Goal: Task Accomplishment & Management: Manage account settings

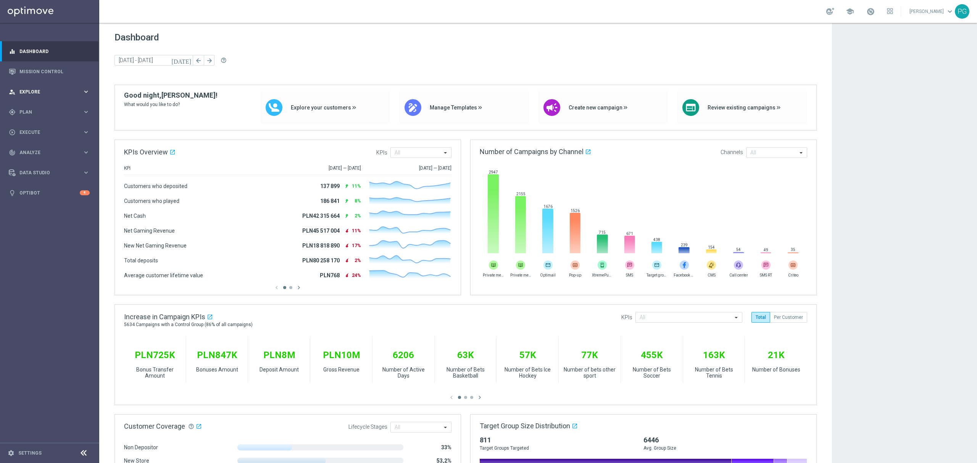
click at [25, 87] on div "person_search Explore keyboard_arrow_right" at bounding box center [49, 92] width 98 height 20
click at [868, 11] on span at bounding box center [870, 11] width 8 height 8
click at [52, 75] on link "Mission Control" at bounding box center [54, 71] width 70 height 20
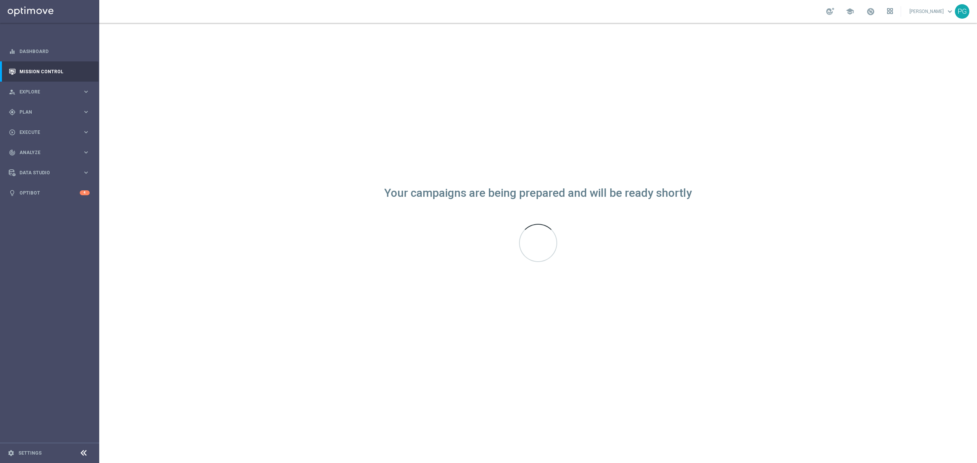
click at [890, 12] on icon at bounding box center [891, 13] width 2 height 2
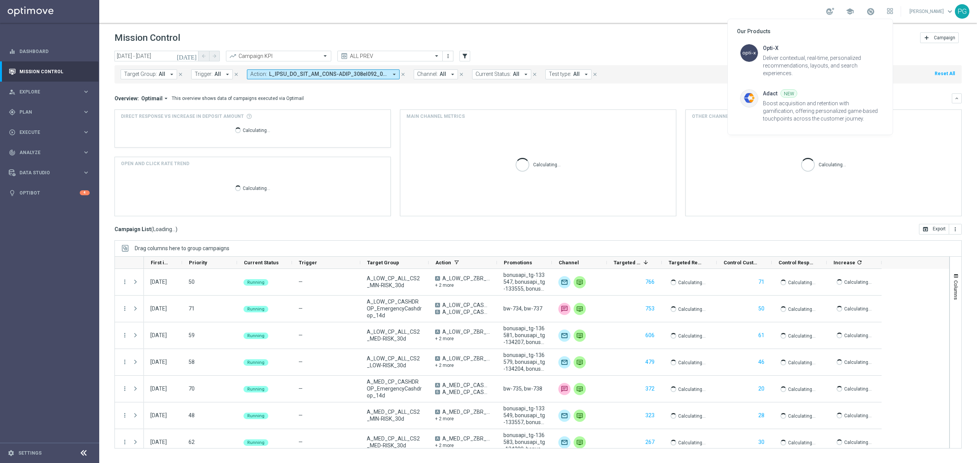
click at [784, 8] on div at bounding box center [488, 231] width 977 height 463
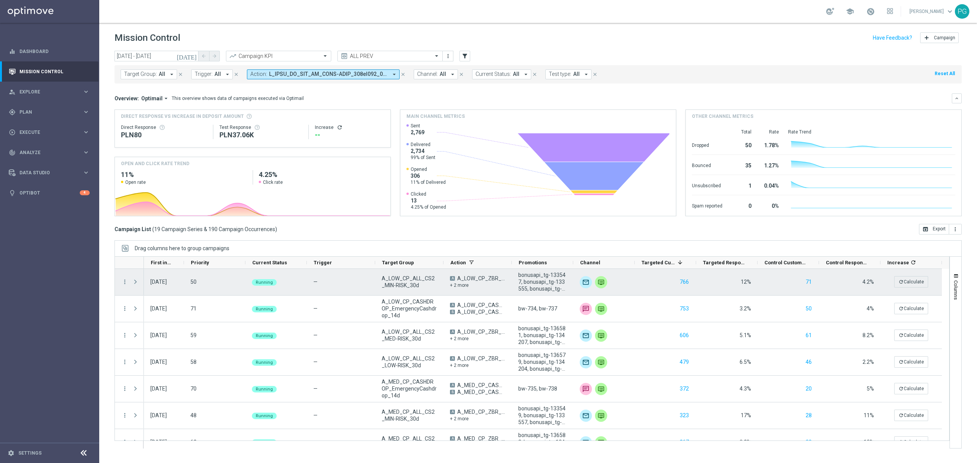
click at [137, 282] on span "Press SPACE to select this row." at bounding box center [135, 282] width 7 height 6
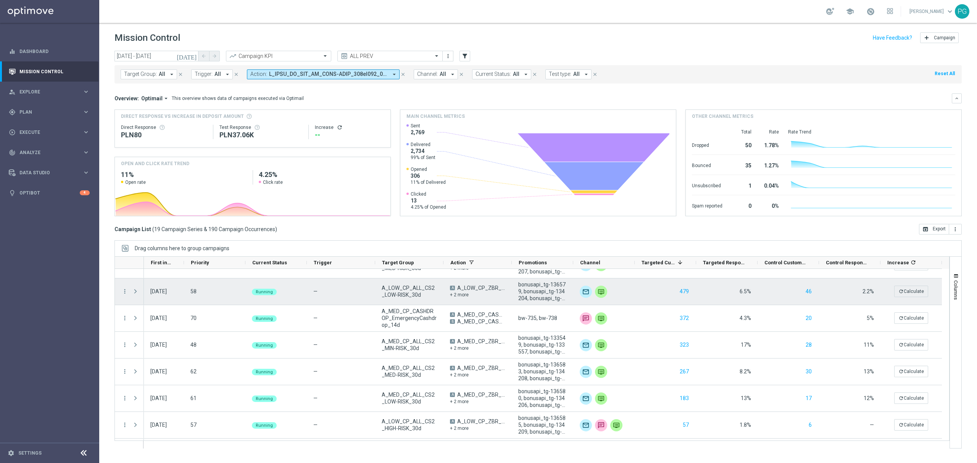
scroll to position [209, 0]
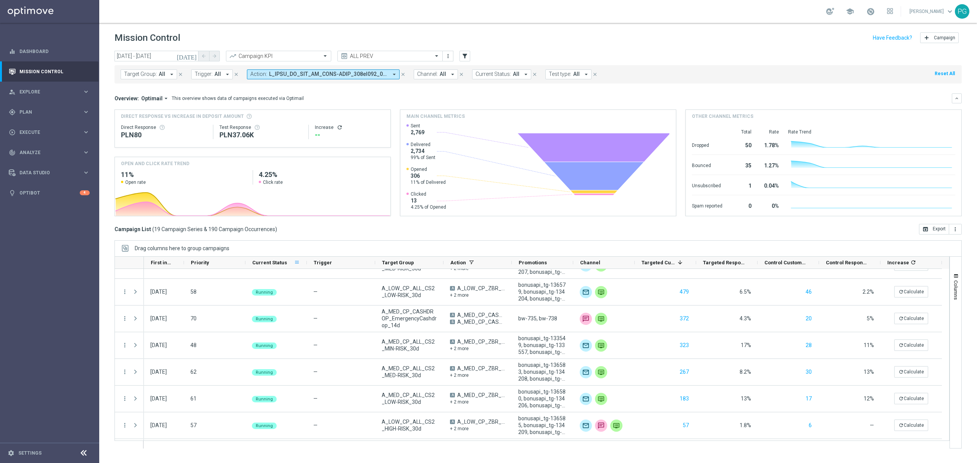
click at [297, 263] on span at bounding box center [297, 262] width 6 height 6
click at [312, 326] on span "Group by Current Status" at bounding box center [336, 326] width 68 height 12
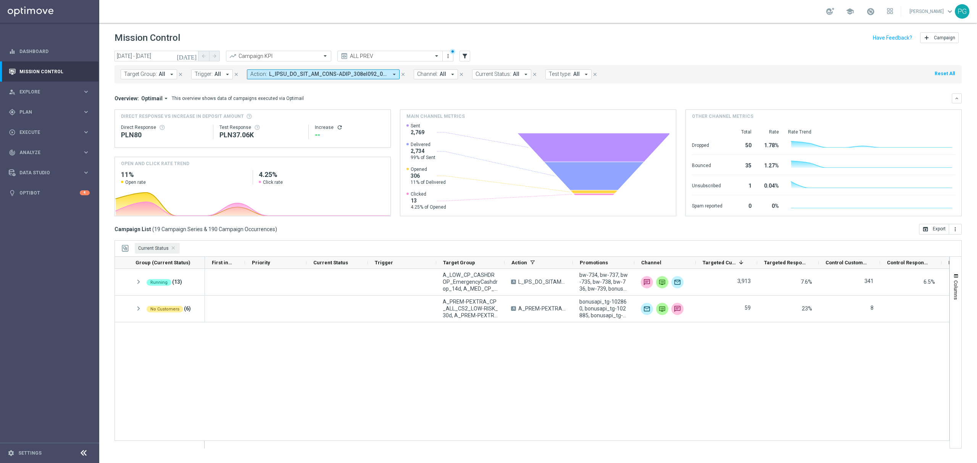
scroll to position [0, 0]
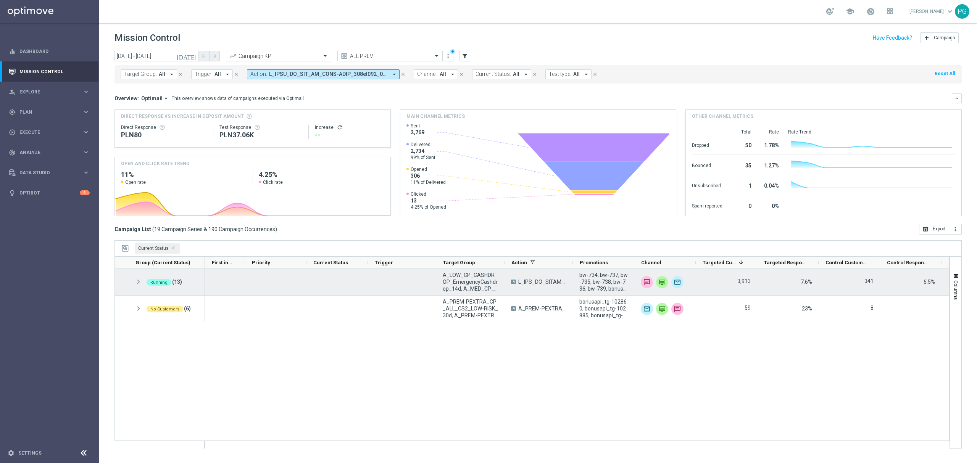
click at [139, 283] on span at bounding box center [138, 282] width 7 height 6
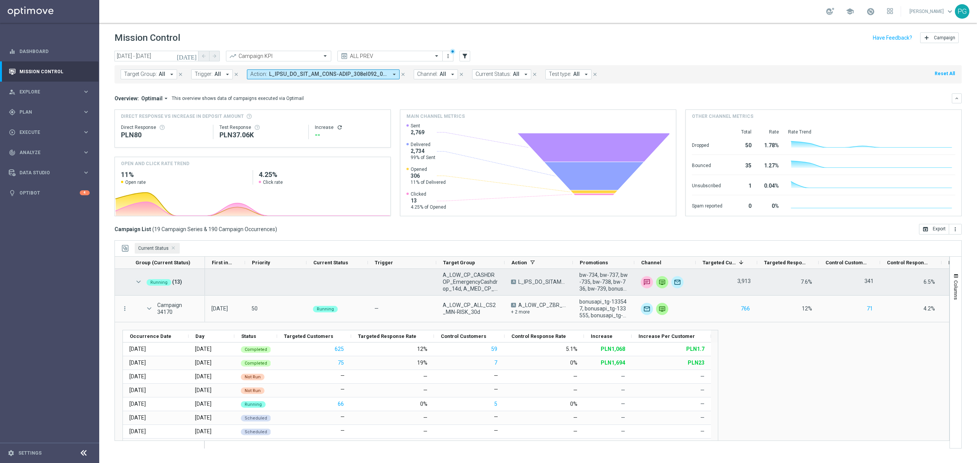
click at [138, 281] on span at bounding box center [138, 282] width 7 height 6
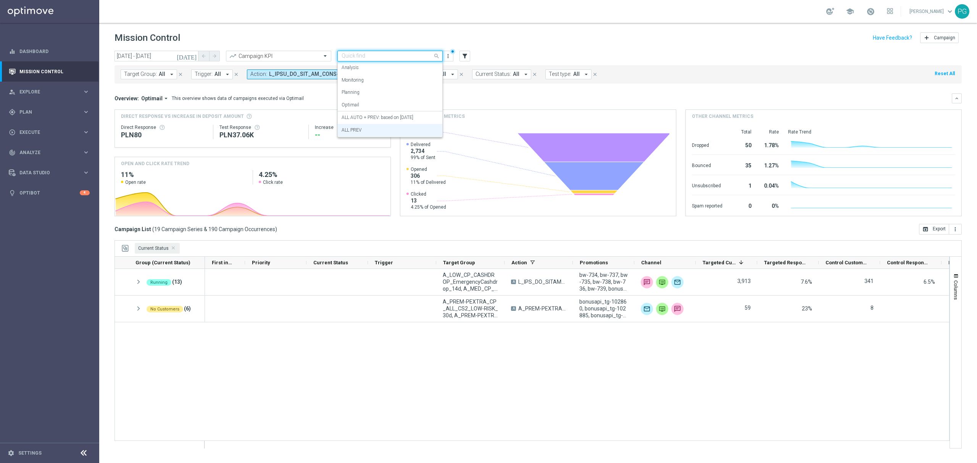
click at [430, 56] on div at bounding box center [390, 56] width 105 height 6
click at [400, 112] on div "ALL AUTO + PREV: based on 09.07.2025" at bounding box center [389, 117] width 97 height 13
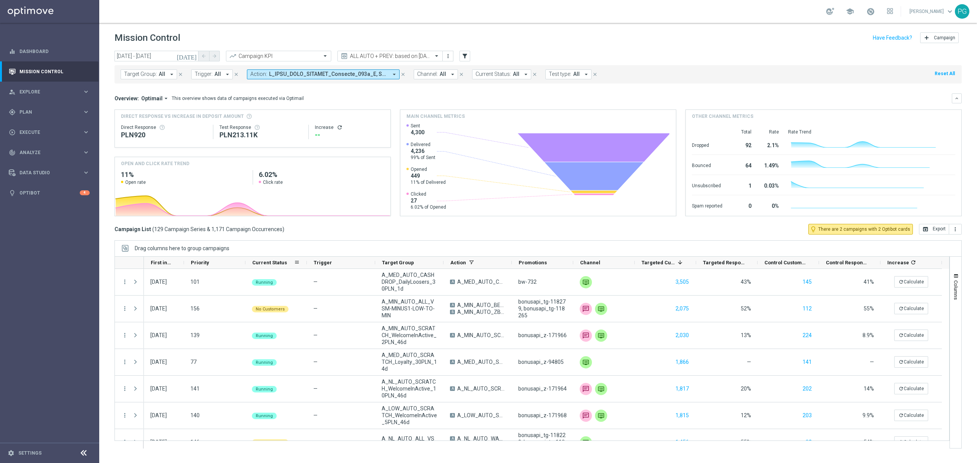
click at [301, 262] on icon-header "Current Status 1" at bounding box center [275, 263] width 61 height 12
click at [298, 263] on span at bounding box center [297, 262] width 6 height 6
click at [320, 330] on span "Group by Current Status" at bounding box center [336, 326] width 68 height 12
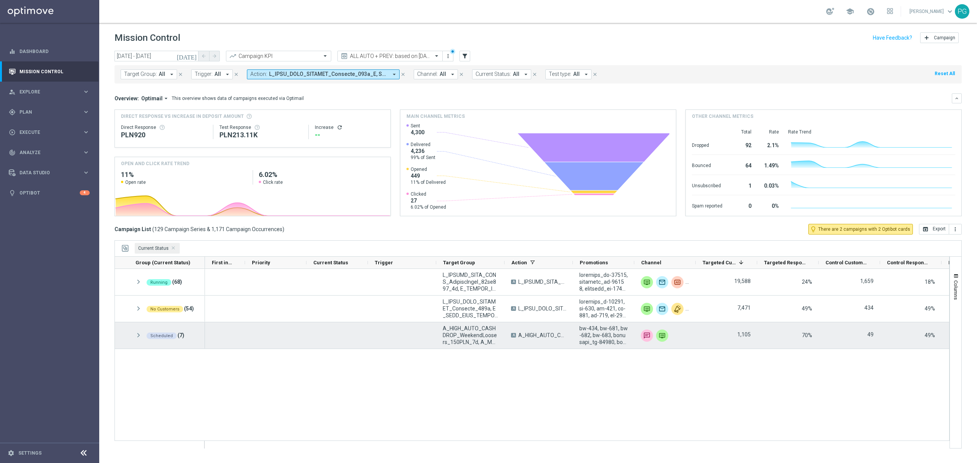
click at [140, 336] on span at bounding box center [138, 335] width 7 height 6
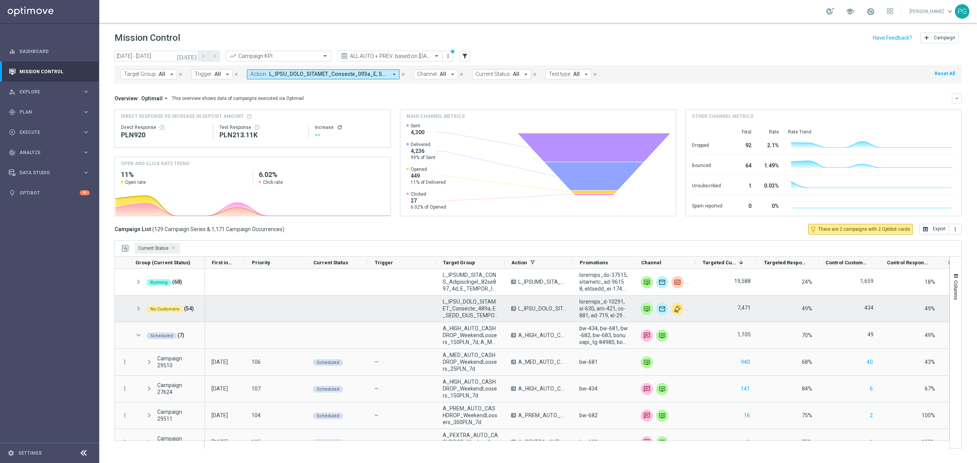
click at [140, 312] on span at bounding box center [138, 309] width 7 height 6
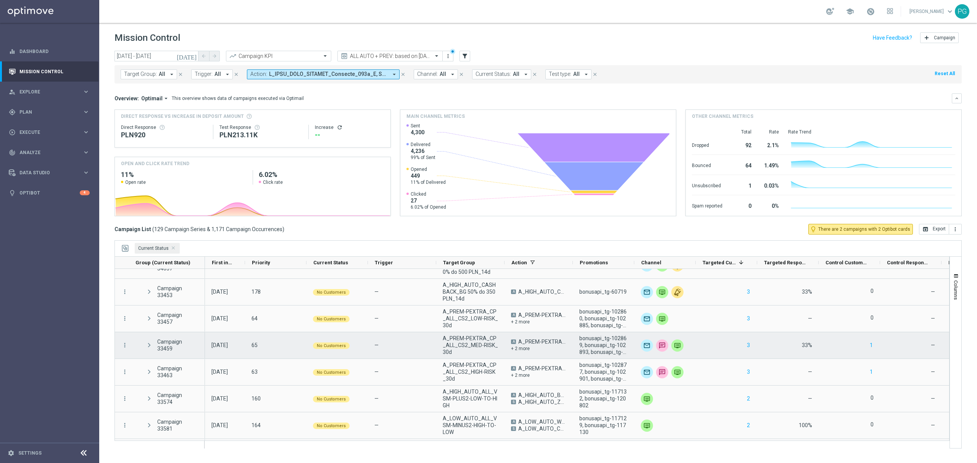
scroll to position [551, 0]
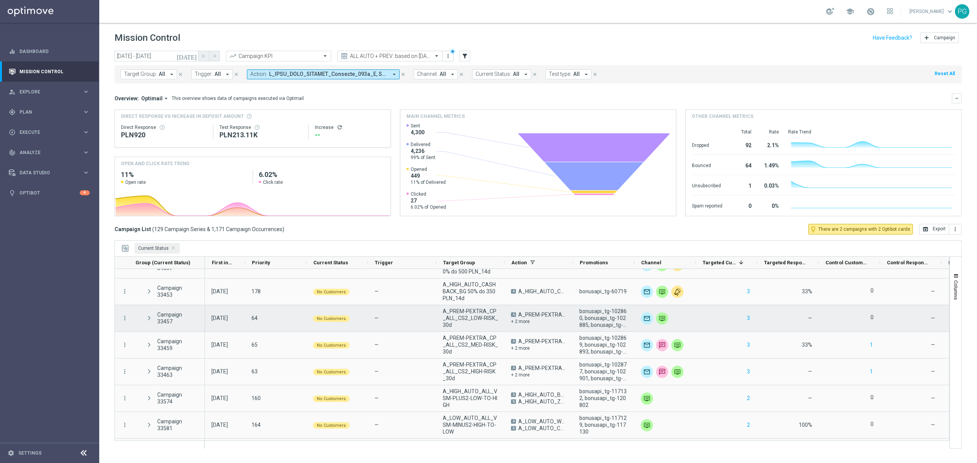
click at [150, 321] on span at bounding box center [149, 318] width 7 height 6
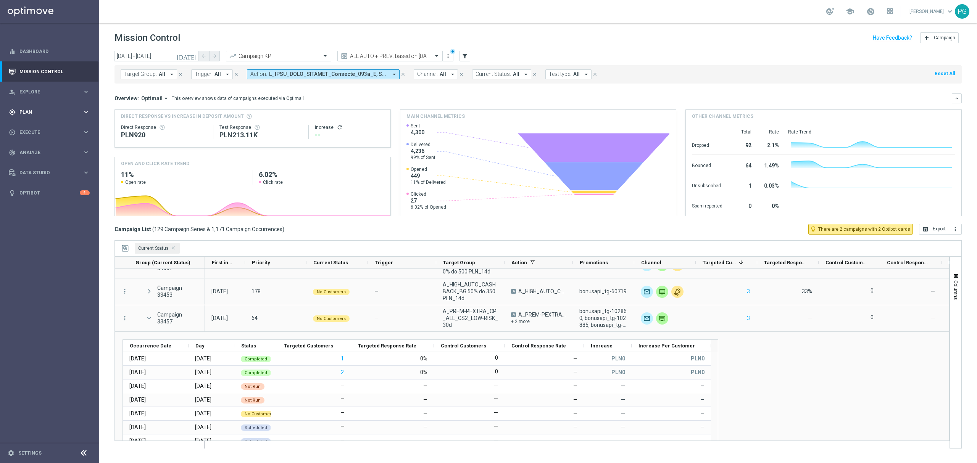
click at [76, 110] on span "Plan" at bounding box center [50, 112] width 63 height 5
click at [35, 125] on link "Target Groups" at bounding box center [50, 128] width 60 height 6
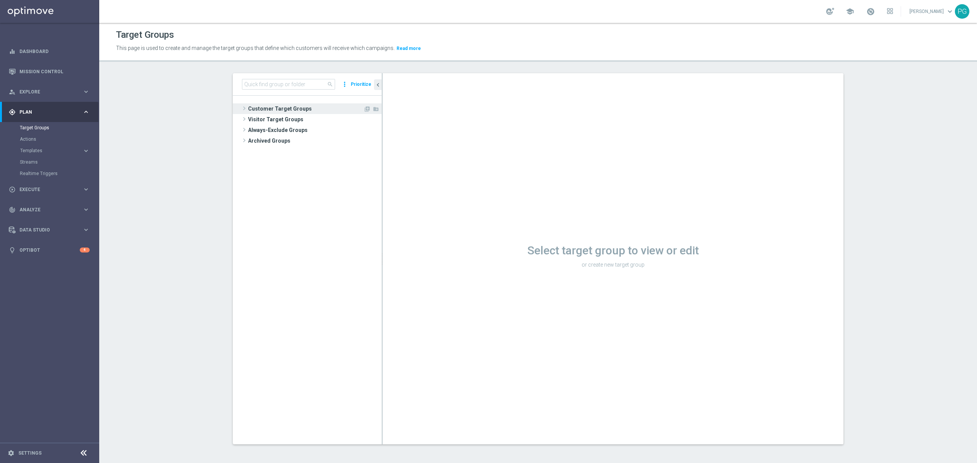
click at [241, 109] on span at bounding box center [244, 108] width 8 height 9
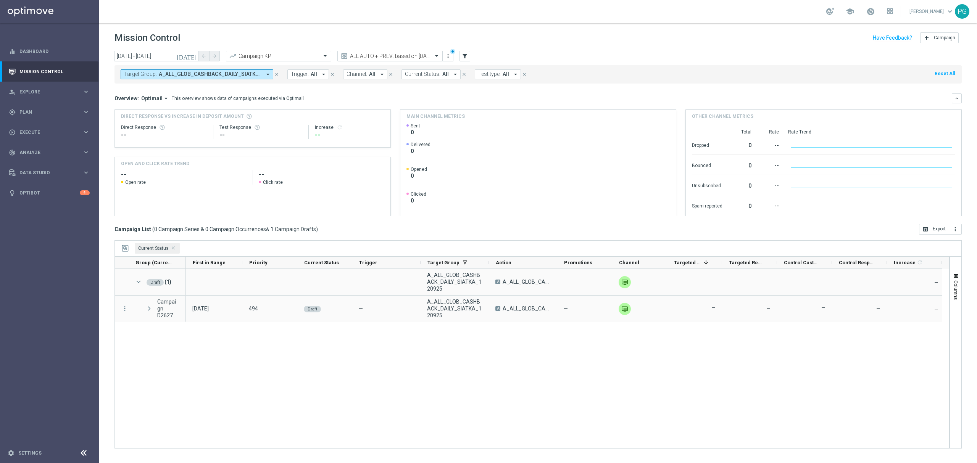
click at [195, 57] on icon "[DATE]" at bounding box center [187, 56] width 21 height 7
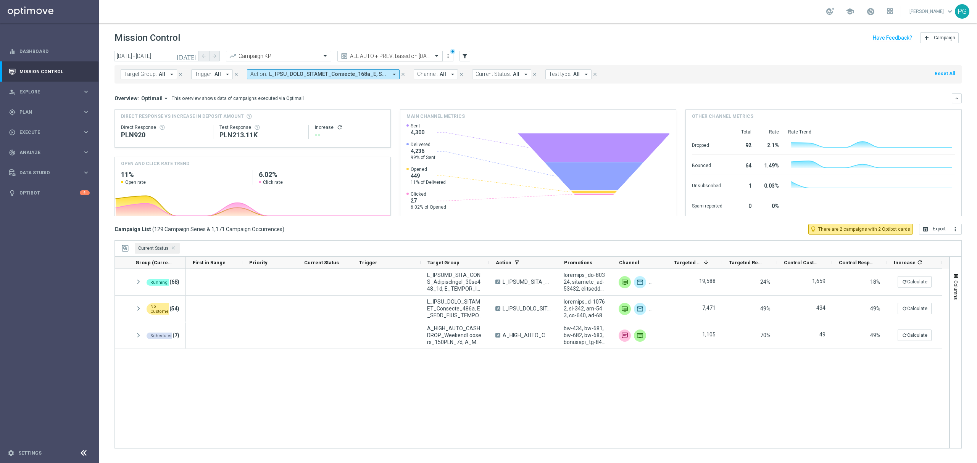
click at [400, 57] on input "text" at bounding box center [382, 56] width 82 height 6
click at [365, 126] on div "ALL PREV" at bounding box center [389, 130] width 97 height 13
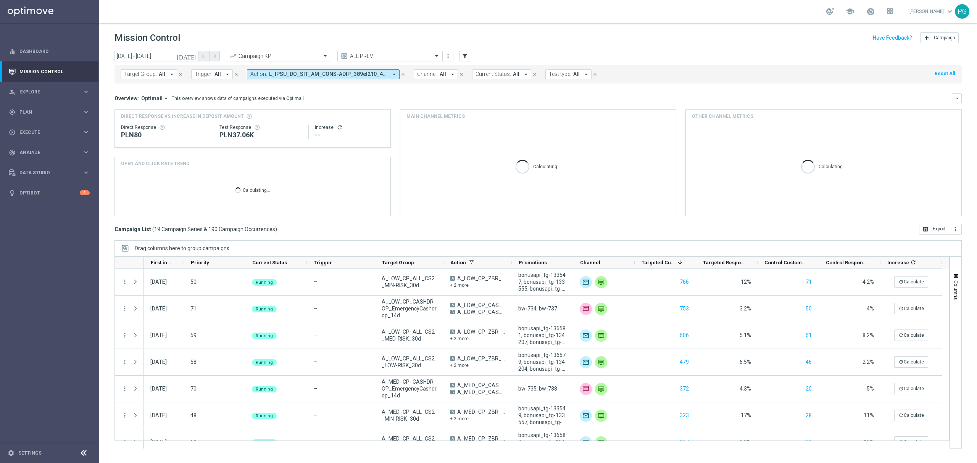
click at [193, 53] on icon "today" at bounding box center [187, 56] width 21 height 7
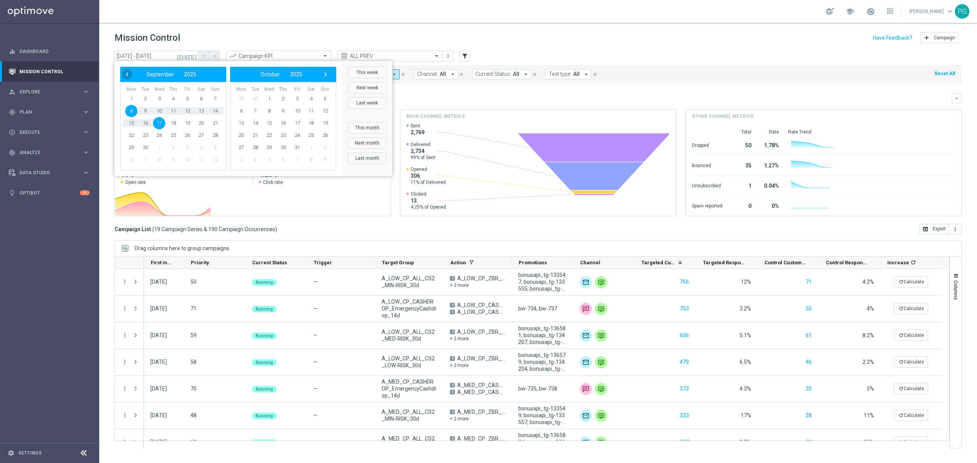
click at [129, 77] on span "‹" at bounding box center [127, 74] width 10 height 10
click at [186, 97] on span "1" at bounding box center [187, 99] width 12 height 12
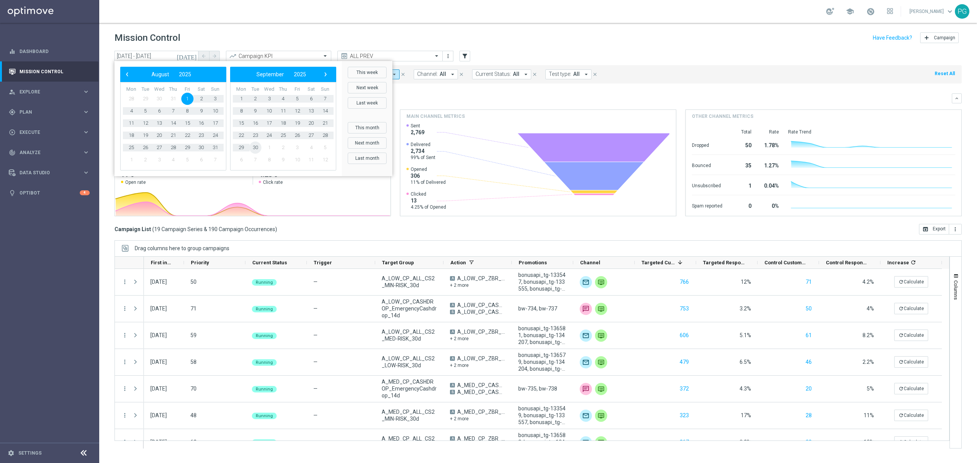
click at [256, 147] on span "30" at bounding box center [255, 148] width 12 height 12
type input "01 Aug 2025 - 30 Sep 2025"
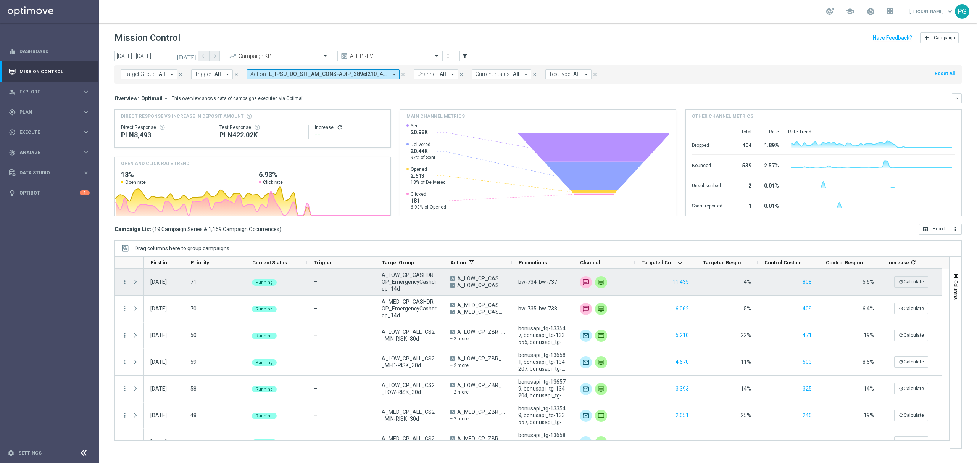
click at [136, 278] on span "Press SPACE to select this row." at bounding box center [136, 281] width 8 height 15
click at [137, 282] on span "Press SPACE to select this row." at bounding box center [135, 282] width 7 height 6
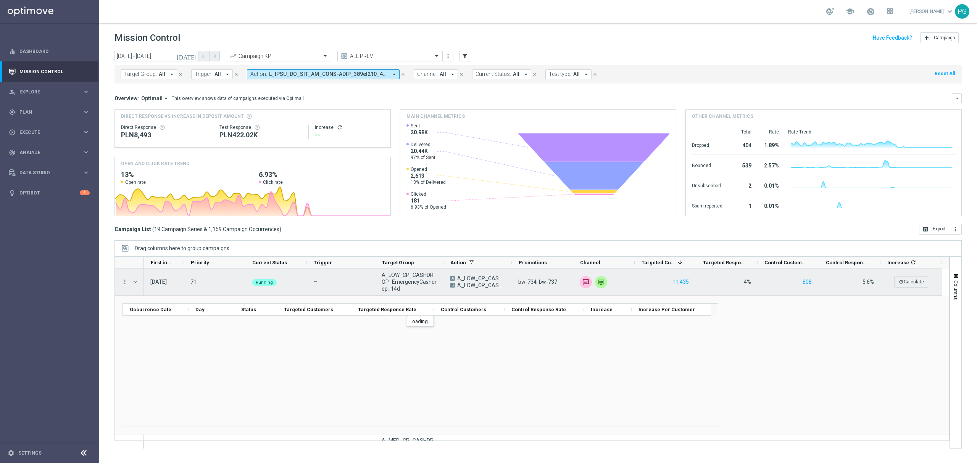
click at [121, 284] on div "more_vert" at bounding box center [122, 282] width 14 height 26
click at [124, 283] on icon "more_vert" at bounding box center [124, 281] width 7 height 7
click at [135, 286] on icon "list" at bounding box center [134, 287] width 5 height 5
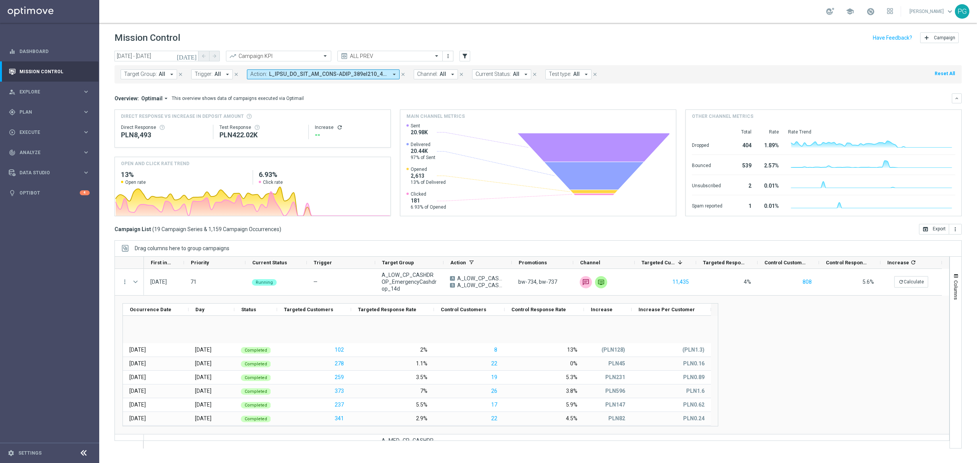
scroll to position [166, 0]
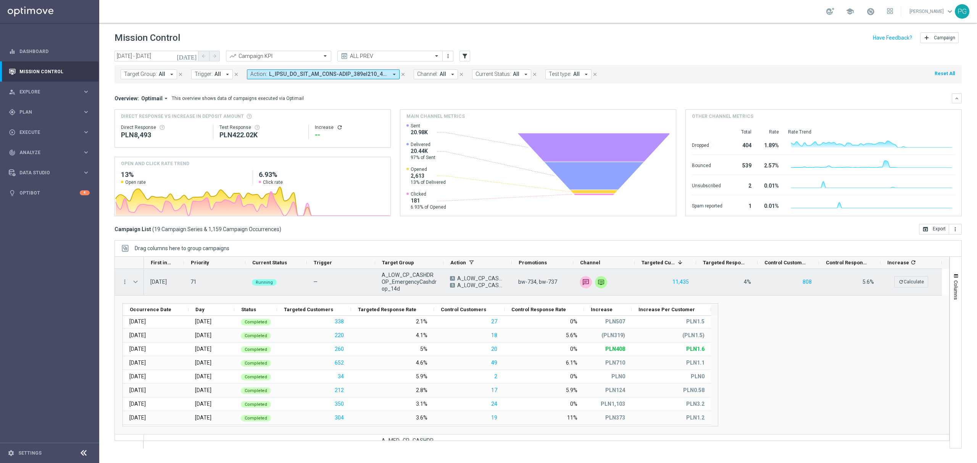
click at [142, 283] on div "Press SPACE to select this row." at bounding box center [136, 282] width 15 height 26
click at [136, 283] on span "Press SPACE to select this row." at bounding box center [135, 282] width 7 height 6
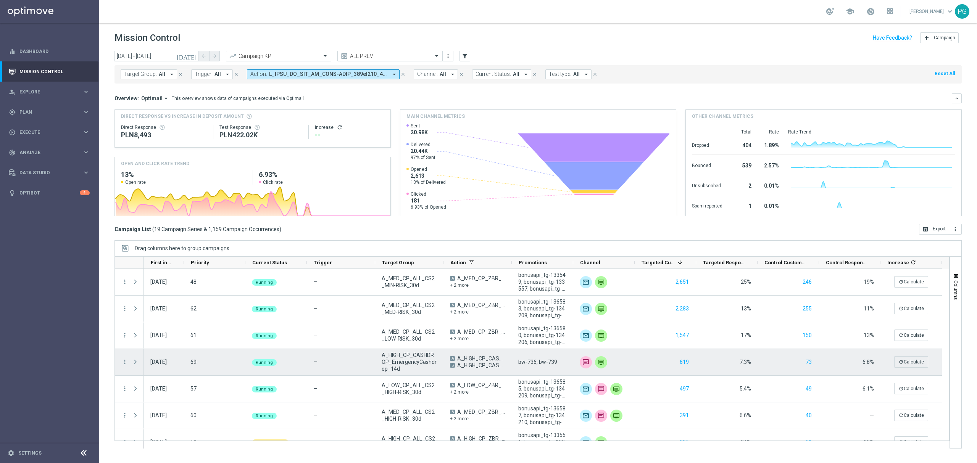
scroll to position [142, 0]
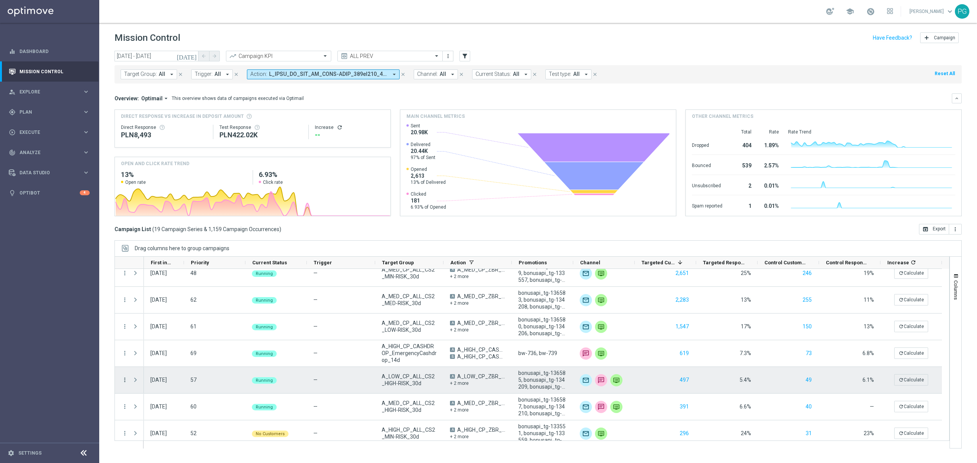
click at [124, 378] on icon "more_vert" at bounding box center [124, 380] width 7 height 7
click at [155, 287] on span "Campaign Details" at bounding box center [159, 289] width 39 height 5
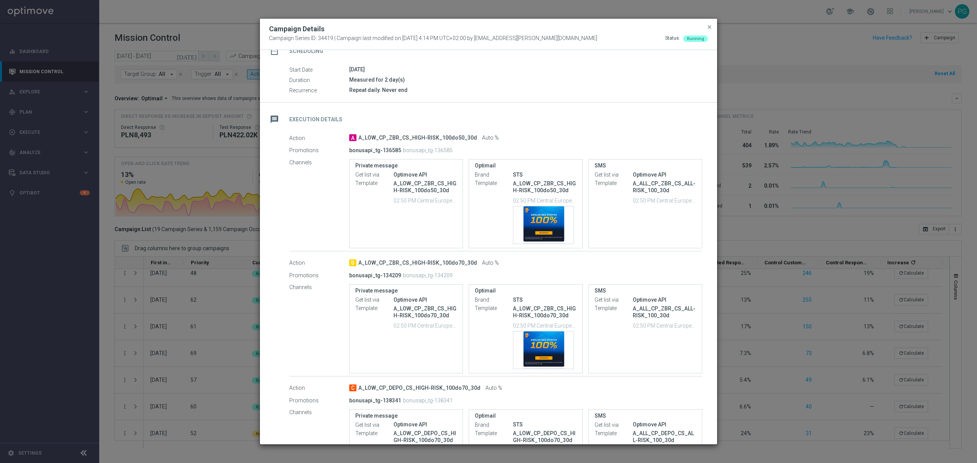
scroll to position [74, 0]
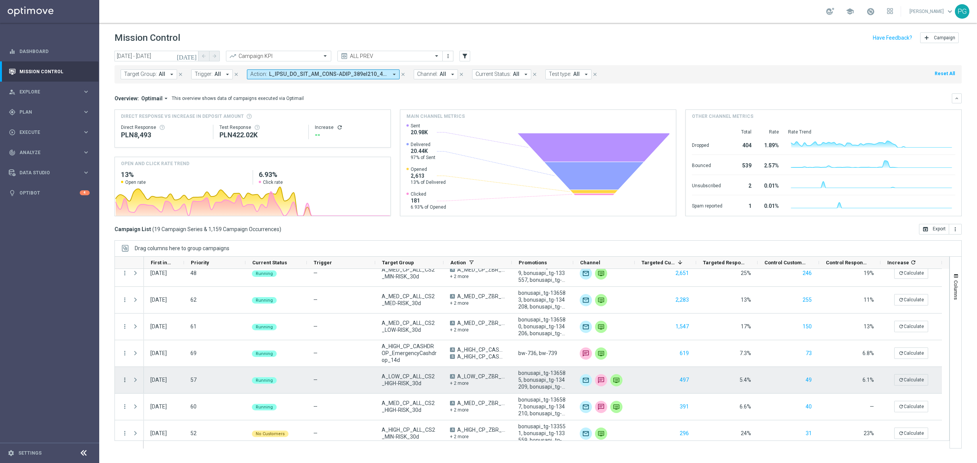
click at [125, 380] on icon "more_vert" at bounding box center [124, 380] width 7 height 7
click at [159, 334] on span "Go to Campaign Analysis" at bounding box center [167, 332] width 55 height 5
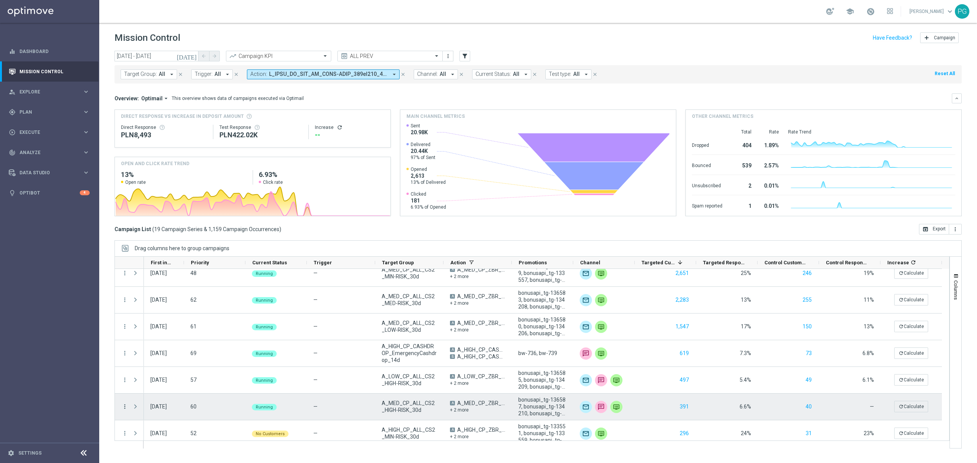
click at [126, 406] on icon "more_vert" at bounding box center [124, 406] width 7 height 7
click at [163, 317] on span "Campaign Details" at bounding box center [159, 316] width 39 height 5
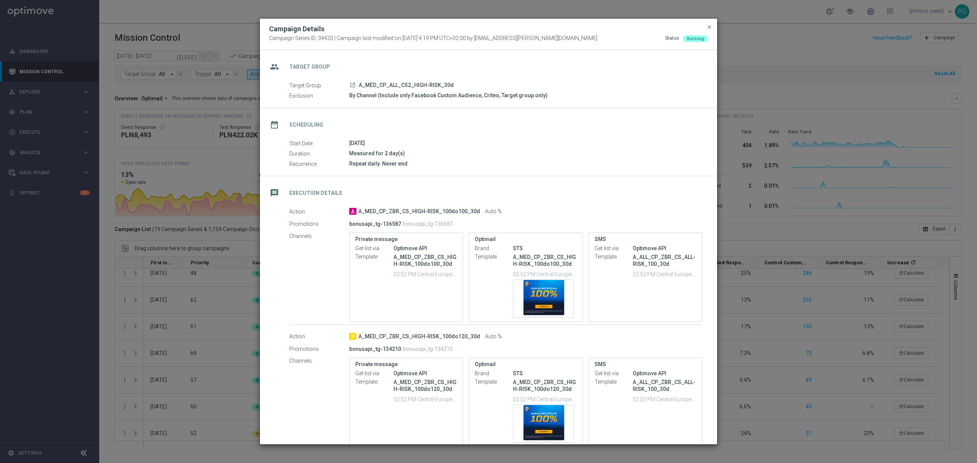
scroll to position [188, 0]
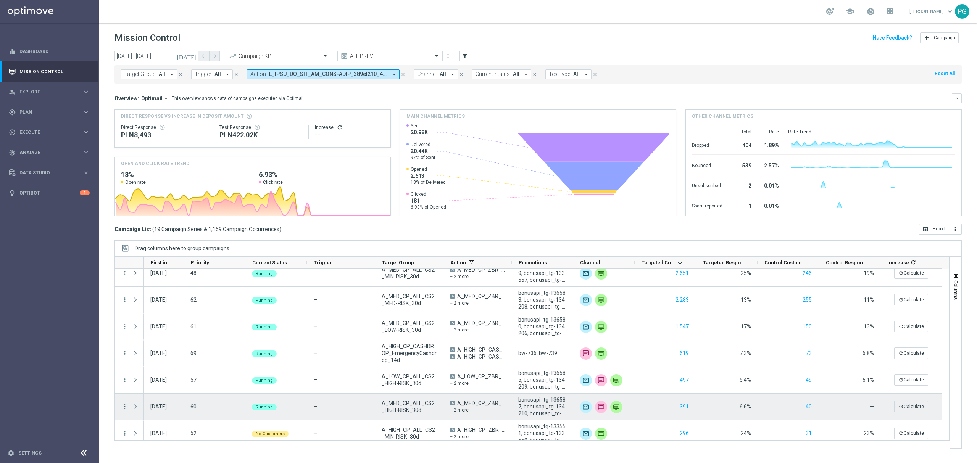
click at [124, 403] on icon "more_vert" at bounding box center [124, 406] width 7 height 7
click at [162, 359] on span "Go to Campaign Analysis" at bounding box center [167, 359] width 55 height 5
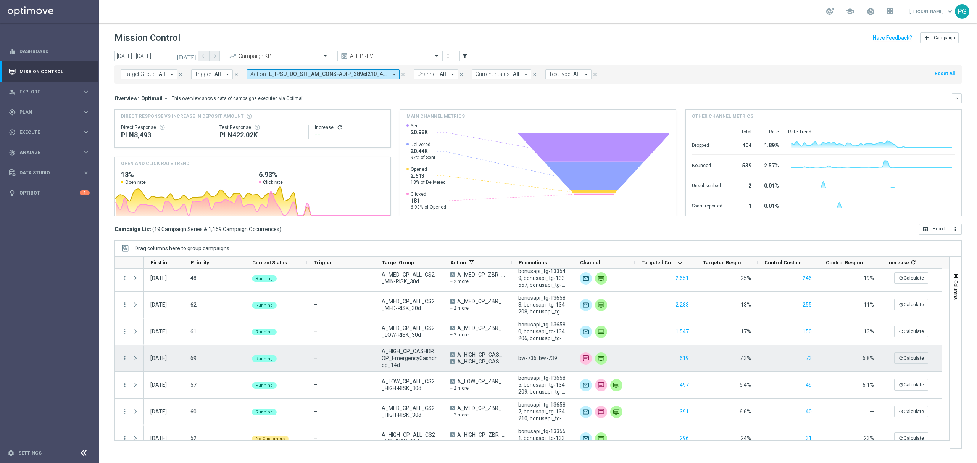
scroll to position [137, 0]
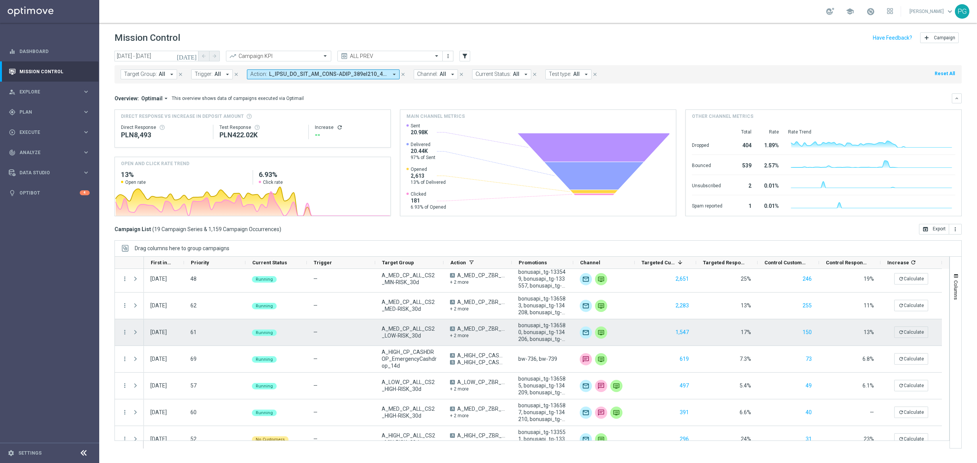
click at [458, 337] on div "+ 2 more" at bounding box center [477, 335] width 55 height 7
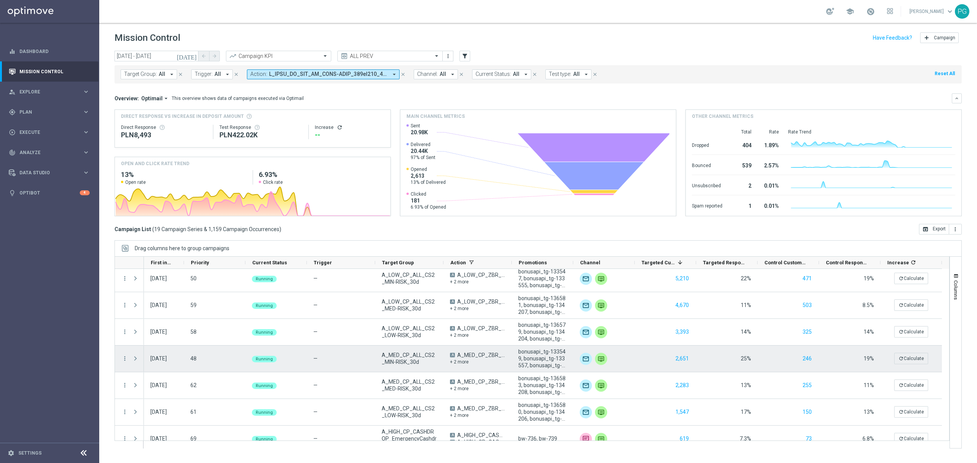
scroll to position [34, 0]
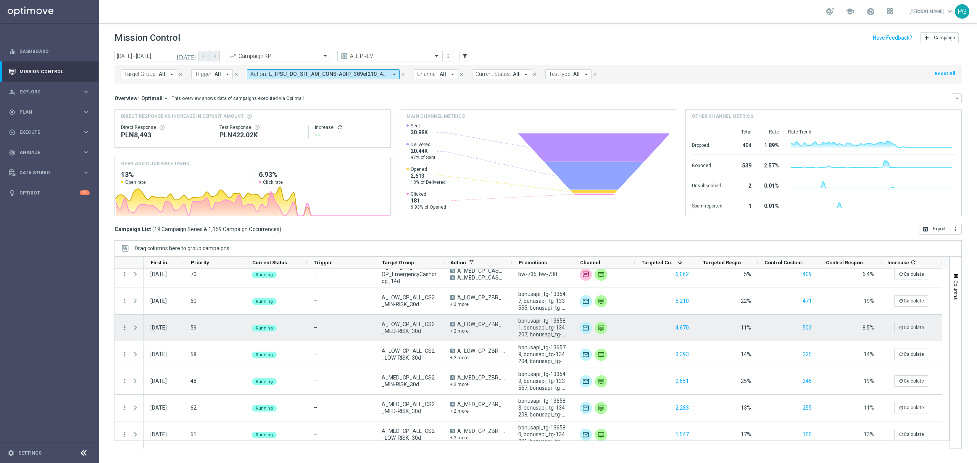
click at [124, 328] on icon "more_vert" at bounding box center [124, 327] width 7 height 7
click at [134, 328] on div "list Campaign Details" at bounding box center [172, 332] width 86 height 11
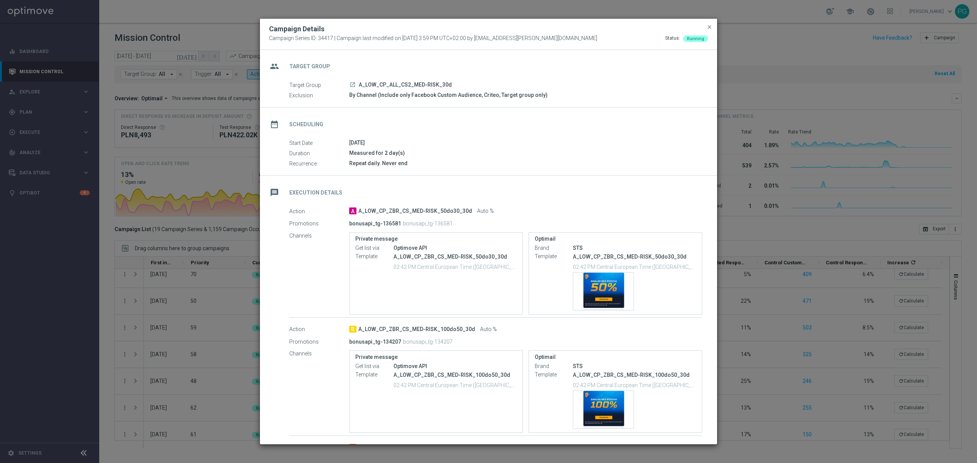
scroll to position [0, 0]
drag, startPoint x: 368, startPoint y: 82, endPoint x: 414, endPoint y: 82, distance: 45.4
click at [414, 82] on span "A_LOW_CP_ALL_CS2_MED-RISK_30d" at bounding box center [405, 85] width 93 height 7
click at [353, 85] on icon "launch" at bounding box center [352, 85] width 6 height 6
click at [396, 205] on div "group Target Group Target Group launch A_LOW_CP_ALL_CS2_MED-RISK_30d Exclusion …" at bounding box center [488, 310] width 457 height 520
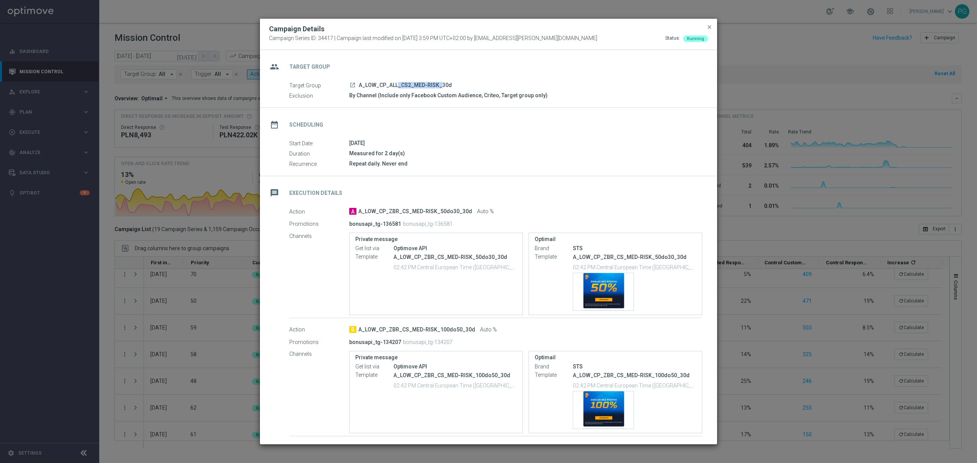
scroll to position [61, 0]
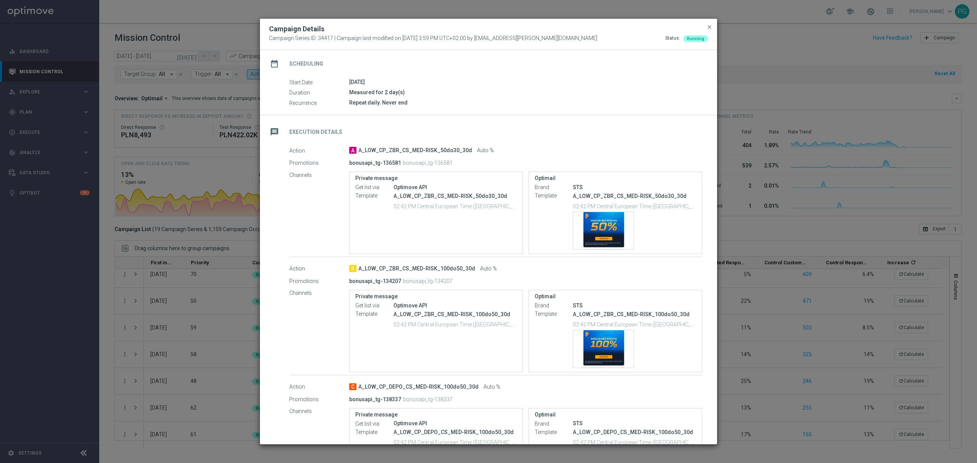
click at [310, 233] on div "Channels Private message Get list via Optimove API Template A_LOW_CP_ZBR_CS_MED…" at bounding box center [495, 213] width 413 height 84
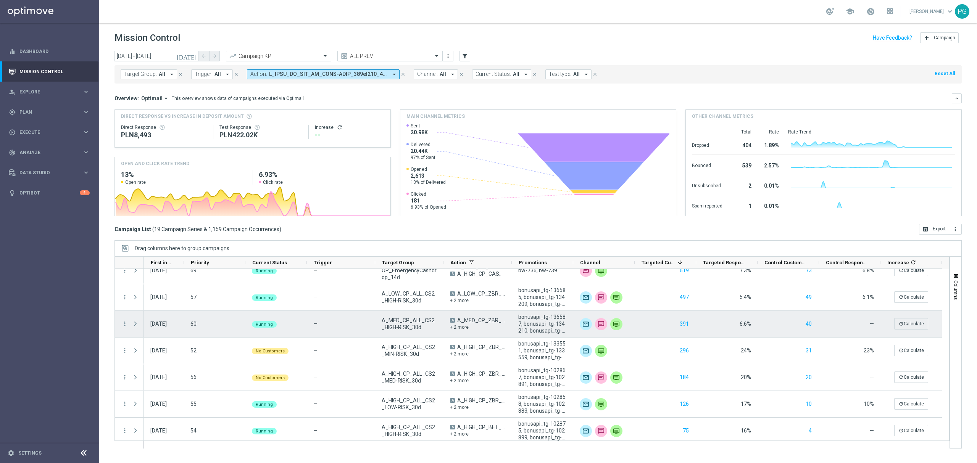
scroll to position [223, 0]
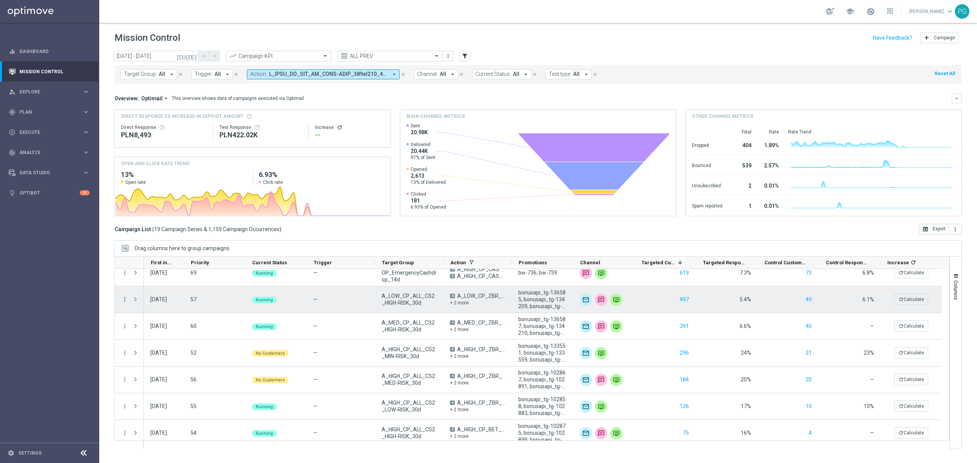
click at [126, 298] on icon "more_vert" at bounding box center [124, 299] width 7 height 7
click at [140, 302] on span "Campaign Details" at bounding box center [159, 304] width 39 height 5
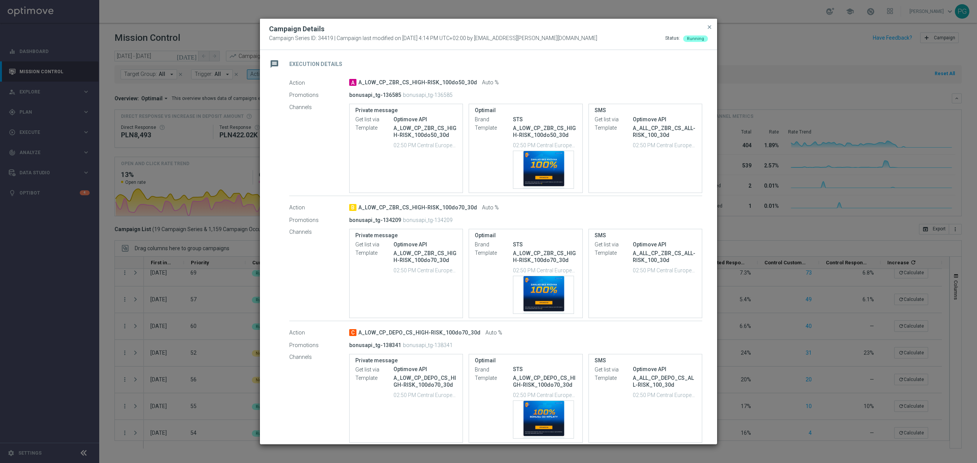
scroll to position [0, 0]
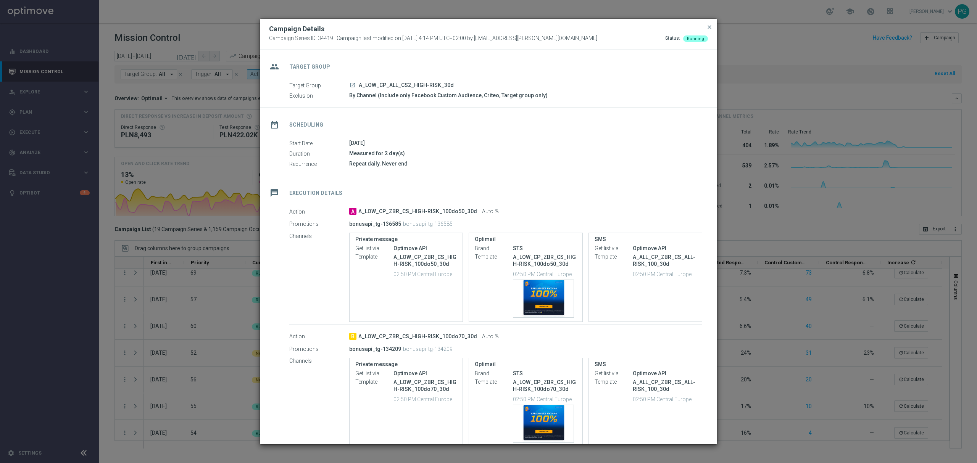
click at [353, 83] on icon "launch" at bounding box center [352, 85] width 6 height 6
click at [172, 327] on modal-container "Campaign Details Campaign Series ID: 34419 | Campaign last modified on 26 May 2…" at bounding box center [488, 231] width 977 height 463
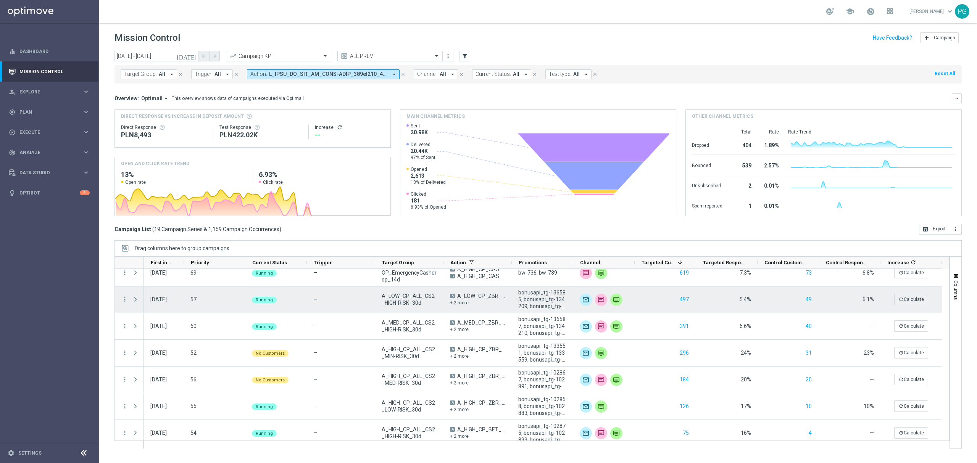
click at [136, 302] on span "Press SPACE to select this row." at bounding box center [135, 299] width 7 height 6
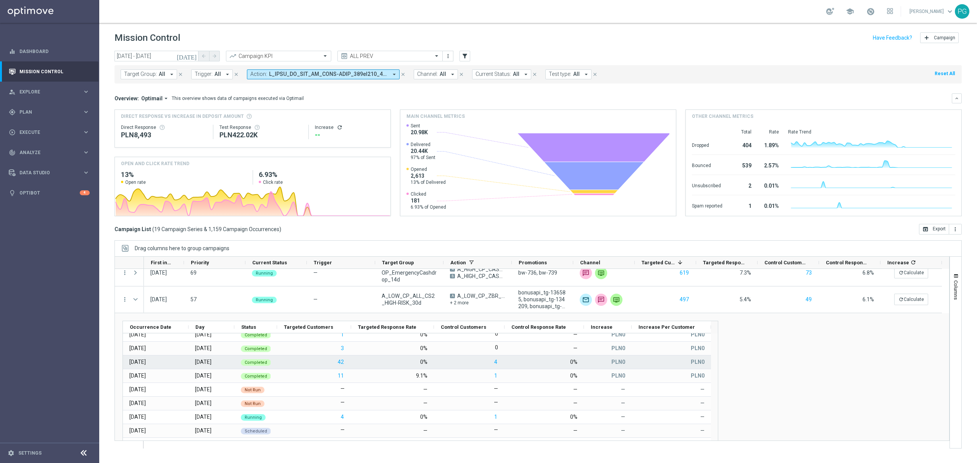
scroll to position [500, 0]
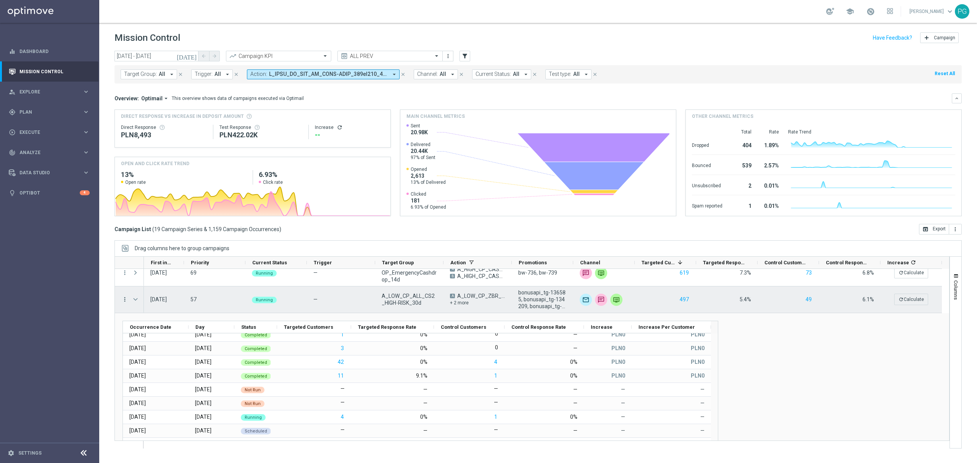
click at [126, 298] on icon "more_vert" at bounding box center [124, 299] width 7 height 7
click at [146, 304] on span "Campaign Details" at bounding box center [159, 304] width 39 height 5
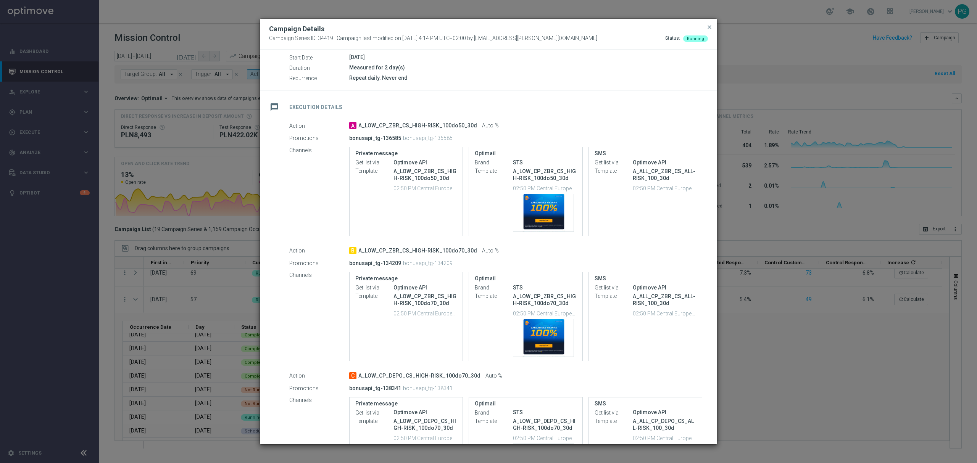
scroll to position [86, 0]
drag, startPoint x: 388, startPoint y: 124, endPoint x: 459, endPoint y: 126, distance: 71.7
click at [459, 126] on span "A_LOW_CP_ZBR_CS_HIGH-RISK_100do50_30d" at bounding box center [417, 125] width 119 height 7
click at [734, 215] on modal-container "Campaign Details Campaign Series ID: 34419 | Campaign last modified on 26 May 2…" at bounding box center [488, 231] width 977 height 463
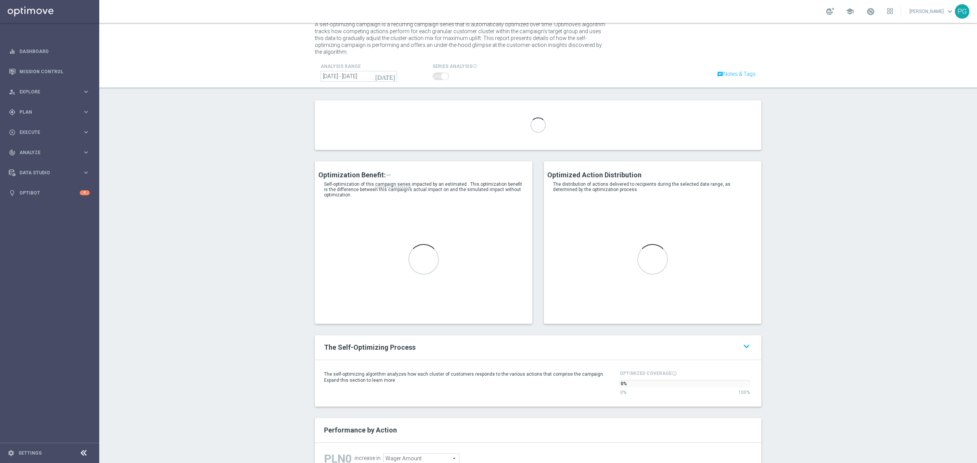
scroll to position [23, 0]
type input "A_LOW_CP_ZBR_CS_HIGH-RISK_100do50_30d"
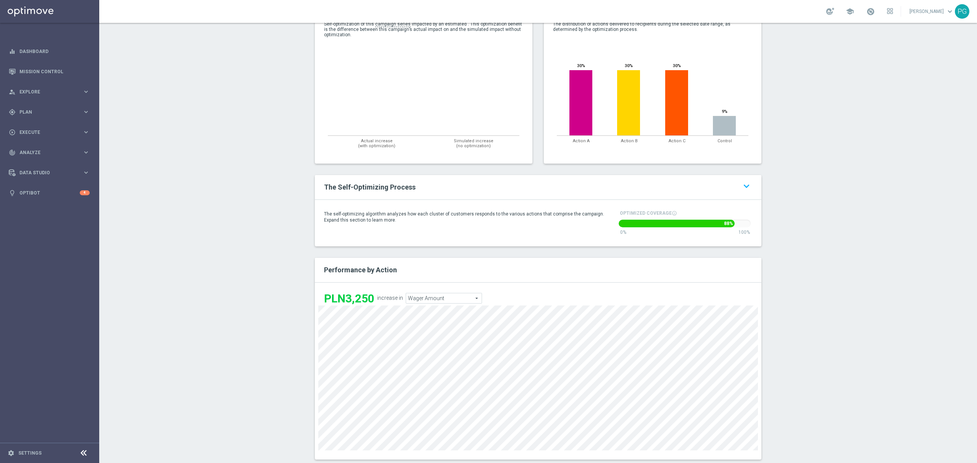
scroll to position [191, 0]
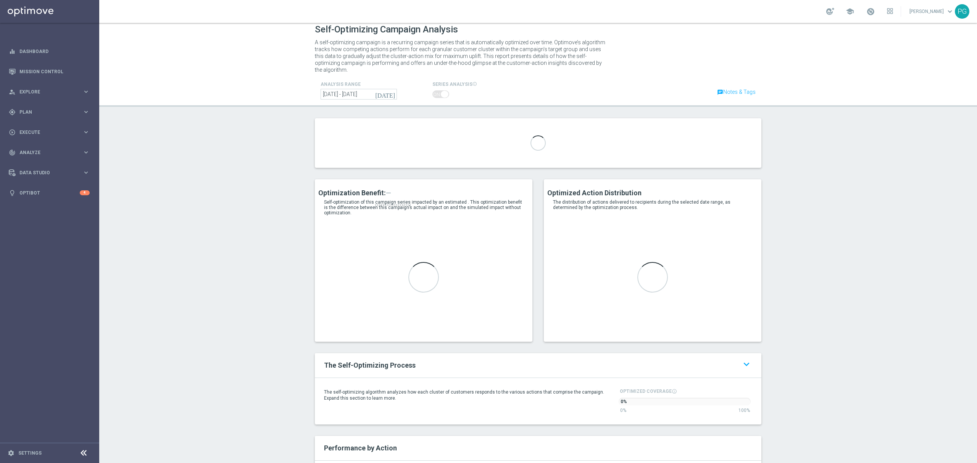
scroll to position [6, 0]
type input "A_MED_CP_ZBR_CS_HIGH-RISK_100do100_30d"
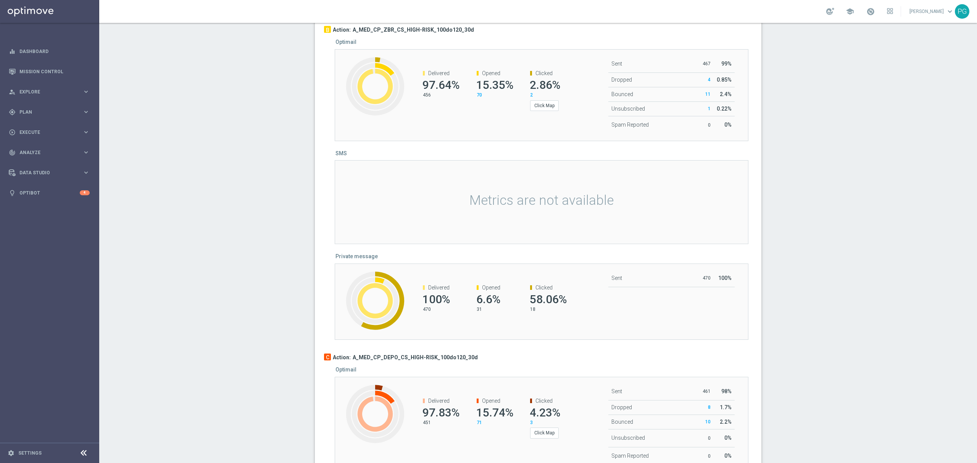
scroll to position [1063, 0]
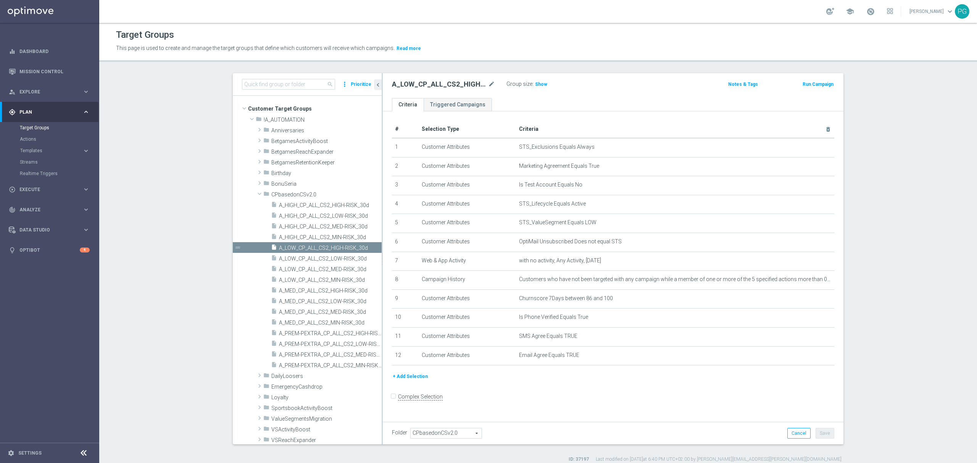
click at [412, 379] on button "+ Add Selection" at bounding box center [410, 376] width 37 height 8
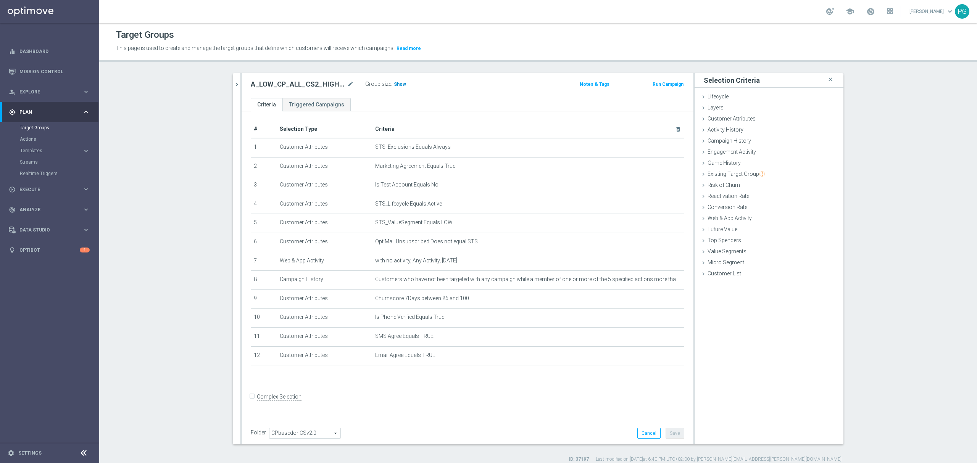
click at [396, 82] on span "Show" at bounding box center [400, 84] width 12 height 5
click at [251, 401] on input "Complex Selection" at bounding box center [253, 397] width 5 height 11
click at [730, 279] on div "Customer List done" at bounding box center [768, 274] width 149 height 11
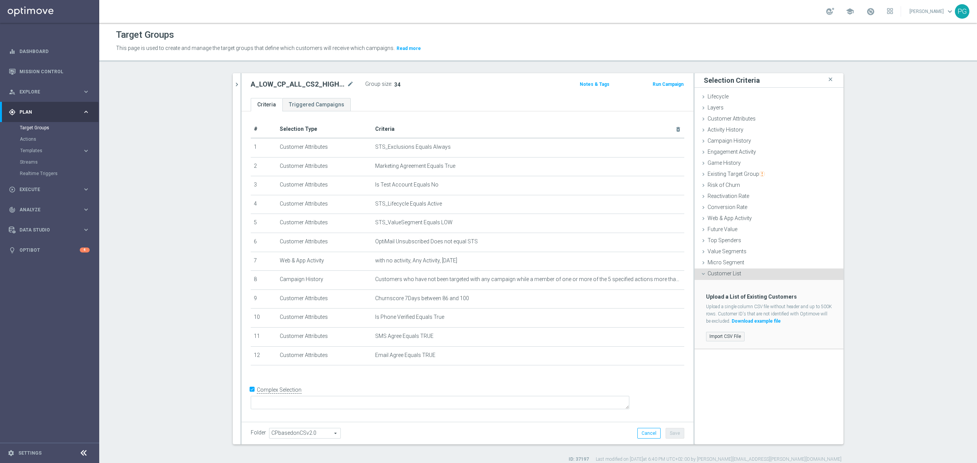
click at [724, 336] on label "Import CSV File" at bounding box center [725, 337] width 39 height 10
click at [0, 0] on input "Import CSV File" at bounding box center [0, 0] width 0 height 0
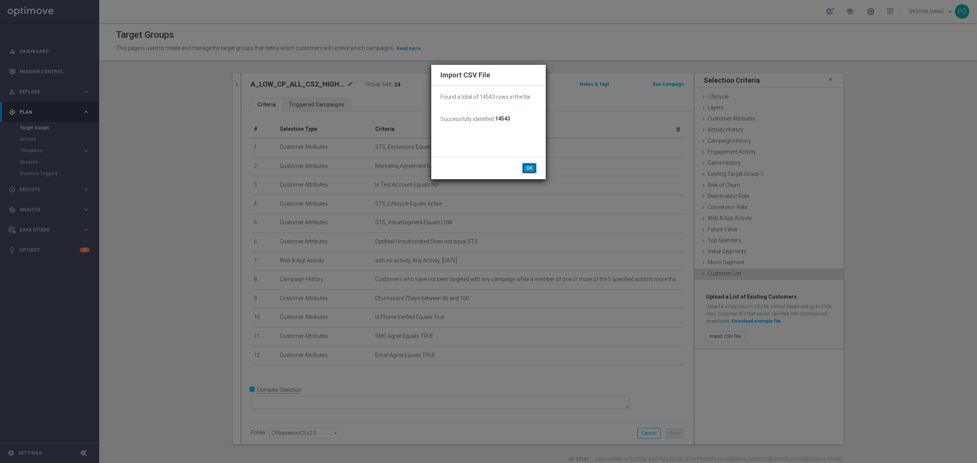
click at [532, 167] on button "OK" at bounding box center [529, 168] width 14 height 11
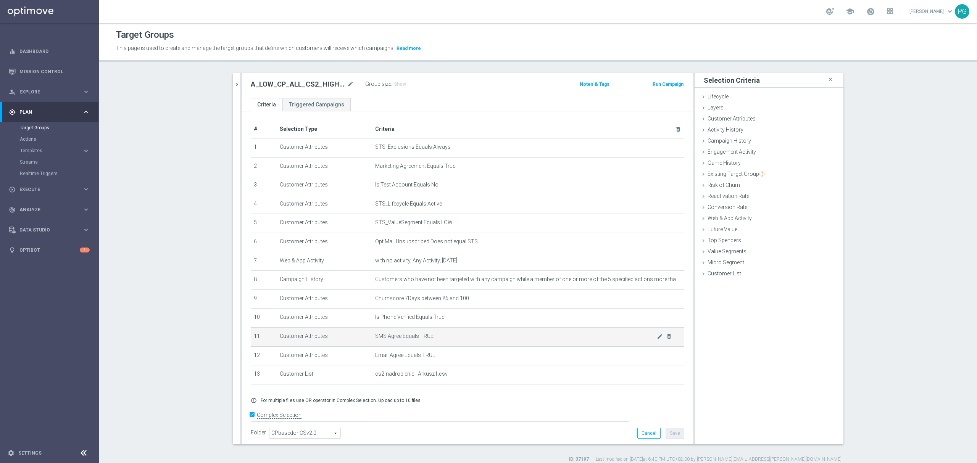
scroll to position [17, 0]
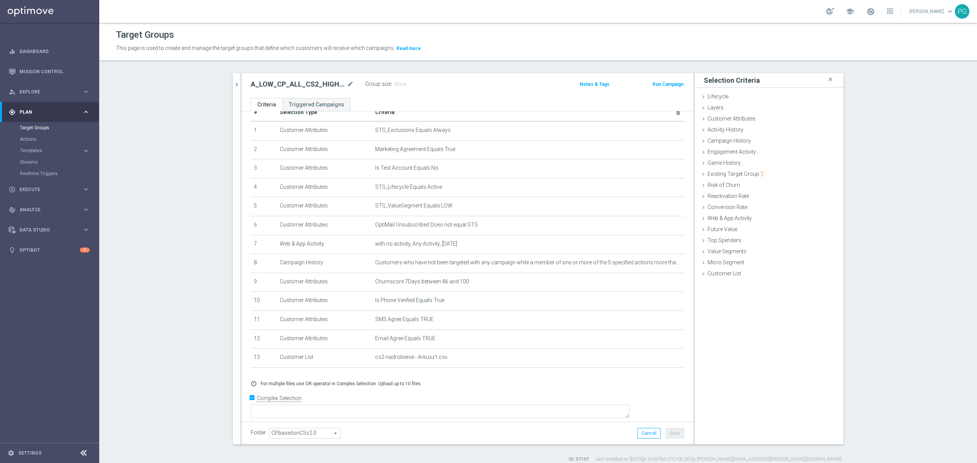
click at [251, 404] on input "Complex Selection" at bounding box center [253, 399] width 5 height 11
click at [395, 88] on h3 "Show" at bounding box center [400, 84] width 14 height 8
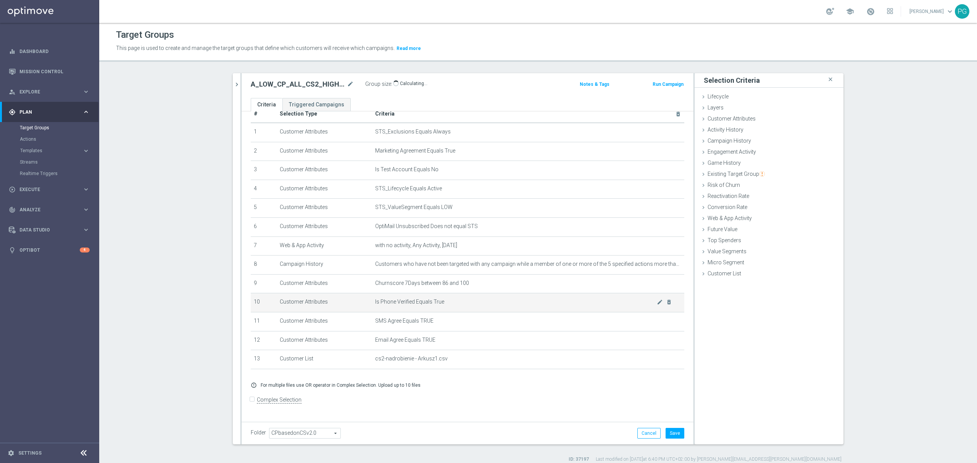
scroll to position [7, 0]
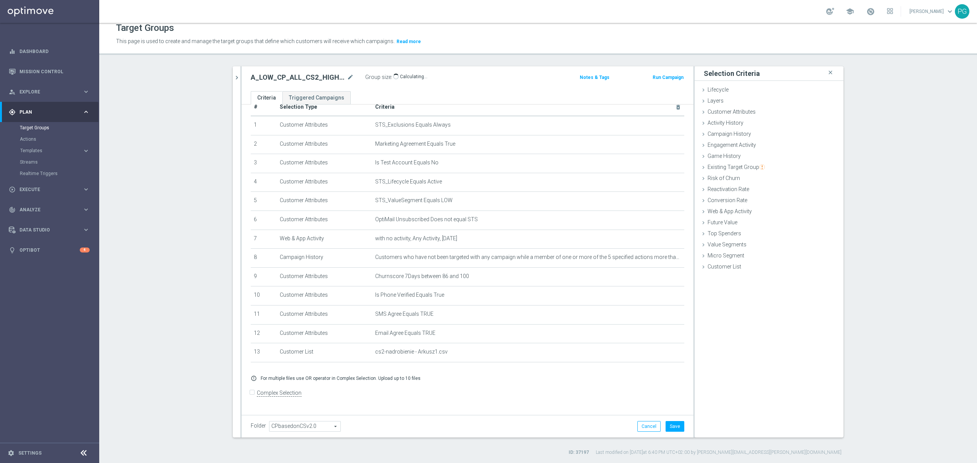
click at [251, 399] on input "Complex Selection" at bounding box center [253, 394] width 5 height 11
checkbox input "true"
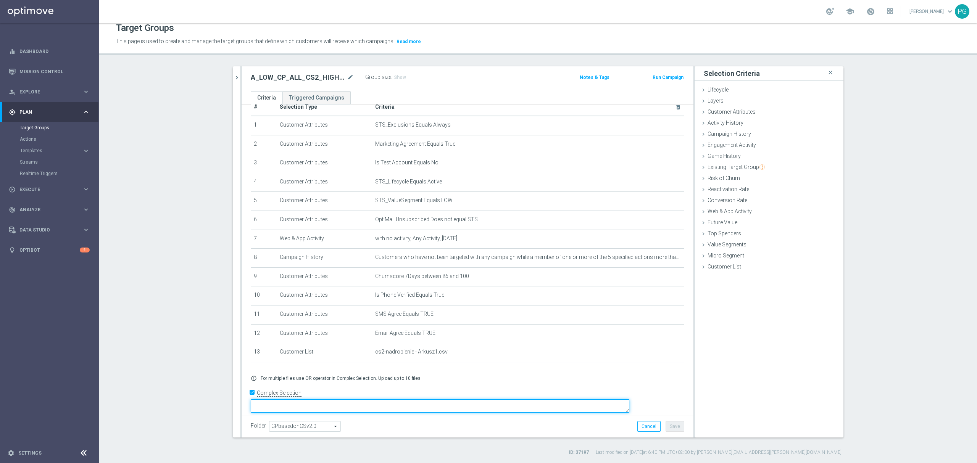
click at [341, 399] on textarea at bounding box center [440, 405] width 378 height 13
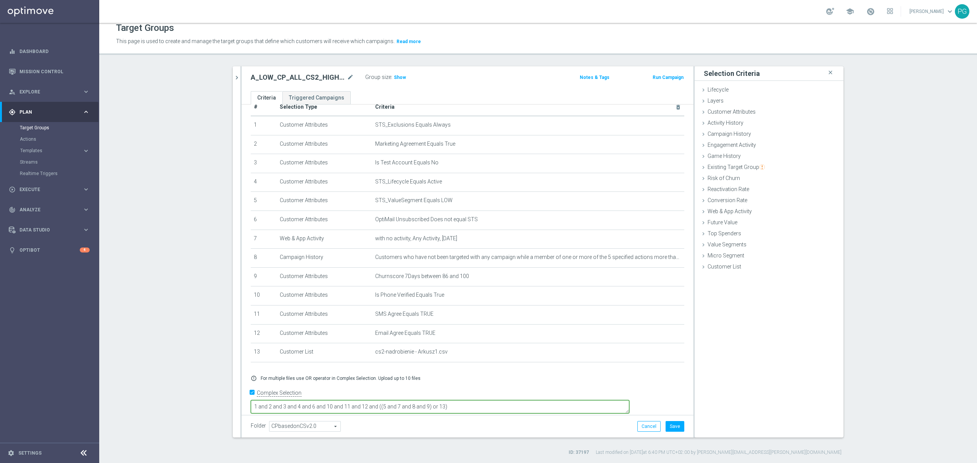
type textarea "1 and 2 and 3 and 4 and 6 and 10 and 11 and 12 and ((5 and 7 and 8 and 9) or 13)"
click at [397, 77] on span "Show" at bounding box center [400, 77] width 12 height 5
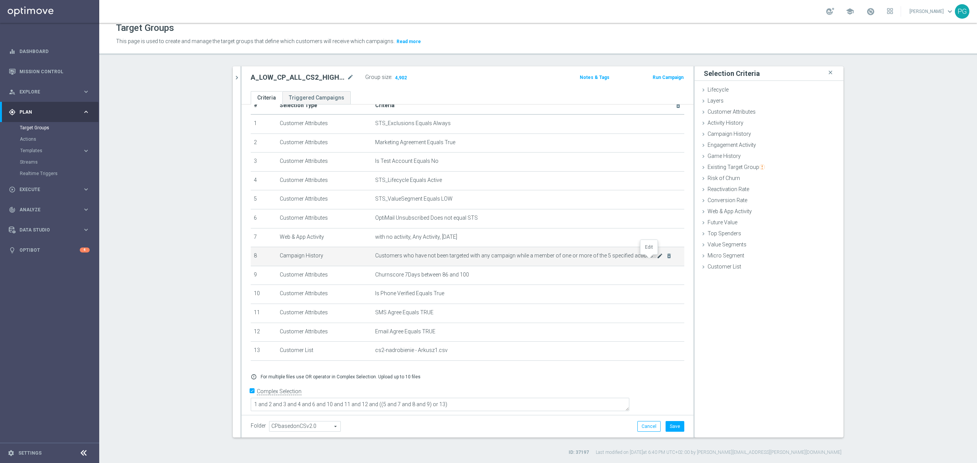
click at [657, 259] on icon "mode_edit" at bounding box center [660, 256] width 6 height 6
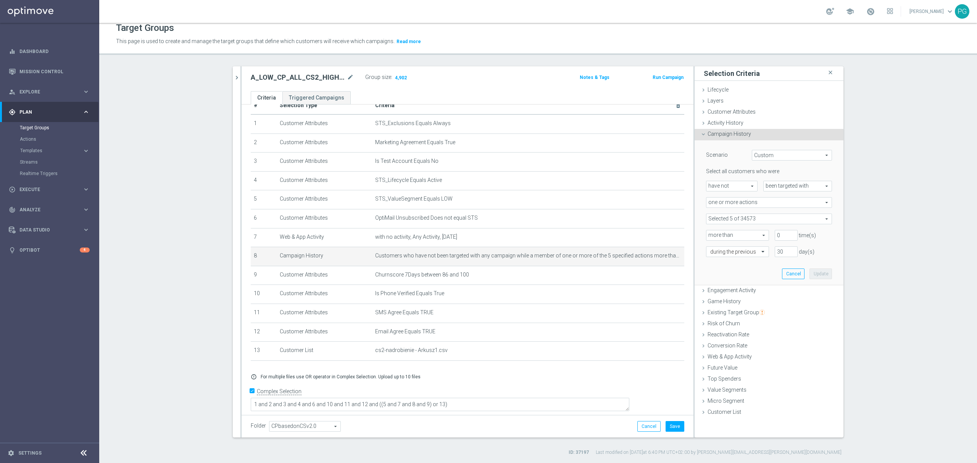
click at [749, 217] on span at bounding box center [768, 219] width 125 height 10
click at [735, 232] on span "Show Selected" at bounding box center [730, 234] width 28 height 5
click at [714, 233] on input "Show Selected" at bounding box center [711, 235] width 5 height 5
checkbox input "true"
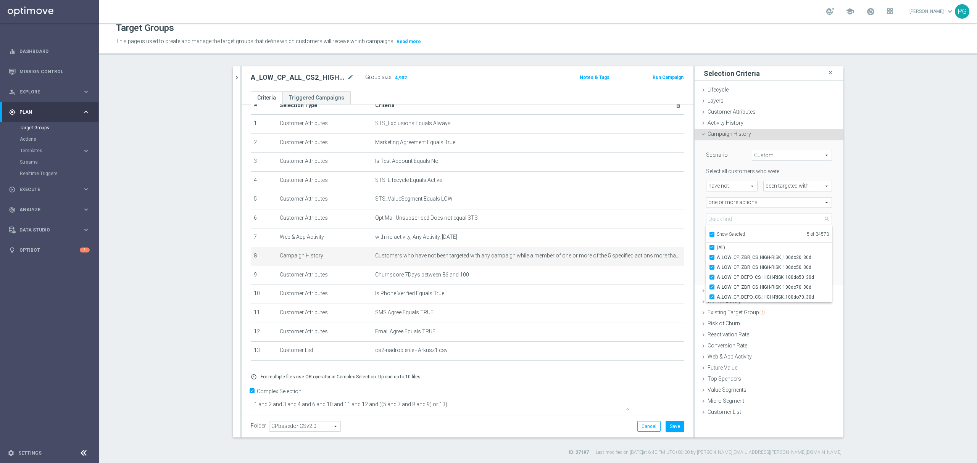
click at [700, 212] on div "Scenario Custom Custom arrow_drop_down search Select all customers who were hav…" at bounding box center [768, 212] width 137 height 145
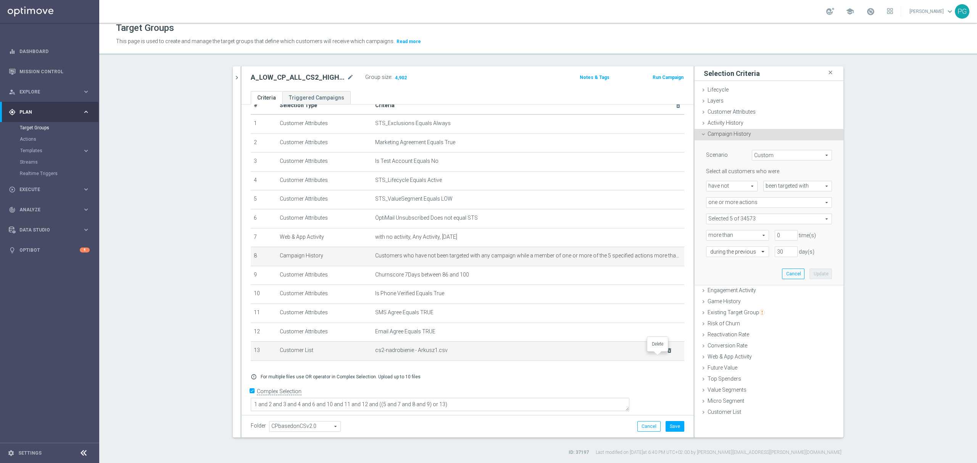
click at [666, 354] on icon "delete_forever" at bounding box center [669, 351] width 6 height 6
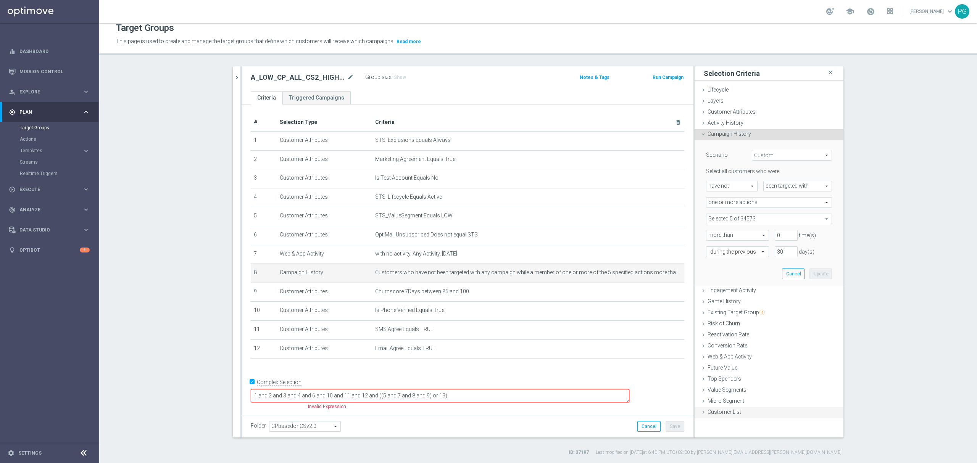
click at [745, 411] on div "Customer List done selection saved" at bounding box center [768, 412] width 149 height 11
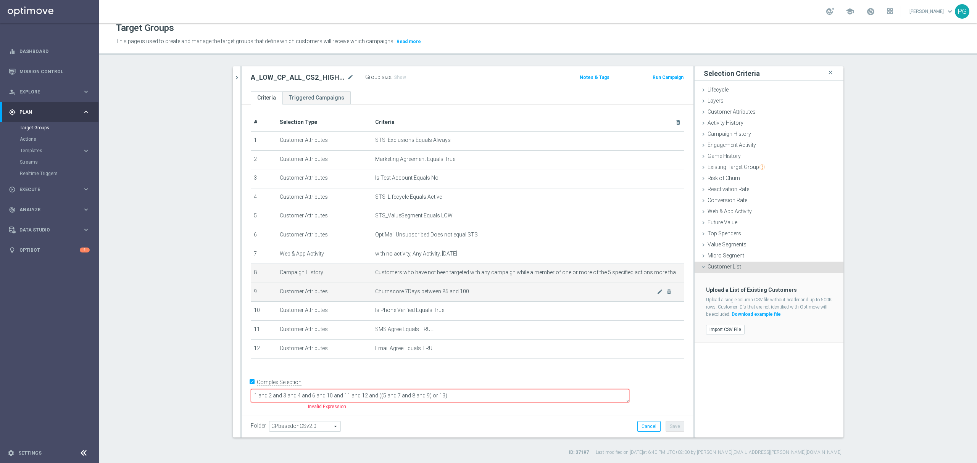
click at [597, 299] on td "Churnscore 7Days between 86 and 100 mode_edit delete_forever" at bounding box center [528, 292] width 312 height 19
click at [732, 325] on label "Import CSV File" at bounding box center [725, 330] width 39 height 10
click at [0, 0] on input "Import CSV File" at bounding box center [0, 0] width 0 height 0
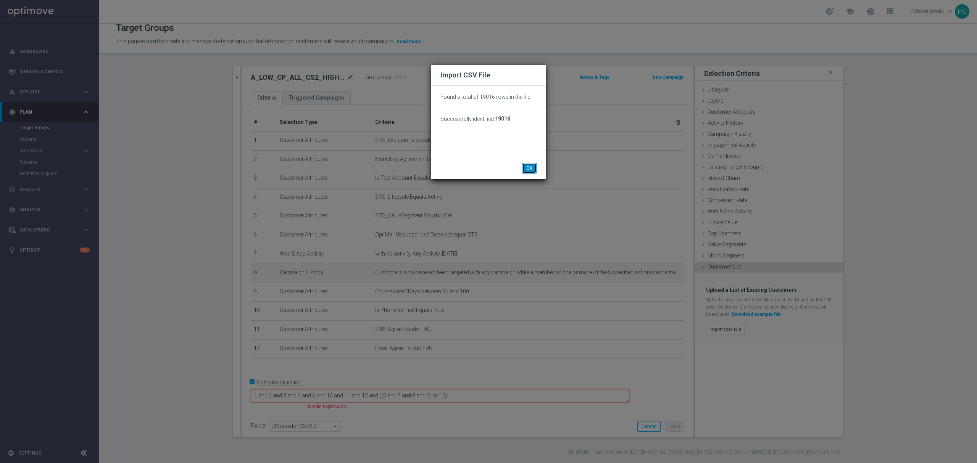
click at [530, 164] on button "OK" at bounding box center [529, 168] width 14 height 11
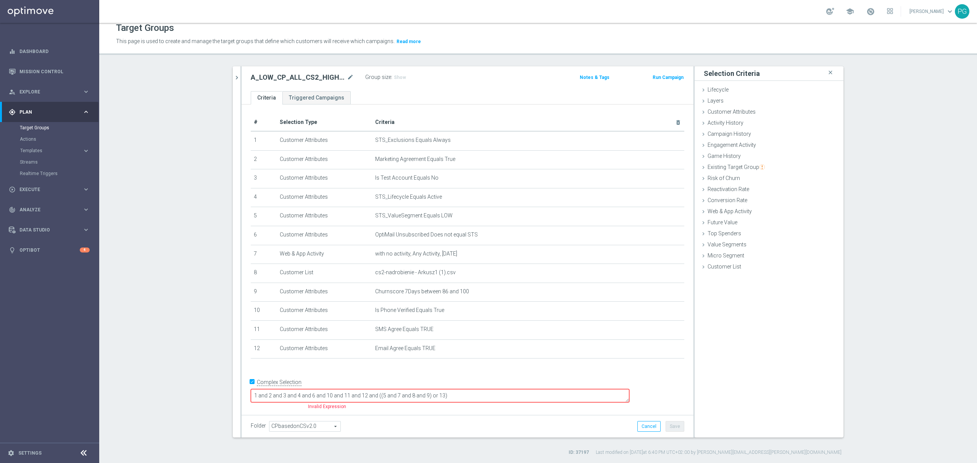
click at [604, 397] on textarea "1 and 2 and 3 and 4 and 6 and 10 and 11 and 12 and ((5 and 7 and 8 and 9) or 13)" at bounding box center [440, 395] width 378 height 13
click at [649, 427] on button "Cancel" at bounding box center [648, 426] width 23 height 11
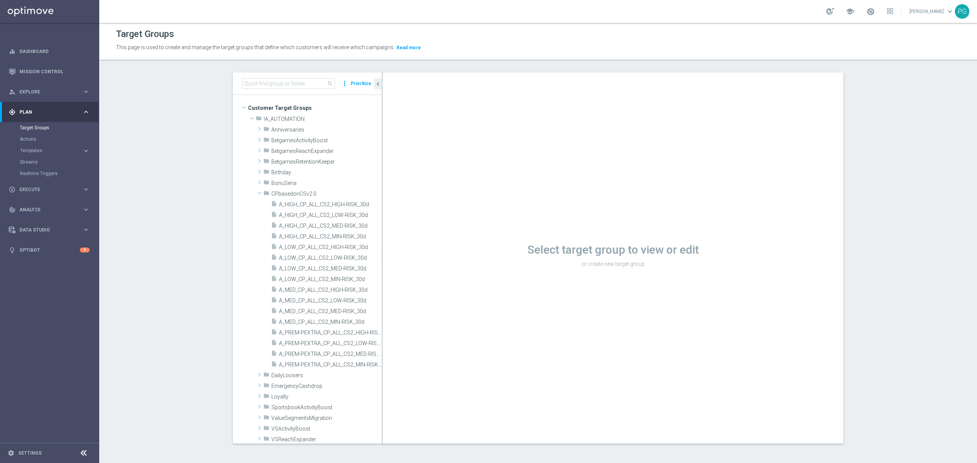
scroll to position [1, 0]
click at [303, 248] on span "A_LOW_CP_ALL_CS2_HIGH-RISK_30d" at bounding box center [321, 247] width 85 height 6
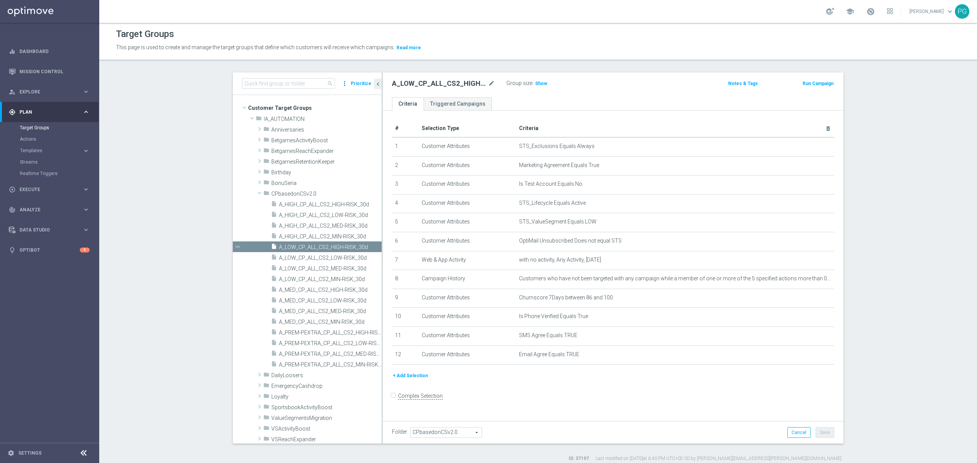
click at [392, 402] on input "Complex Selection" at bounding box center [394, 396] width 5 height 11
checkbox input "true"
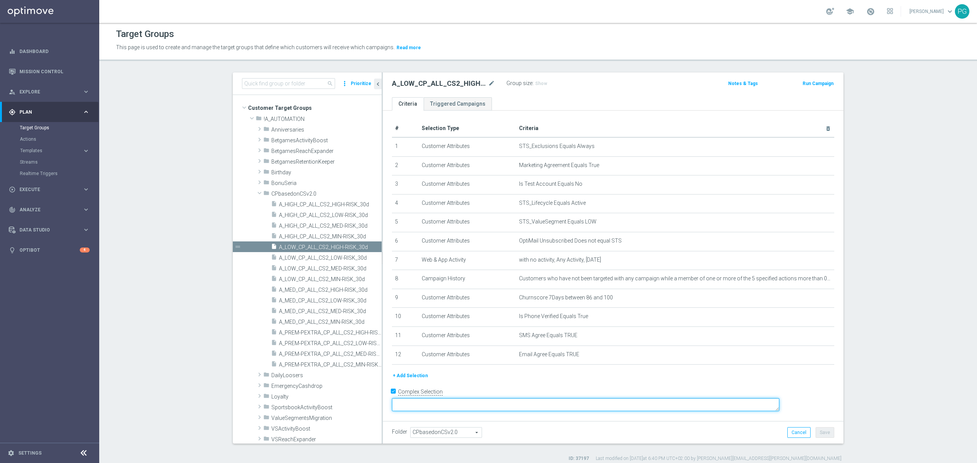
click at [460, 398] on textarea at bounding box center [585, 404] width 387 height 13
paste textarea "1 and 2 and 3 and 4 and 6 and 10 and 11 and 12 and ((5 and 7 and 8 and 9) or 13)"
type textarea "1 and 2 and 3 and 4 and 6 and 10 and 11 and 12 and ((5 and 7 and 8 and 9) or 13)"
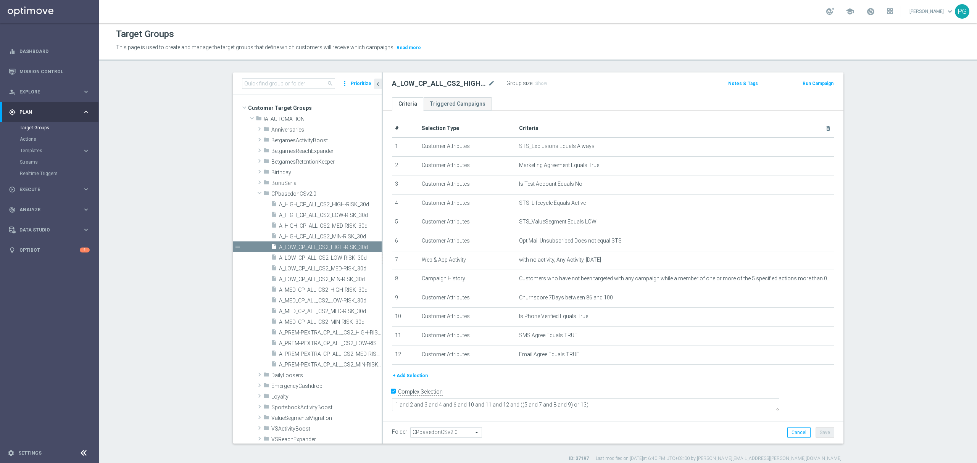
click at [392, 380] on button "+ Add Selection" at bounding box center [410, 376] width 37 height 8
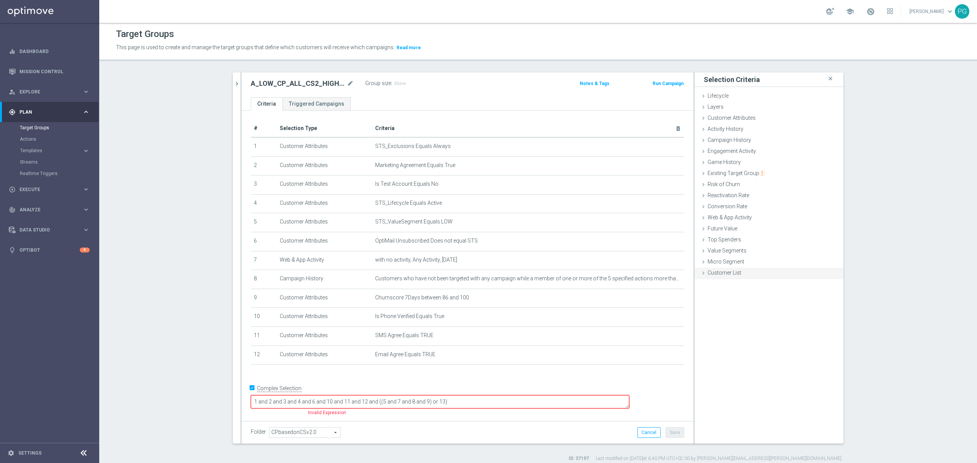
click at [718, 274] on span "Customer List" at bounding box center [724, 273] width 34 height 6
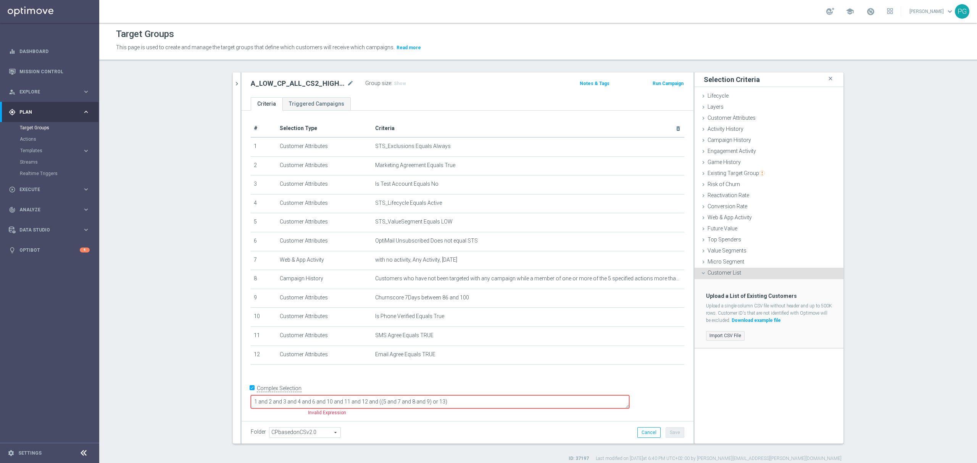
click at [724, 332] on label "Import CSV File" at bounding box center [725, 336] width 39 height 10
click at [0, 0] on input "Import CSV File" at bounding box center [0, 0] width 0 height 0
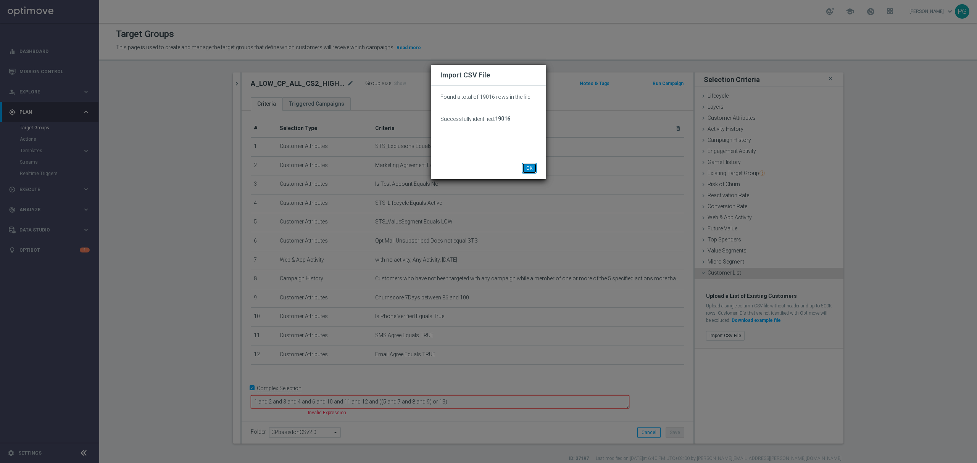
click at [522, 163] on button "OK" at bounding box center [529, 168] width 14 height 11
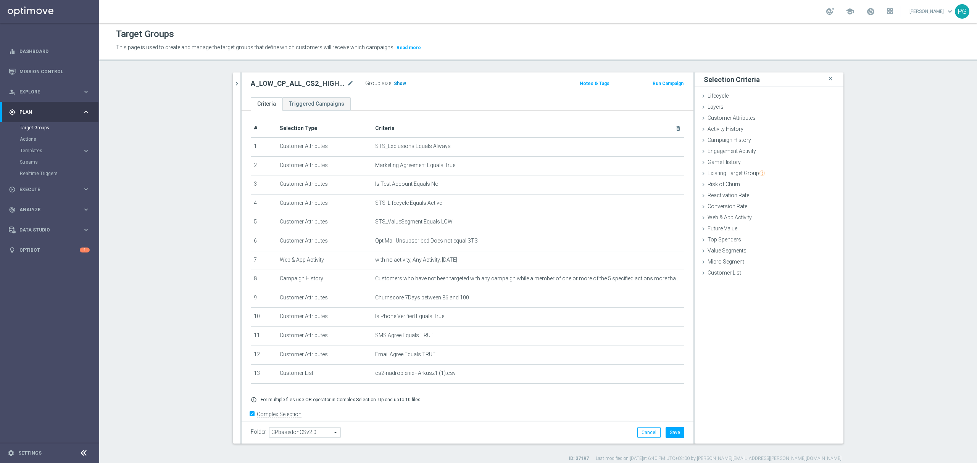
click at [394, 83] on span "Show" at bounding box center [400, 83] width 12 height 5
click at [755, 362] on div "Selection Criteria close Lifecycle done Cancel Add Layers done Cancel Add done" at bounding box center [768, 257] width 149 height 371
click at [673, 433] on button "Save" at bounding box center [674, 432] width 19 height 11
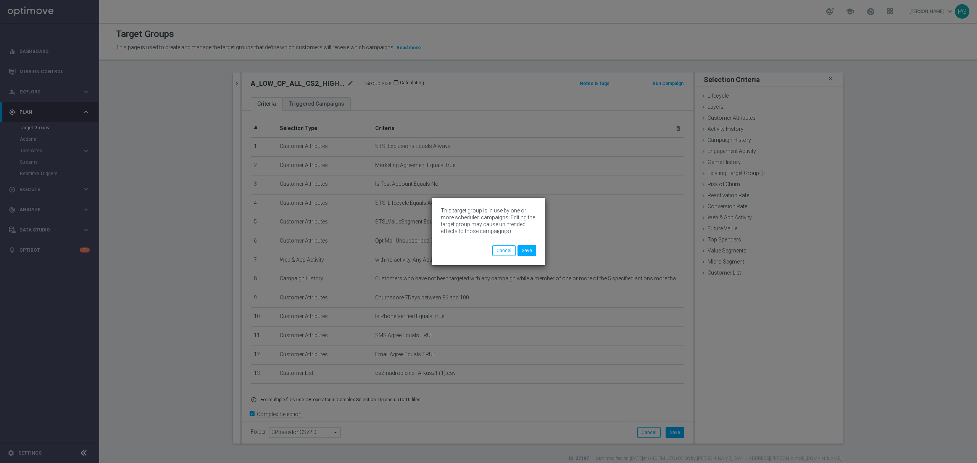
click at [280, 83] on div "This target group is in use by one or more scheduled campaigns. Editing the tar…" at bounding box center [488, 231] width 977 height 463
click at [530, 253] on button "Save" at bounding box center [526, 250] width 19 height 11
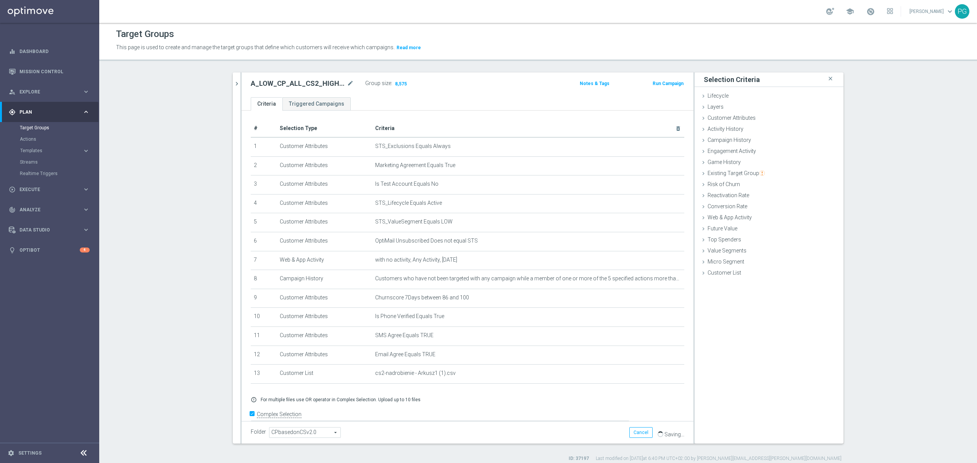
click at [316, 82] on h2 "A_LOW_CP_ALL_CS2_HIGH-RISK_30d" at bounding box center [298, 83] width 95 height 9
copy div "A_LOW_CP_ALL_CS2_HIGH-RISK_30d"
click at [54, 69] on link "Mission Control" at bounding box center [54, 71] width 70 height 20
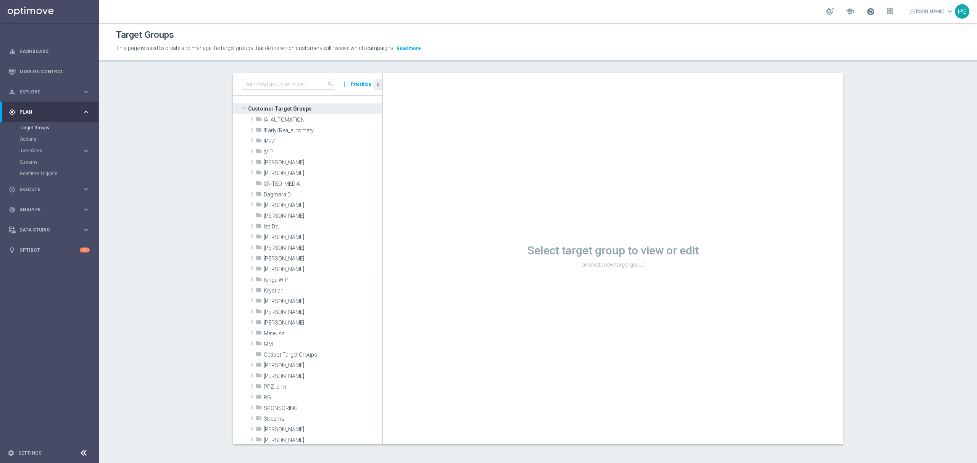
click at [870, 11] on span at bounding box center [870, 11] width 8 height 8
click at [346, 121] on icon "library_add" at bounding box center [349, 120] width 6 height 6
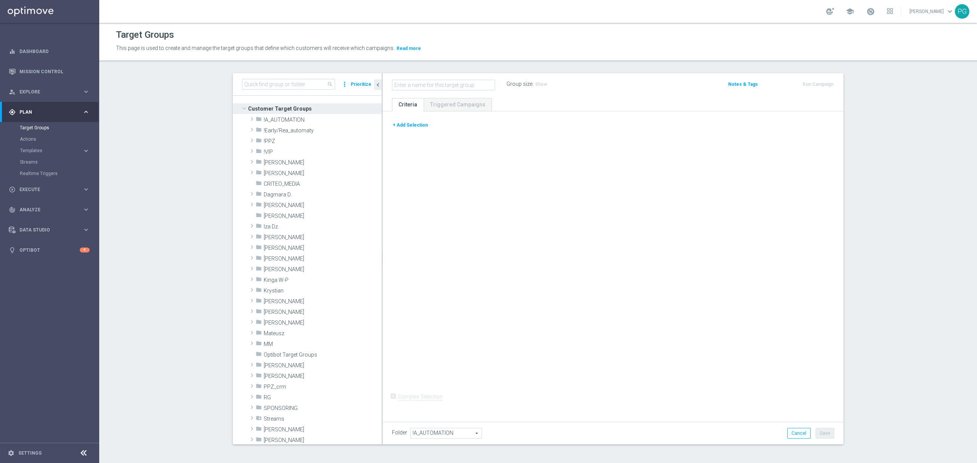
click at [397, 132] on div "+ Add Selection" at bounding box center [613, 128] width 454 height 14
click at [400, 126] on button "+ Add Selection" at bounding box center [410, 125] width 37 height 8
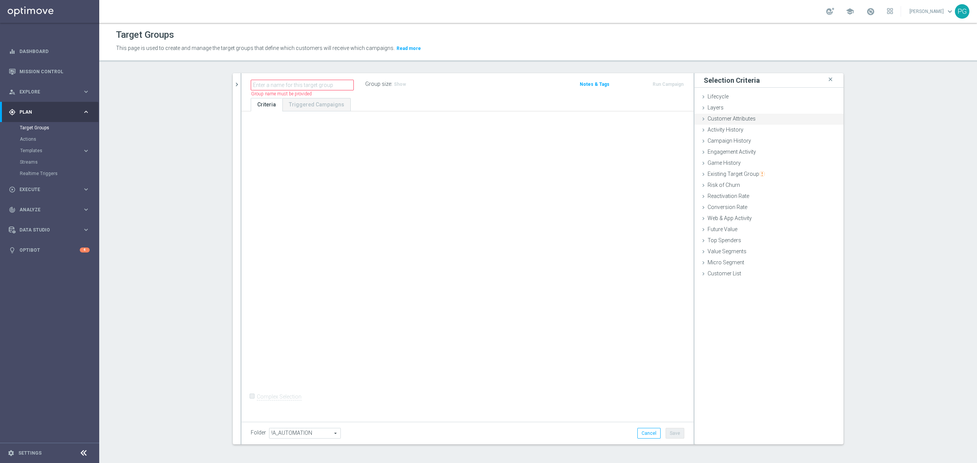
click at [733, 119] on span "Customer Attributes" at bounding box center [731, 119] width 48 height 6
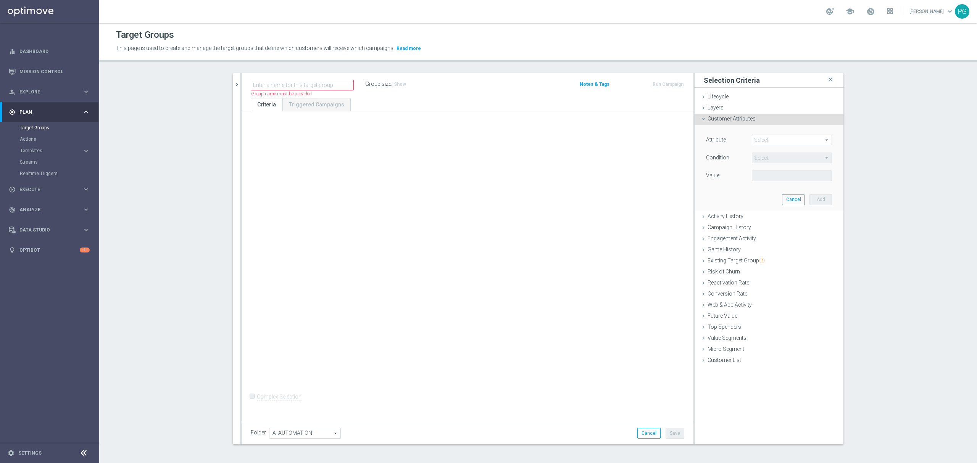
click at [768, 140] on span at bounding box center [791, 140] width 79 height 10
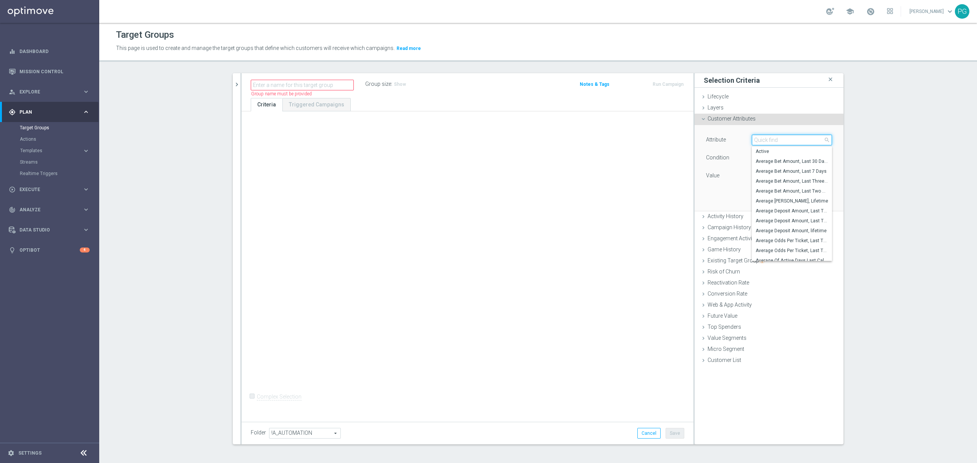
click at [768, 140] on input "search" at bounding box center [792, 140] width 80 height 11
type input "lifec"
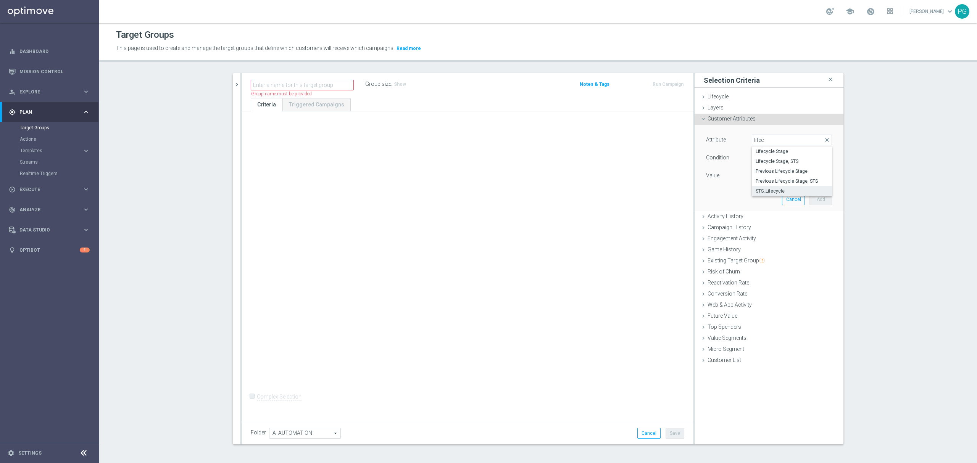
click at [773, 188] on span "STS_Lifecycle" at bounding box center [791, 191] width 72 height 6
type input "STS_Lifecycle"
type input "Equals"
click at [760, 175] on span at bounding box center [791, 176] width 79 height 10
click at [764, 184] on label "Active" at bounding box center [792, 187] width 80 height 10
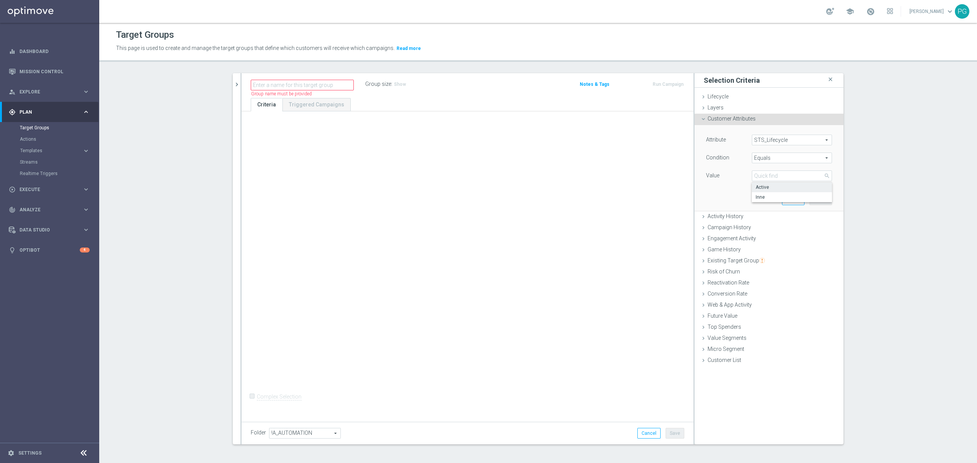
type input "Active"
click at [817, 199] on button "Add" at bounding box center [820, 199] width 23 height 11
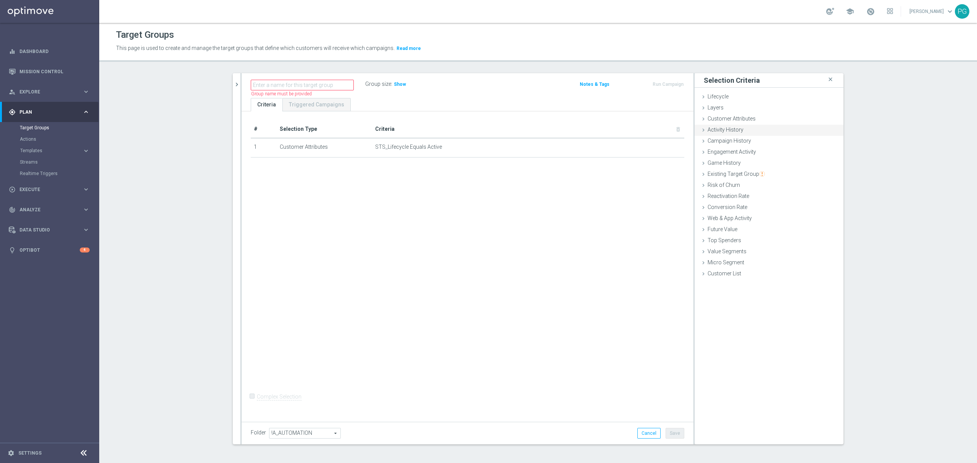
click at [747, 133] on div "Activity History done" at bounding box center [768, 130] width 149 height 11
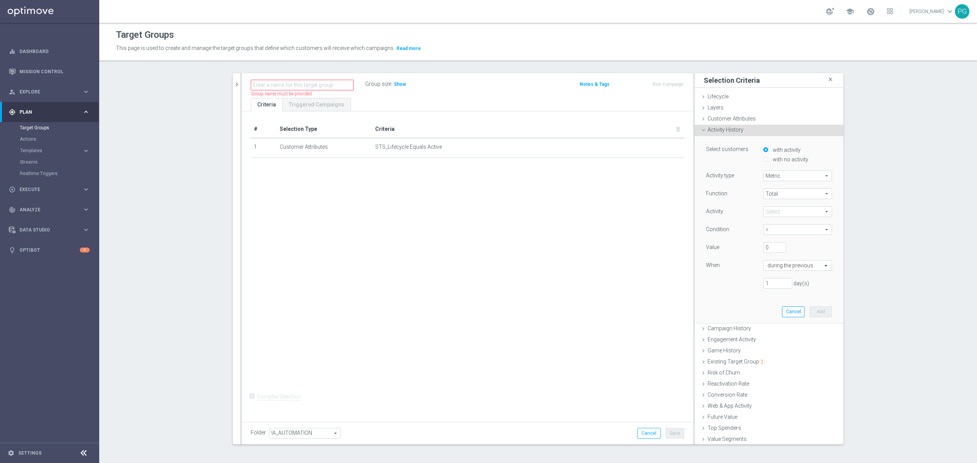
click at [773, 180] on span "Metric" at bounding box center [797, 176] width 68 height 10
click at [747, 191] on div "Function" at bounding box center [728, 194] width 57 height 12
click at [765, 210] on span at bounding box center [797, 212] width 68 height 10
click at [783, 272] on span "Number of Tickets" at bounding box center [797, 273] width 61 height 6
type input "Number of Tickets"
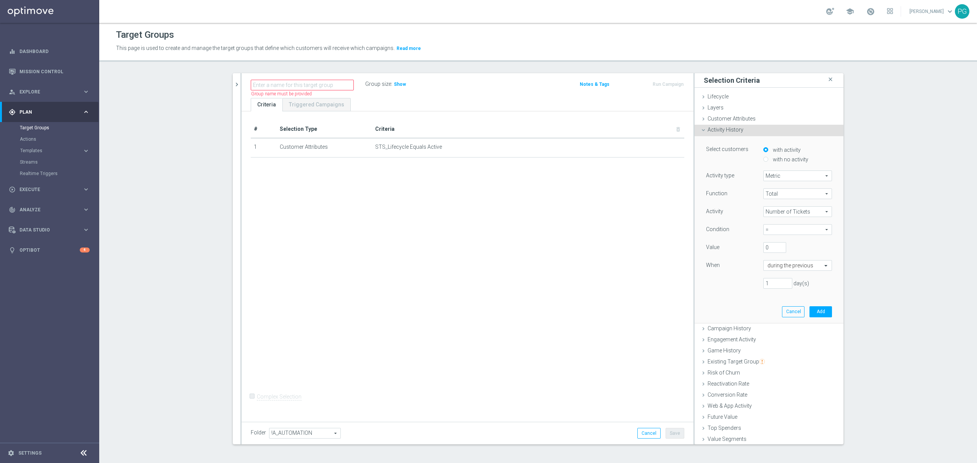
click at [774, 229] on span "=" at bounding box center [797, 230] width 68 height 10
click at [777, 258] on span ">" at bounding box center [797, 261] width 61 height 6
type input ">"
drag, startPoint x: 765, startPoint y: 249, endPoint x: 753, endPoint y: 252, distance: 12.5
click at [757, 252] on div "0" at bounding box center [774, 247] width 34 height 11
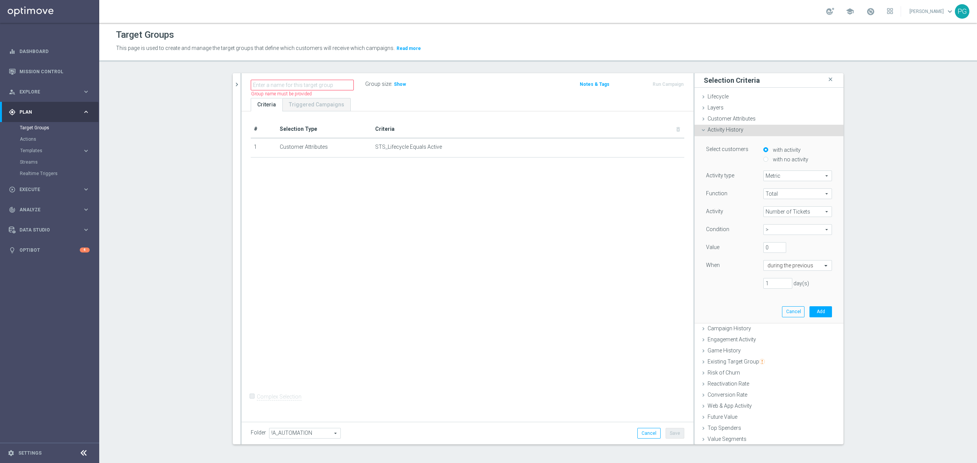
click at [771, 272] on div "When during the previous" at bounding box center [768, 266] width 137 height 12
click at [771, 270] on div "during the previous" at bounding box center [797, 265] width 69 height 11
click at [770, 292] on div "exactly" at bounding box center [797, 289] width 60 height 12
click at [774, 269] on input "text" at bounding box center [789, 265] width 45 height 7
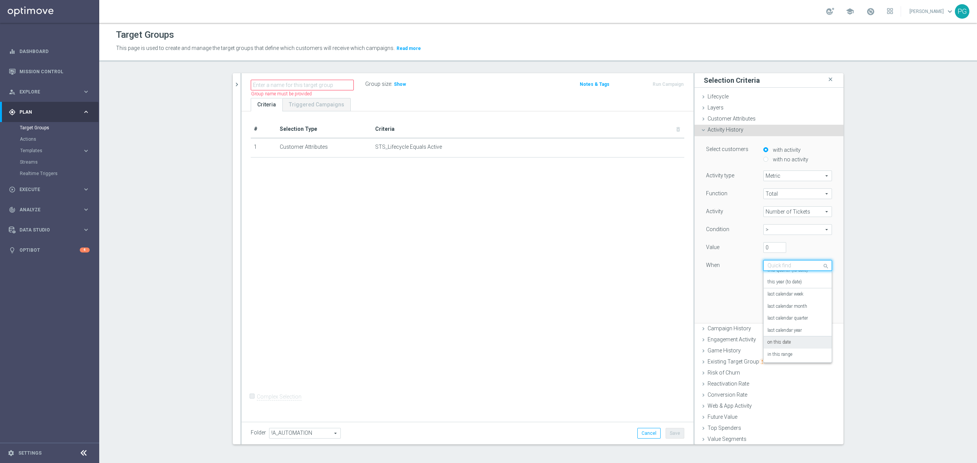
click at [773, 342] on label "on this date" at bounding box center [778, 343] width 23 height 6
click at [774, 287] on input at bounding box center [802, 283] width 57 height 11
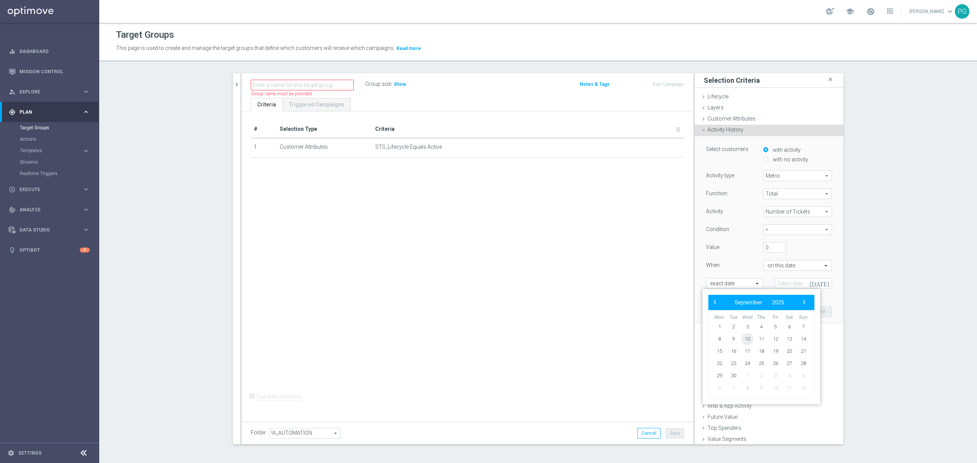
click at [745, 342] on span "10" at bounding box center [747, 339] width 12 height 12
type input "10 Sep 2025"
click at [809, 311] on button "Add" at bounding box center [820, 311] width 23 height 11
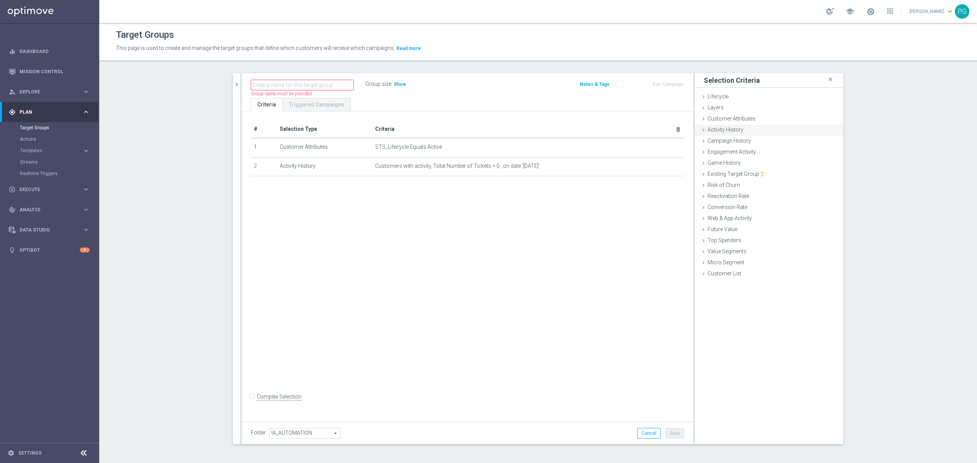
click at [729, 133] on span "Activity History" at bounding box center [725, 130] width 36 height 6
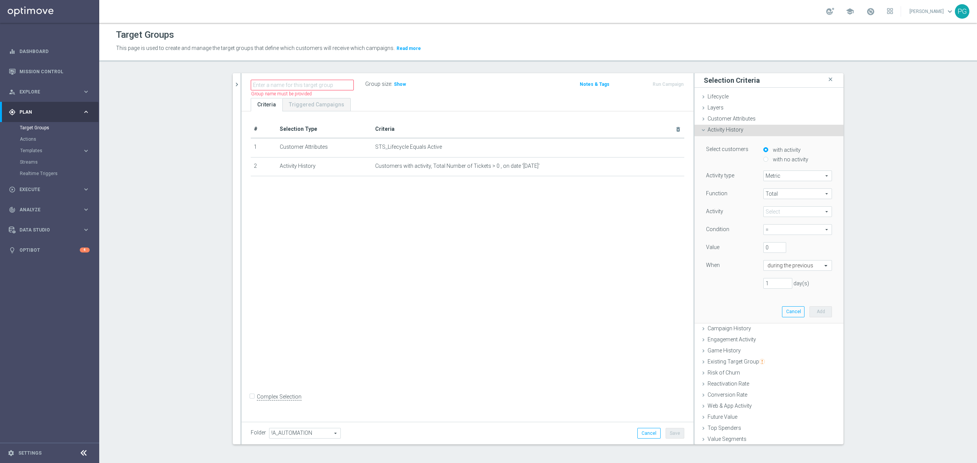
click at [771, 160] on label "with no activity" at bounding box center [789, 159] width 37 height 7
click at [766, 160] on input "with no activity" at bounding box center [765, 159] width 5 height 5
radio input "true"
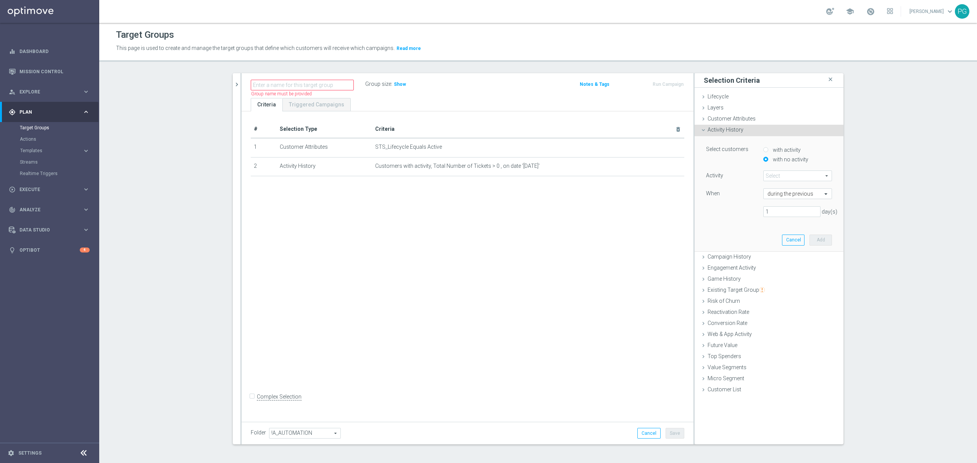
click at [772, 174] on span at bounding box center [797, 176] width 68 height 10
click at [783, 239] on span "Number of Tickets" at bounding box center [797, 237] width 61 height 6
type input "Number of Tickets"
click at [776, 195] on input "text" at bounding box center [789, 194] width 45 height 7
click at [779, 282] on label "in this range" at bounding box center [779, 283] width 25 height 6
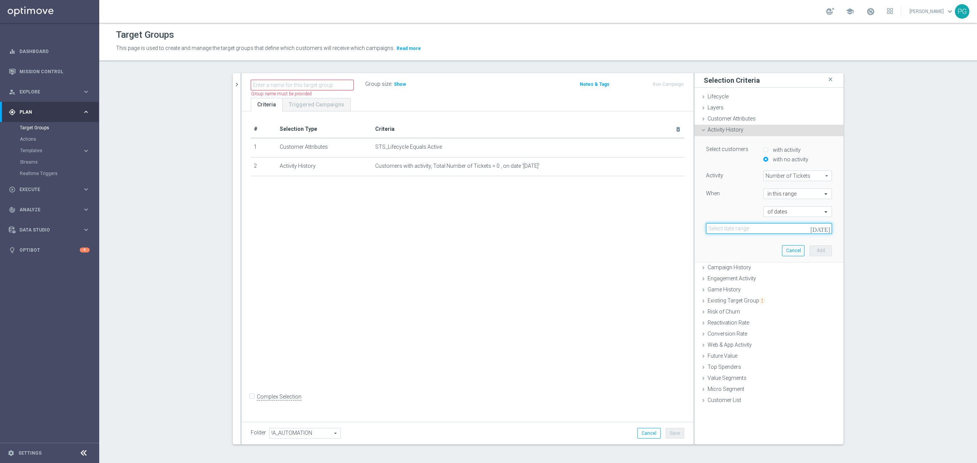
click at [771, 232] on input at bounding box center [769, 228] width 126 height 11
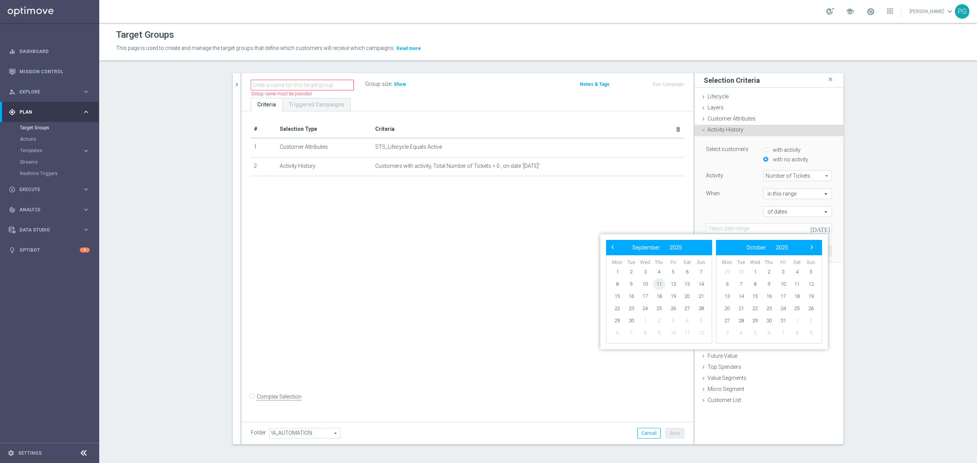
click at [662, 285] on span "11" at bounding box center [659, 284] width 12 height 12
click at [674, 285] on span "12" at bounding box center [673, 284] width 12 height 12
type input "11 Sep 2025 - 12 Sep 2025"
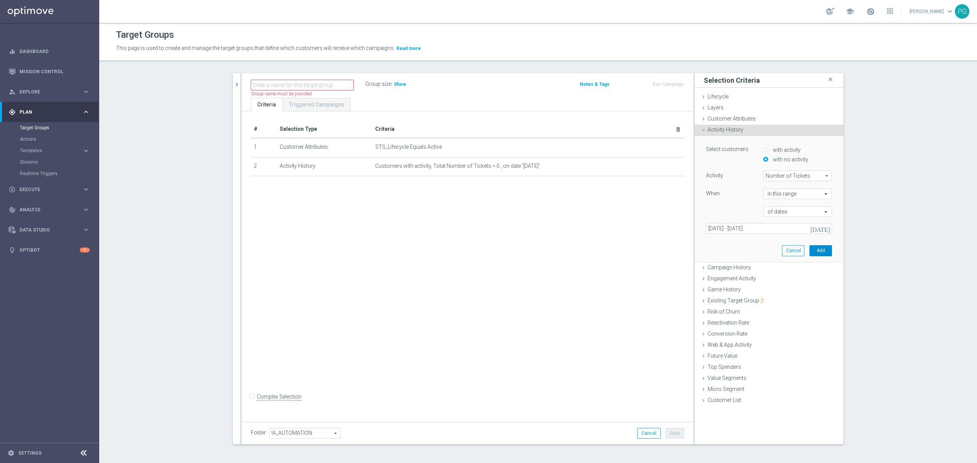
click at [816, 251] on button "Add" at bounding box center [820, 250] width 23 height 11
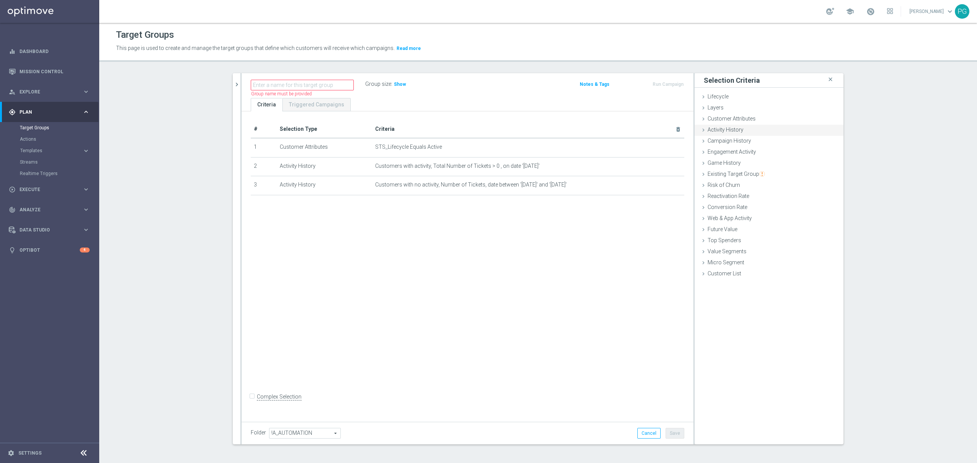
click at [762, 130] on div "Activity History done selection saved" at bounding box center [768, 130] width 149 height 11
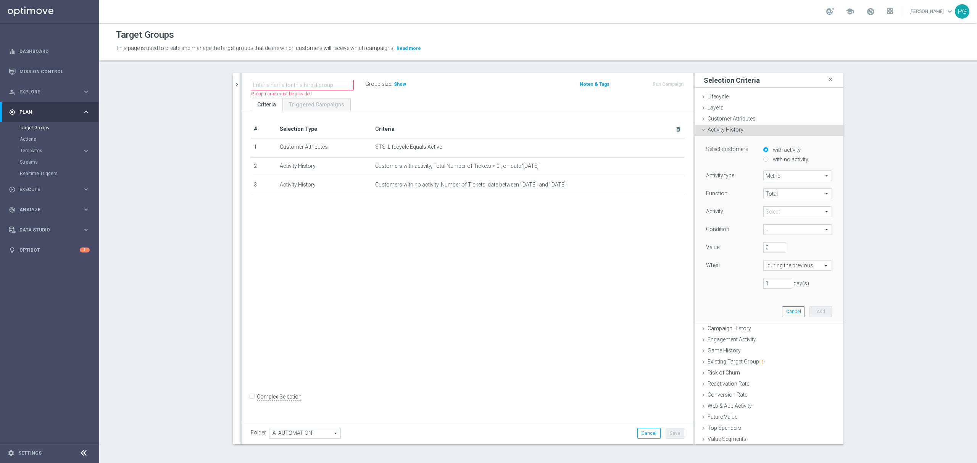
click at [787, 159] on label "with no activity" at bounding box center [789, 159] width 37 height 7
click at [768, 159] on input "with no activity" at bounding box center [765, 159] width 5 height 5
radio input "true"
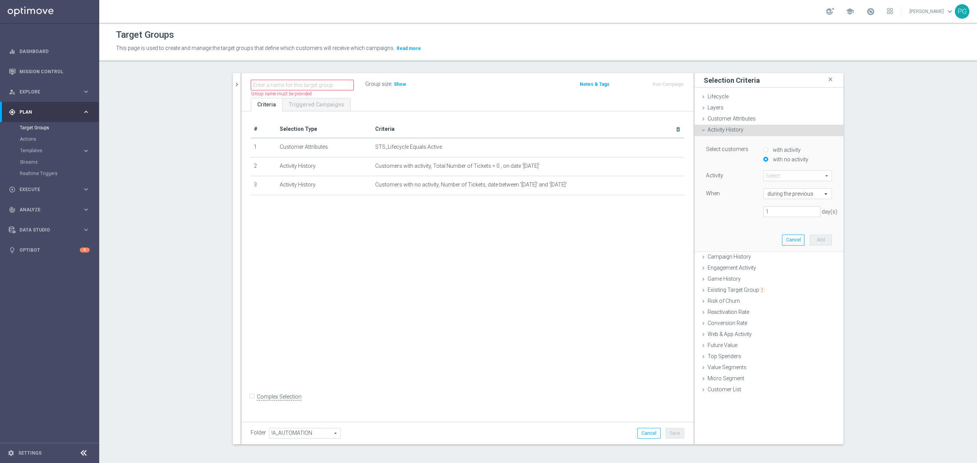
click at [777, 176] on span at bounding box center [797, 176] width 68 height 10
click at [783, 240] on span "Number of Tickets" at bounding box center [797, 237] width 61 height 6
type input "Number of Tickets"
click at [775, 200] on div "When during the previous" at bounding box center [768, 194] width 137 height 12
click at [774, 194] on input "text" at bounding box center [789, 194] width 45 height 7
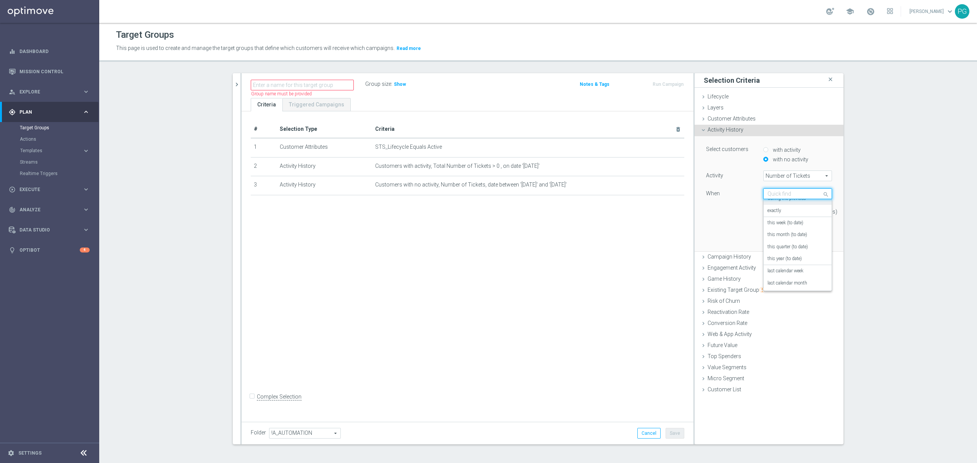
scroll to position [0, 0]
click at [775, 219] on label "exactly" at bounding box center [774, 217] width 14 height 6
click at [779, 197] on input "text" at bounding box center [789, 194] width 45 height 7
click at [739, 231] on div "Select customers with activity with no activity Activity Number of Tickets Numb…" at bounding box center [768, 193] width 137 height 115
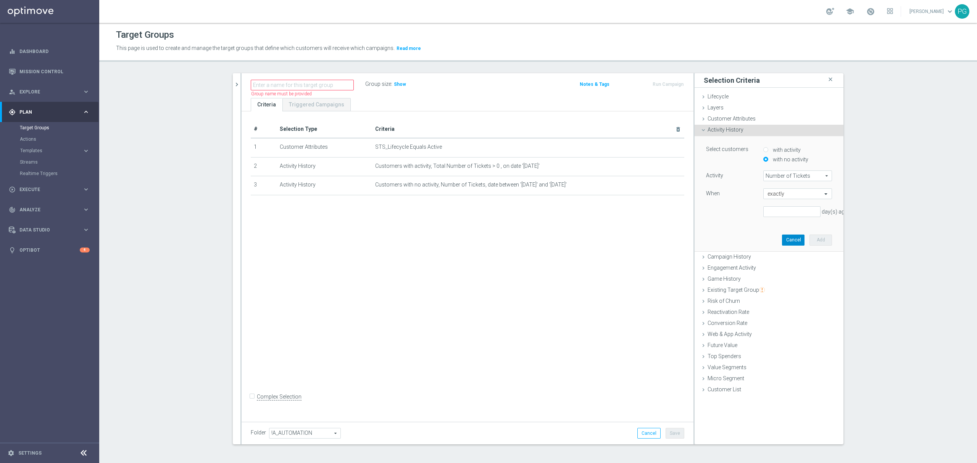
click at [789, 243] on button "Cancel" at bounding box center [793, 240] width 23 height 11
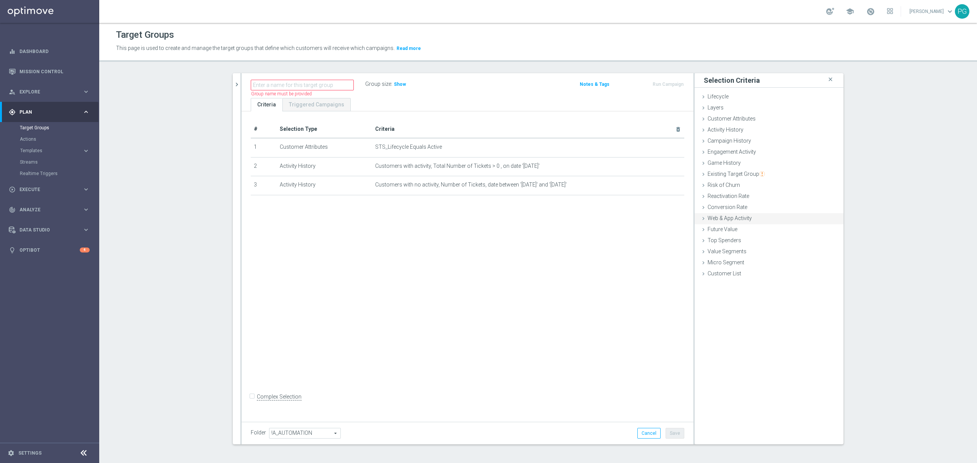
click at [739, 220] on span "Web & App Activity" at bounding box center [729, 218] width 44 height 6
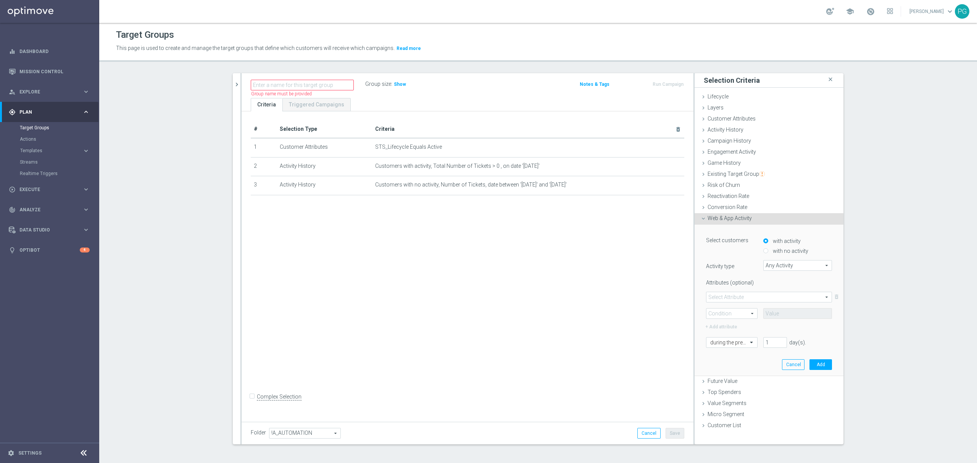
click at [774, 249] on label "with no activity" at bounding box center [789, 251] width 37 height 7
click at [768, 249] on input "with no activity" at bounding box center [765, 251] width 5 height 5
radio input "true"
click at [768, 264] on span "Any Activity" at bounding box center [797, 266] width 68 height 10
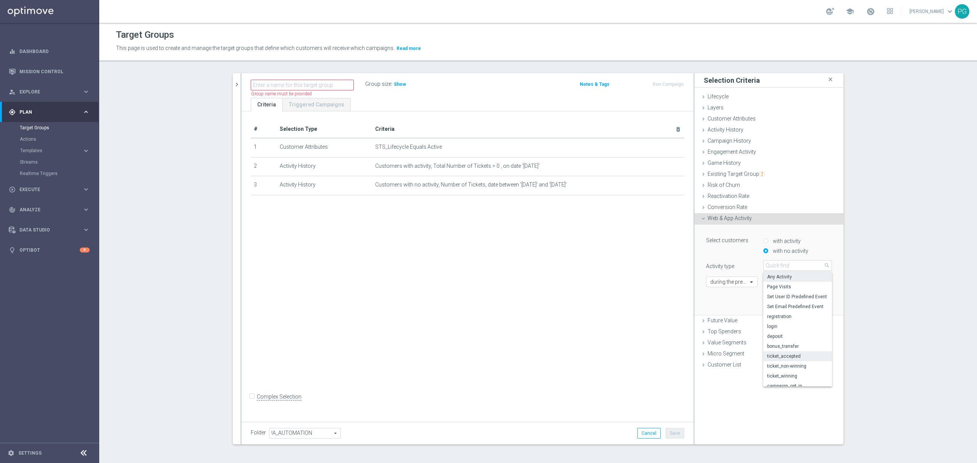
click at [798, 353] on label "ticket_accepted" at bounding box center [797, 356] width 69 height 10
type input "ticket_accepted"
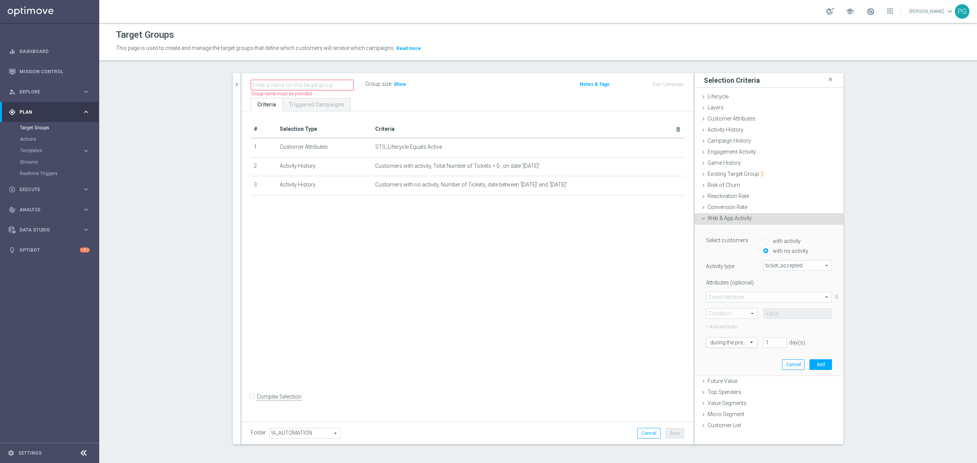
click at [731, 340] on input "text" at bounding box center [724, 343] width 28 height 7
click at [717, 406] on label "today" at bounding box center [716, 407] width 13 height 6
click at [815, 365] on button "Add" at bounding box center [820, 364] width 23 height 11
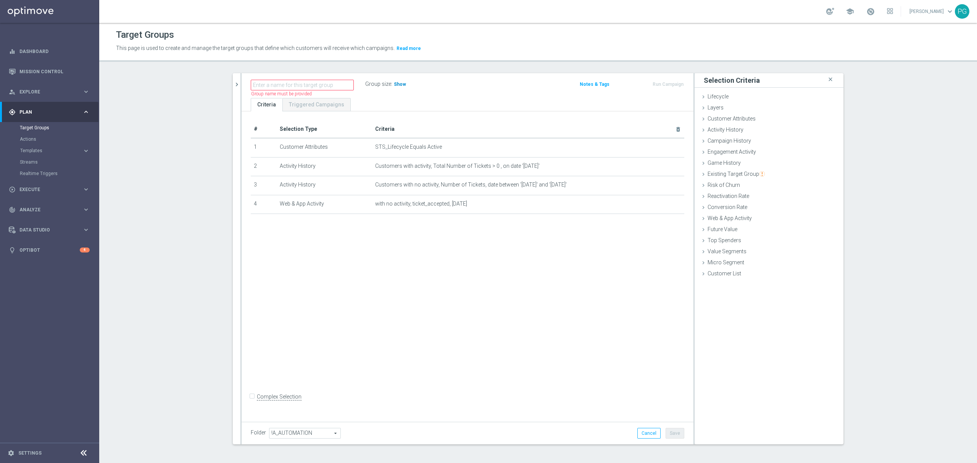
click at [397, 85] on span "Show" at bounding box center [400, 84] width 12 height 5
click at [773, 121] on div "Customer Attributes done selection saved" at bounding box center [768, 119] width 149 height 11
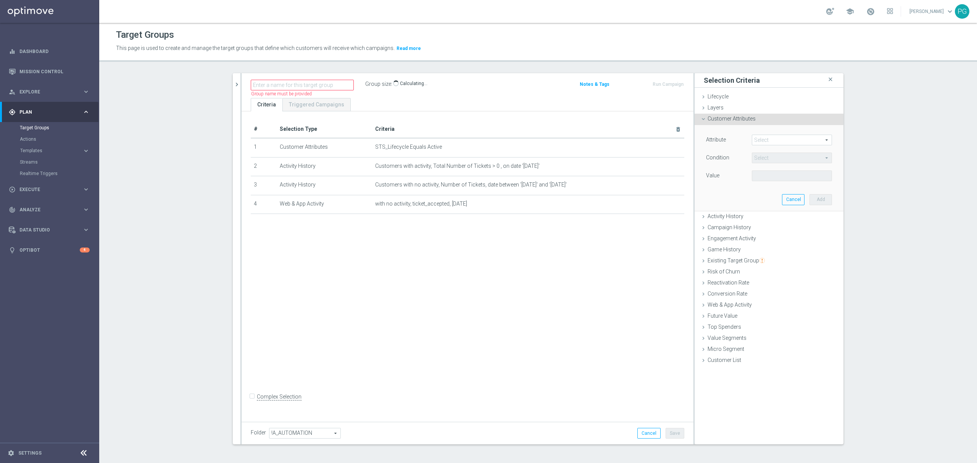
click at [781, 138] on span at bounding box center [791, 140] width 79 height 10
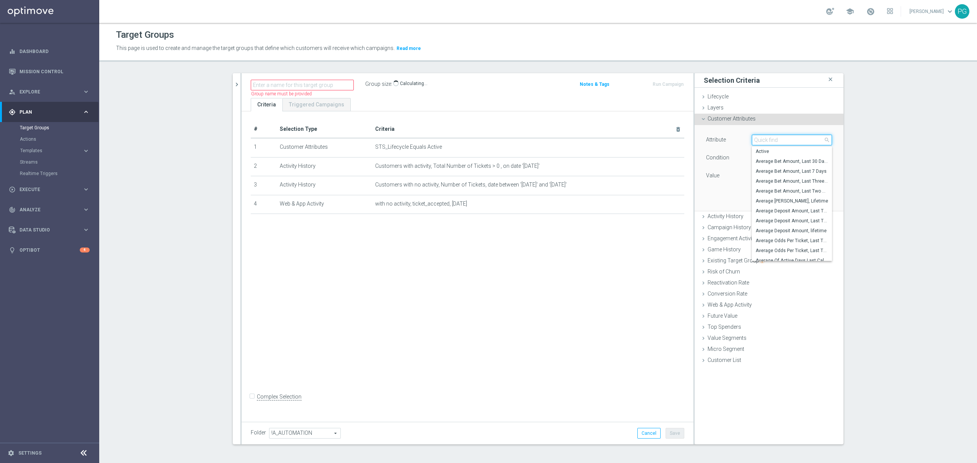
click at [781, 138] on input "search" at bounding box center [792, 140] width 80 height 11
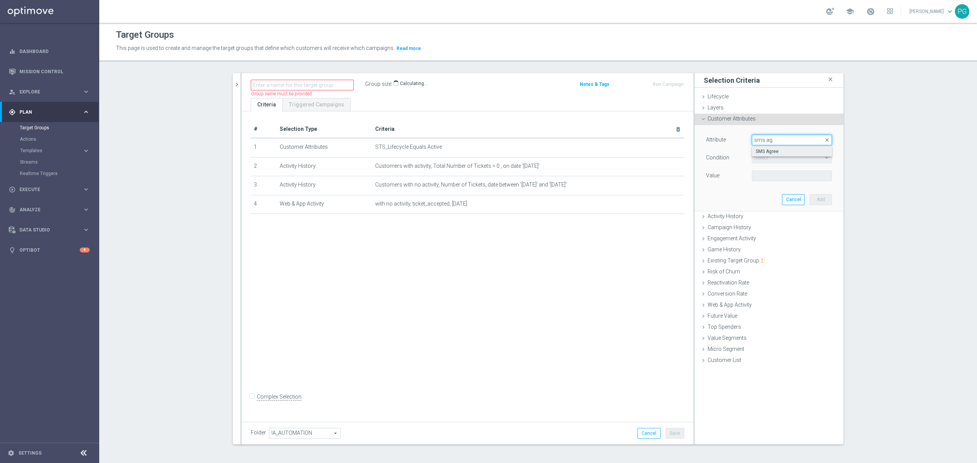
type input "sms ag"
click at [766, 150] on span "SMS Agree" at bounding box center [791, 151] width 72 height 6
type input "SMS Agree"
type input "Equals"
click at [765, 177] on span at bounding box center [791, 176] width 79 height 10
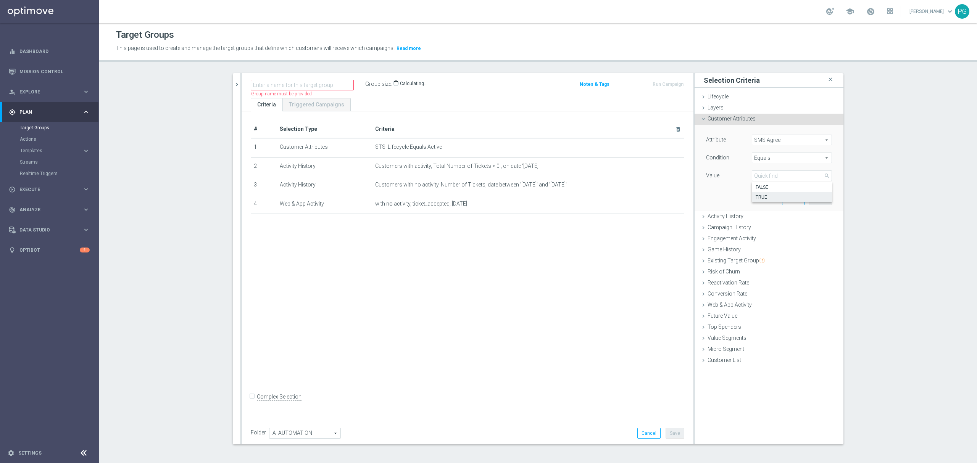
click at [762, 200] on span "TRUE" at bounding box center [791, 197] width 72 height 6
type input "TRUE"
click at [400, 83] on span "4,501" at bounding box center [400, 85] width 13 height 7
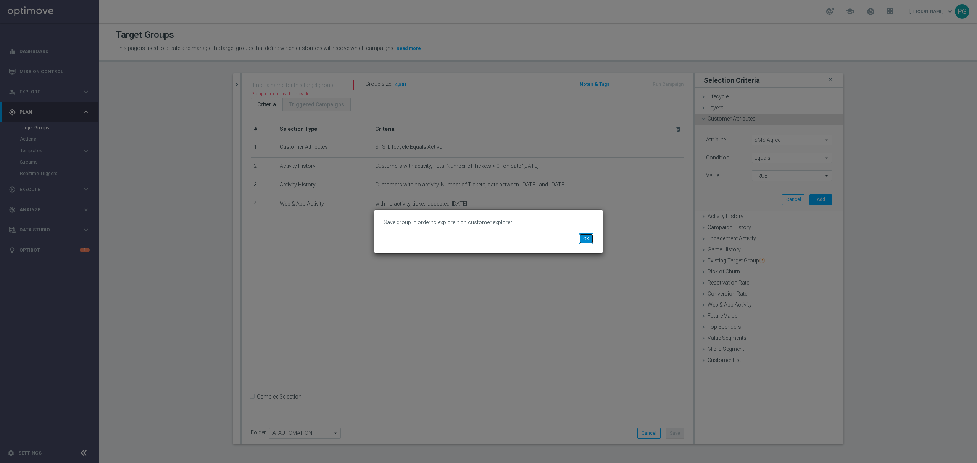
click at [587, 238] on button "OK" at bounding box center [586, 238] width 14 height 11
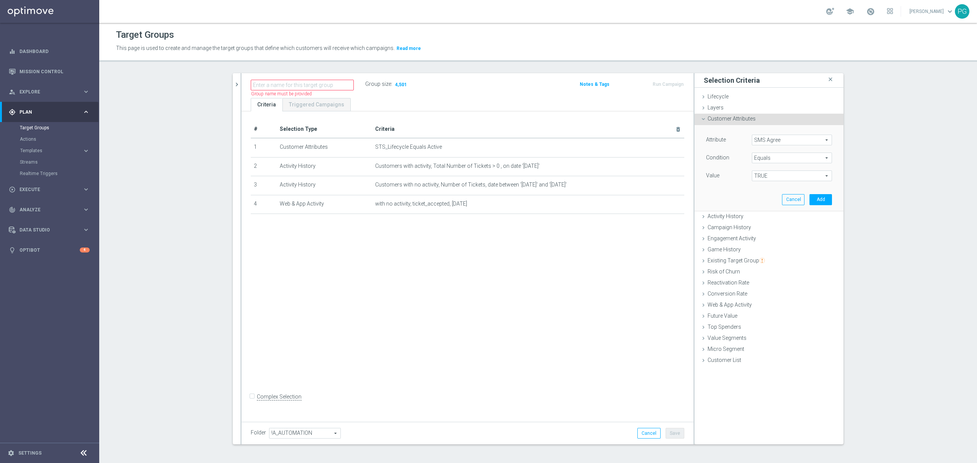
click at [312, 432] on span "!A_AUTOMATION" at bounding box center [304, 433] width 71 height 10
click at [312, 432] on input "search" at bounding box center [304, 433] width 71 height 11
type input "09.202"
click at [292, 401] on span "09.2025 Grotel" at bounding box center [304, 403] width 63 height 6
type input "09.2025 Grotel"
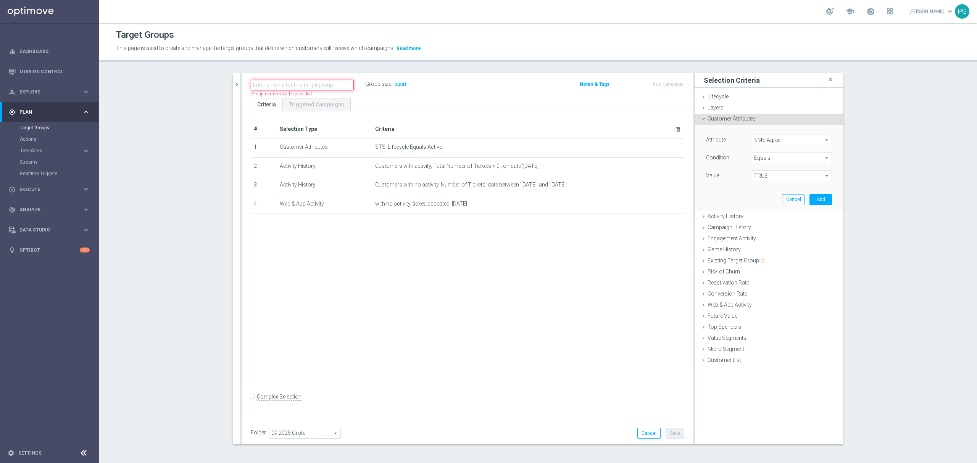
click at [327, 85] on input "text" at bounding box center [302, 85] width 103 height 11
type input "tes"
click at [412, 347] on div "# Selection Type Criteria delete_forever 1 Customer Attributes STS_Lifecycle Eq…" at bounding box center [467, 264] width 452 height 307
click at [672, 429] on button "Save" at bounding box center [674, 433] width 19 height 11
click at [314, 83] on span "4,501" at bounding box center [315, 85] width 13 height 7
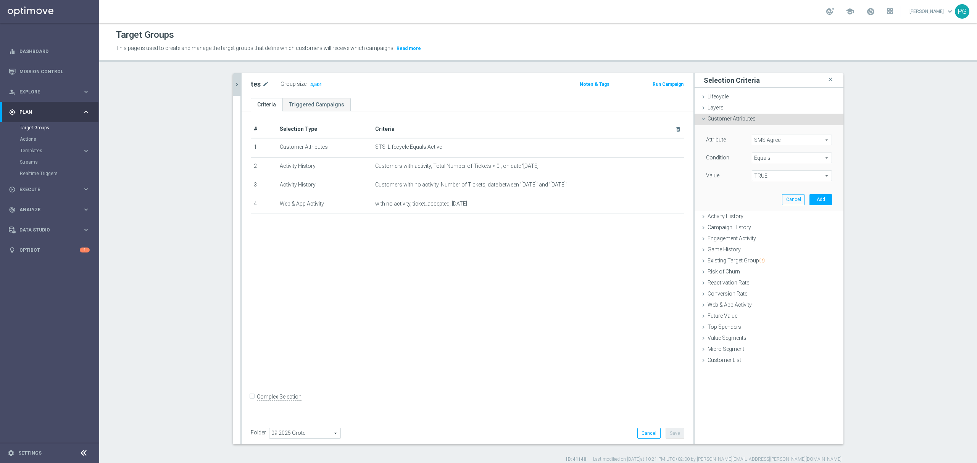
click at [233, 83] on icon "chevron_right" at bounding box center [236, 84] width 7 height 7
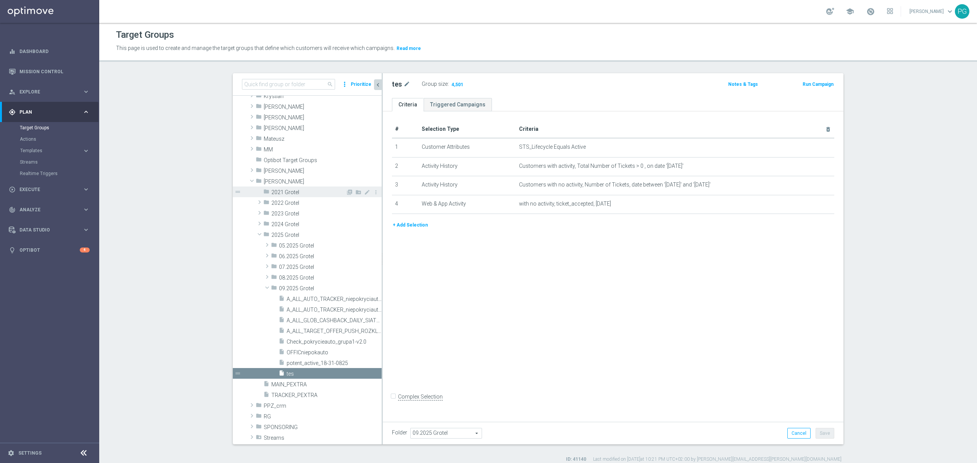
scroll to position [196, 0]
click at [373, 374] on icon "more_vert" at bounding box center [376, 373] width 6 height 6
click at [378, 393] on span "Delete" at bounding box center [384, 395] width 16 height 5
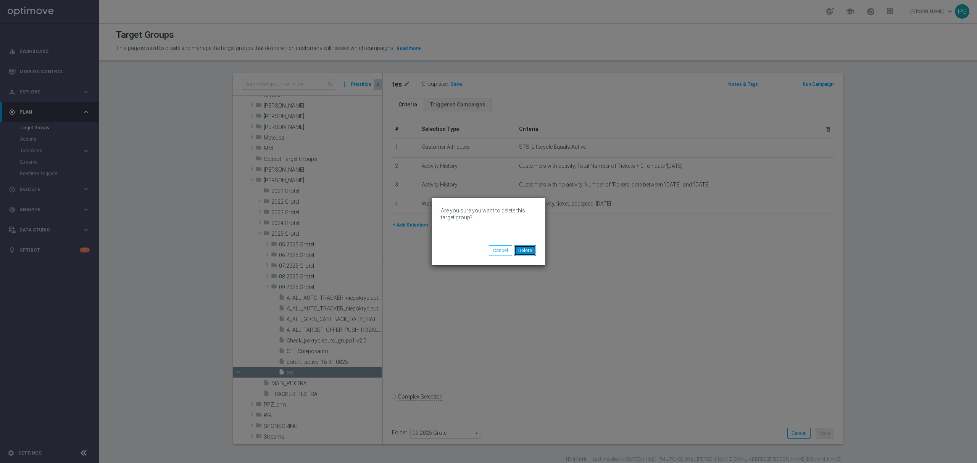
click at [525, 247] on button "Delete" at bounding box center [525, 250] width 22 height 11
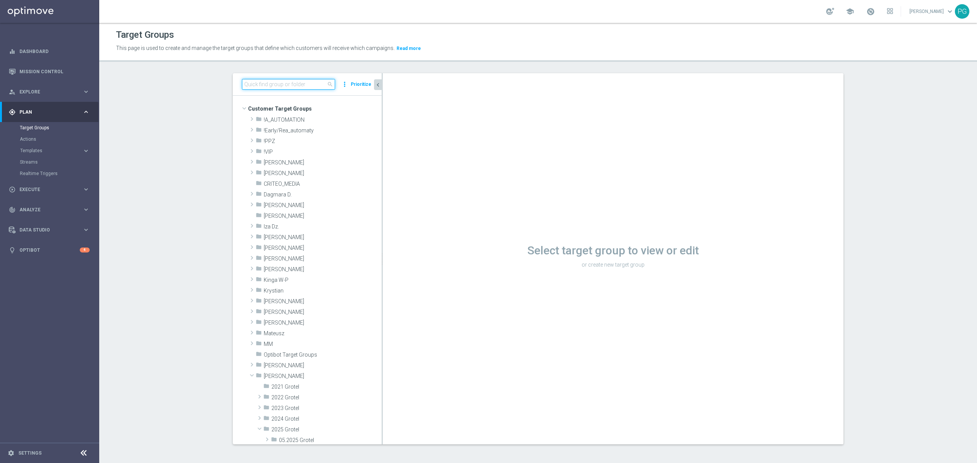
click at [278, 84] on input at bounding box center [288, 84] width 93 height 11
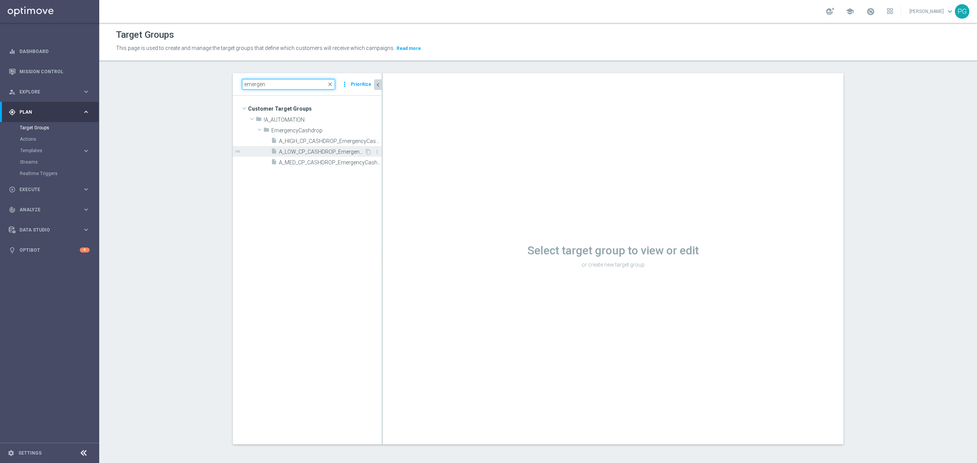
type input "emergen"
click at [317, 153] on span "A_LOW_CP_CASHDROP_EmergencyCashdrop_14d" at bounding box center [321, 152] width 85 height 6
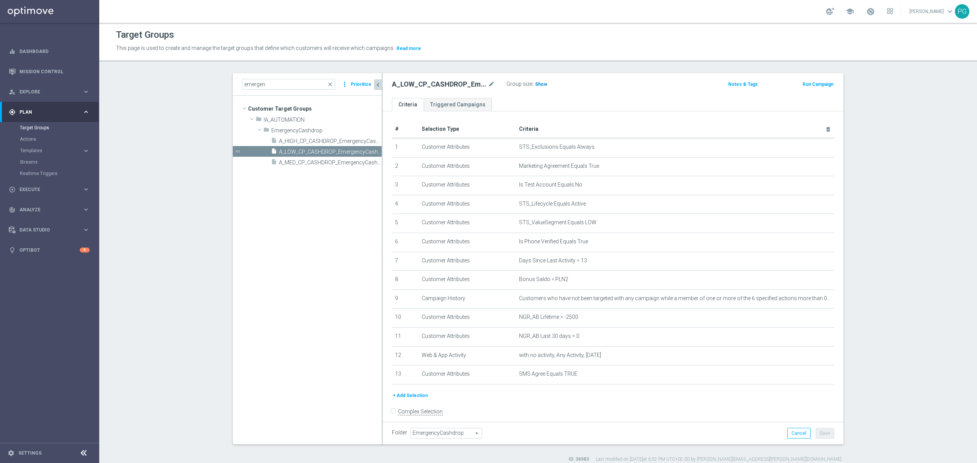
click at [534, 81] on h3 "Show" at bounding box center [541, 84] width 14 height 8
click at [806, 263] on icon "mode_edit" at bounding box center [809, 261] width 6 height 6
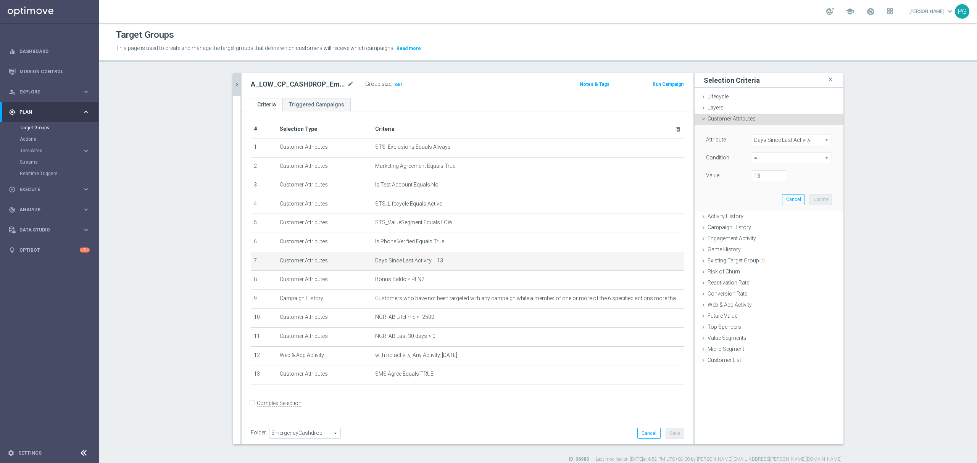
click at [765, 156] on span "=" at bounding box center [791, 158] width 79 height 10
click at [760, 231] on span "between" at bounding box center [791, 229] width 72 height 6
type input "between"
click at [760, 175] on input "number" at bounding box center [769, 176] width 34 height 11
type input "13"
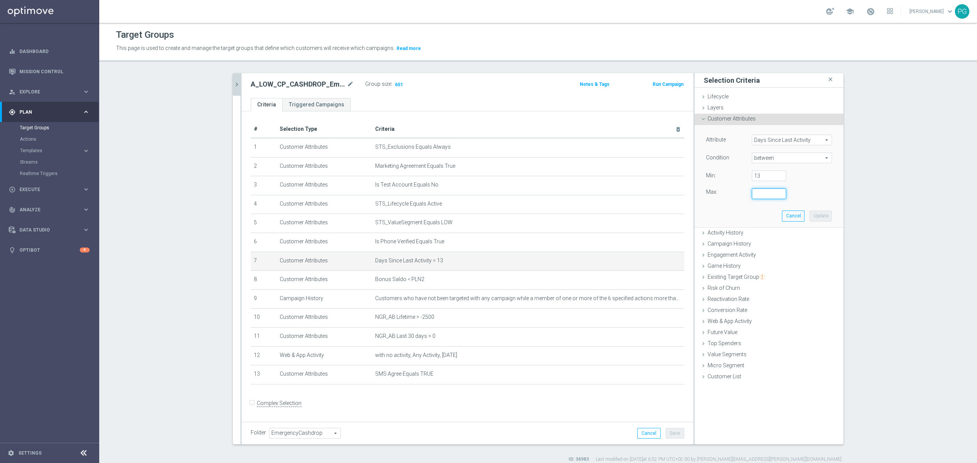
click at [758, 196] on input "number" at bounding box center [769, 193] width 34 height 11
type input "14"
click at [819, 211] on button "Update" at bounding box center [820, 216] width 23 height 11
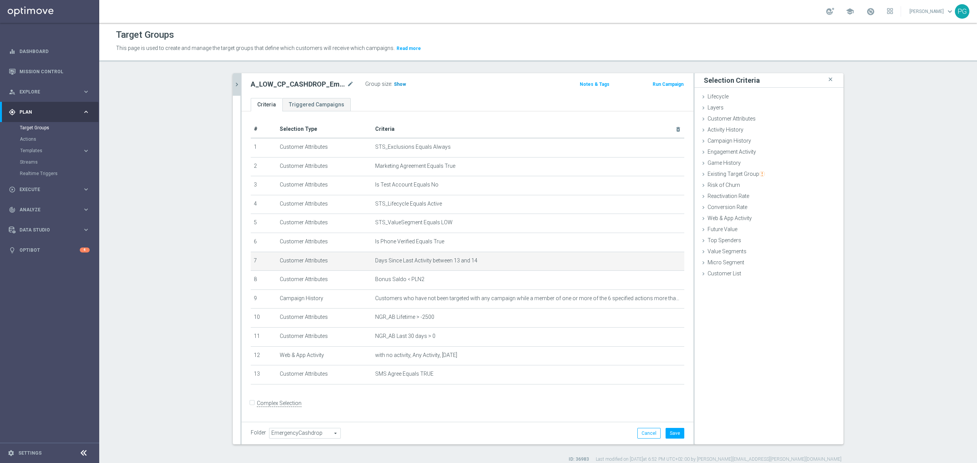
click at [396, 86] on span "Show" at bounding box center [400, 84] width 12 height 5
click at [679, 432] on button "Save" at bounding box center [674, 433] width 19 height 11
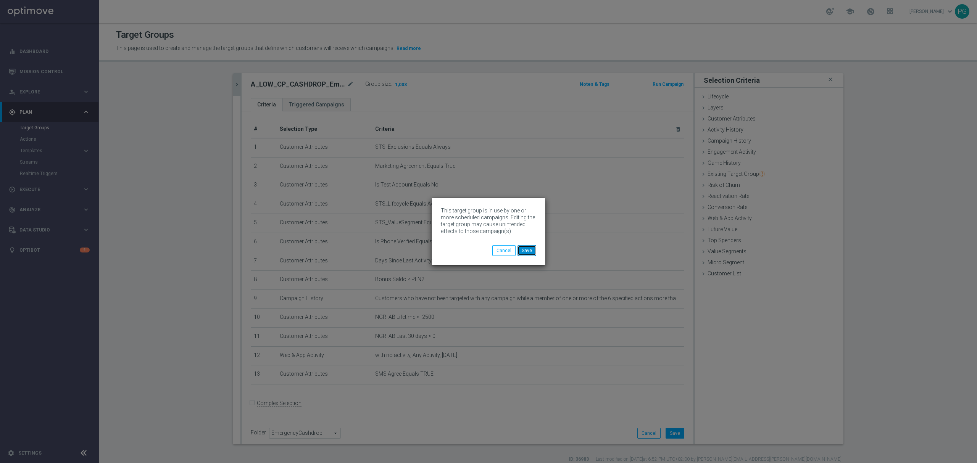
click at [533, 251] on button "Save" at bounding box center [526, 250] width 19 height 11
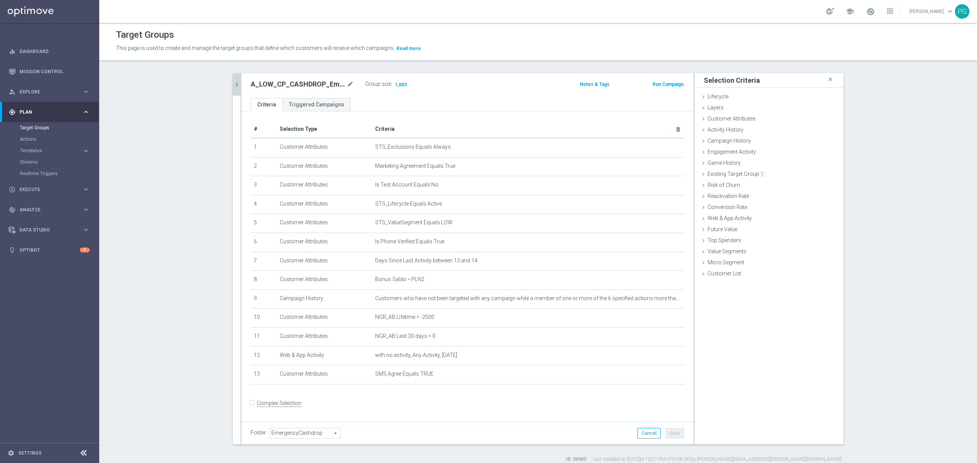
click at [233, 87] on icon "chevron_right" at bounding box center [236, 84] width 7 height 7
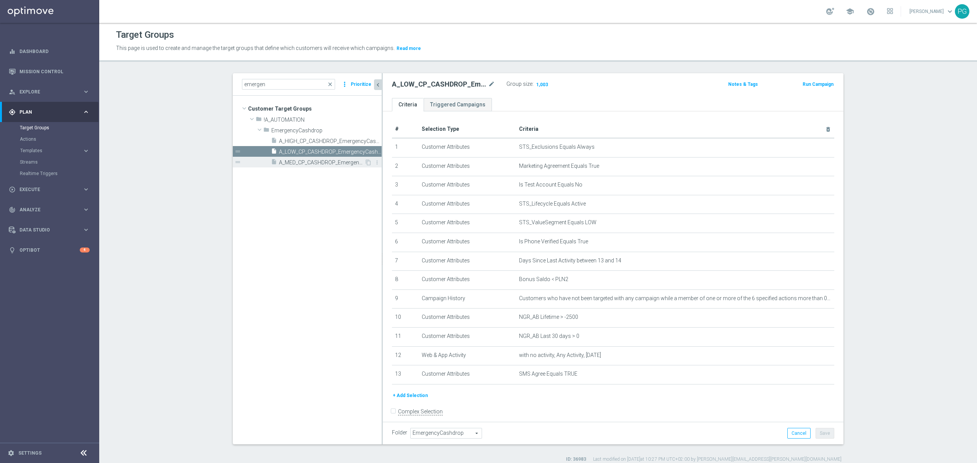
click at [318, 160] on span "A_MED_CP_CASHDROP_EmergencyCashdrop_14d" at bounding box center [321, 162] width 85 height 6
click at [806, 264] on icon "mode_edit" at bounding box center [809, 261] width 6 height 6
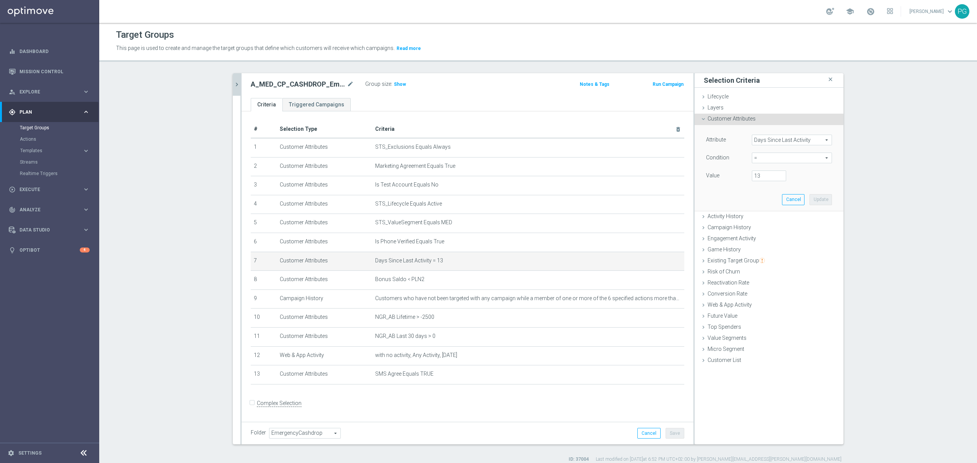
click at [753, 161] on span "=" at bounding box center [791, 158] width 79 height 10
click at [768, 223] on label ">=" at bounding box center [792, 219] width 80 height 10
type input ">="
click at [761, 155] on span ">=" at bounding box center [791, 158] width 79 height 10
click at [756, 229] on span "between" at bounding box center [791, 229] width 72 height 6
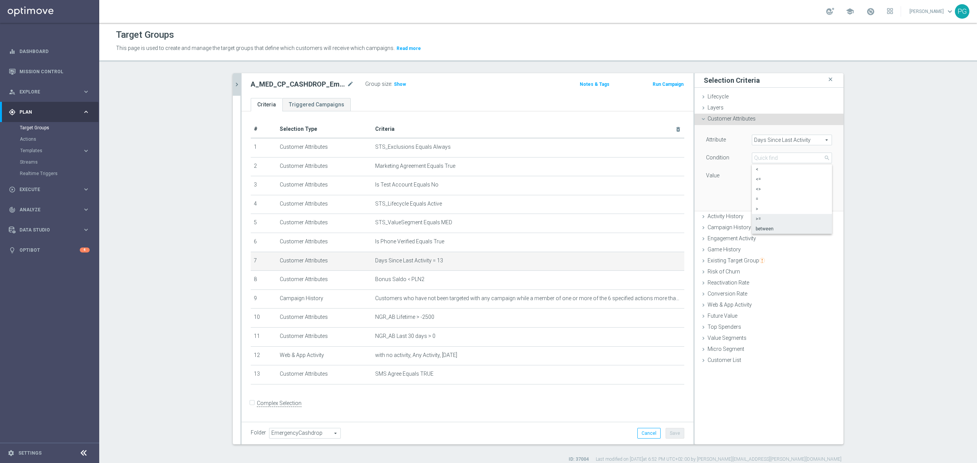
type input "between"
click at [762, 172] on input "number" at bounding box center [769, 176] width 34 height 11
type input "13"
type input "14"
click at [822, 217] on button "Update" at bounding box center [820, 216] width 23 height 11
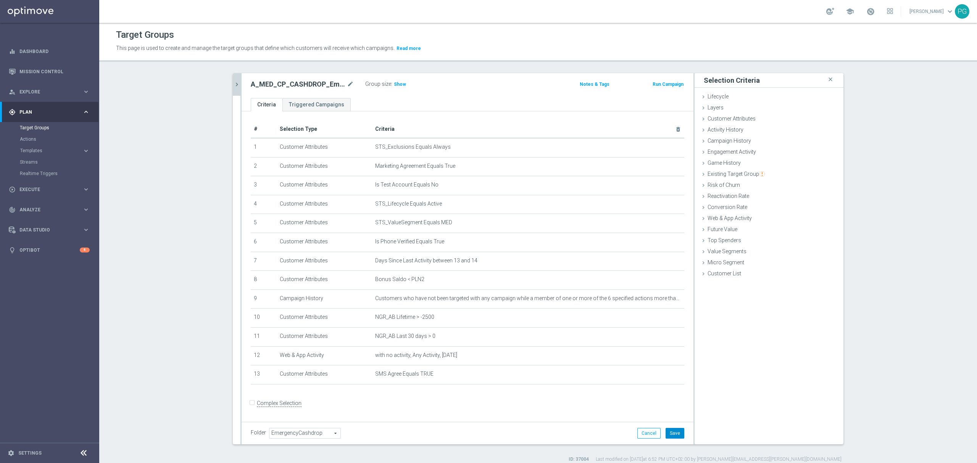
click at [673, 435] on button "Save" at bounding box center [674, 433] width 19 height 11
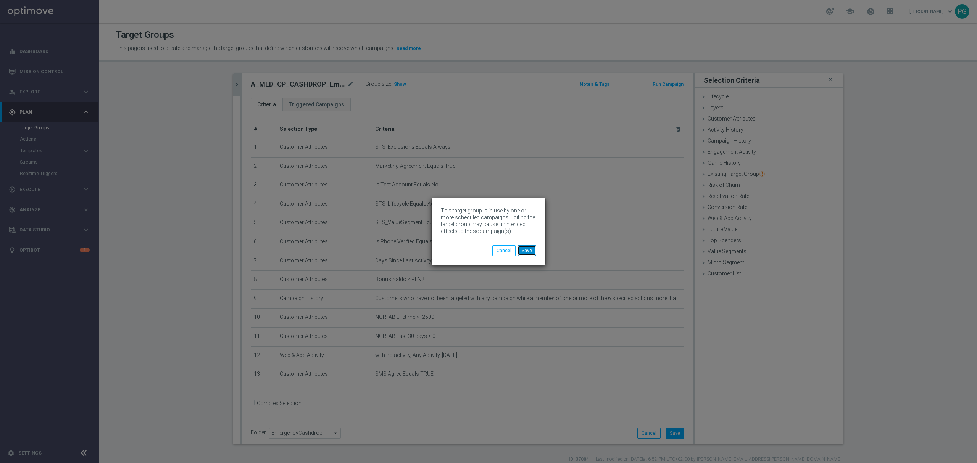
click at [529, 252] on button "Save" at bounding box center [526, 250] width 19 height 11
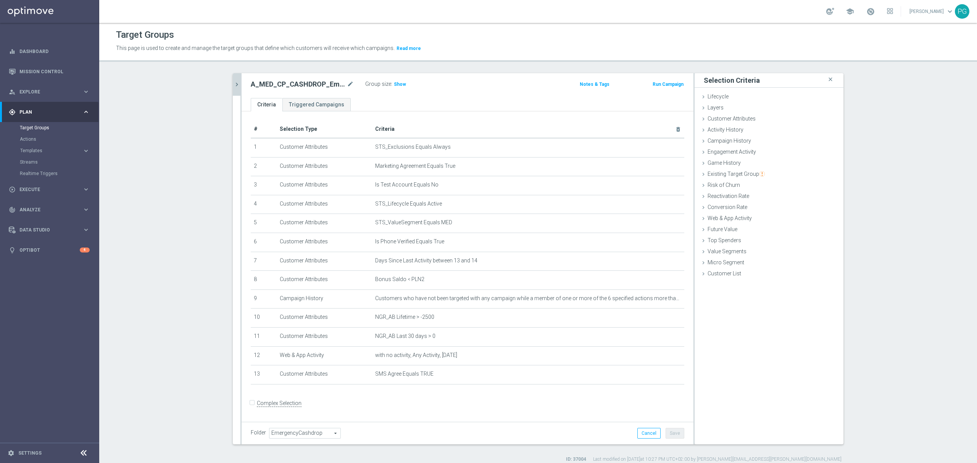
click at [233, 83] on icon "chevron_right" at bounding box center [236, 84] width 7 height 7
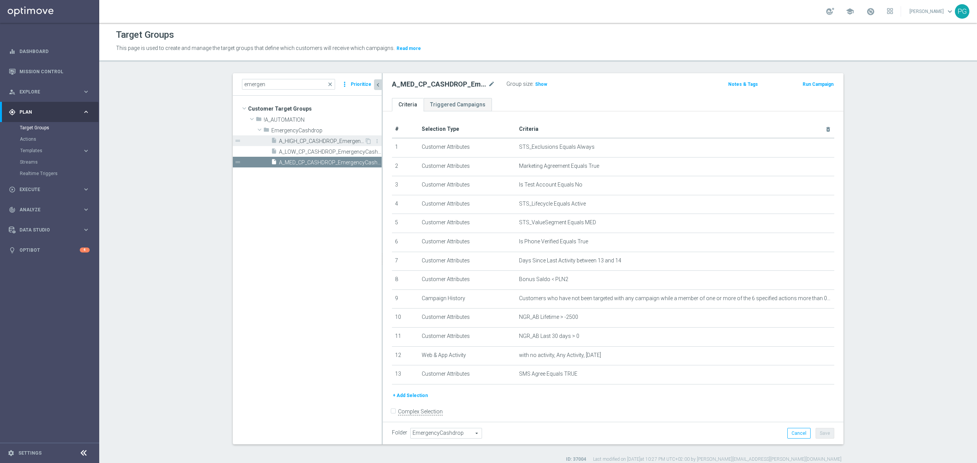
click at [279, 139] on span "A_HIGH_CP_CASHDROP_EmergencyCashdrop_14d" at bounding box center [321, 141] width 85 height 6
click at [535, 84] on span "Show" at bounding box center [541, 84] width 12 height 5
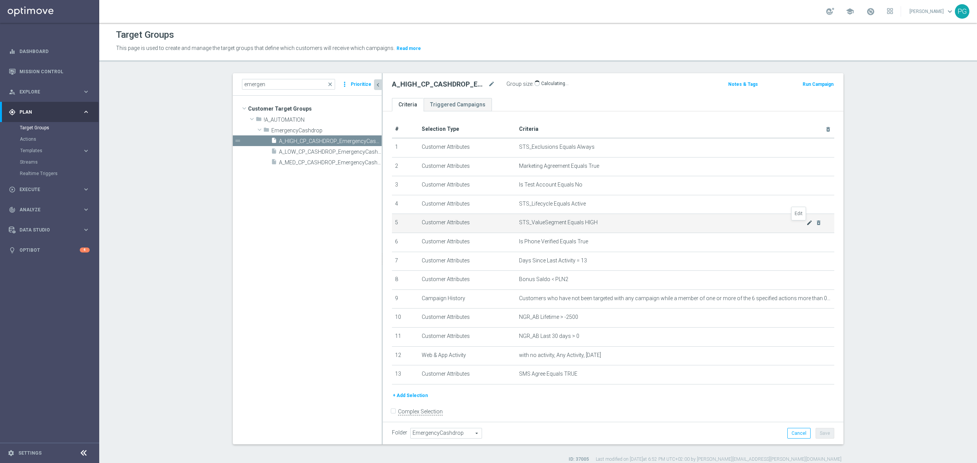
click at [806, 226] on icon "mode_edit" at bounding box center [809, 223] width 6 height 6
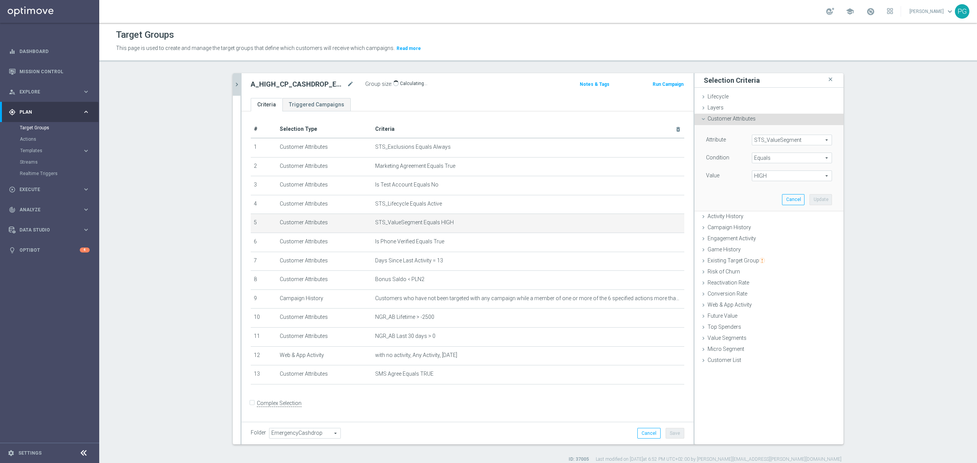
click at [762, 156] on span "Equals" at bounding box center [791, 158] width 79 height 10
click at [765, 259] on span "One of" at bounding box center [791, 259] width 72 height 6
type input "One of"
click at [763, 175] on span "HIGH" at bounding box center [791, 176] width 79 height 10
click at [757, 269] on input "PEXTRA" at bounding box center [759, 266] width 5 height 5
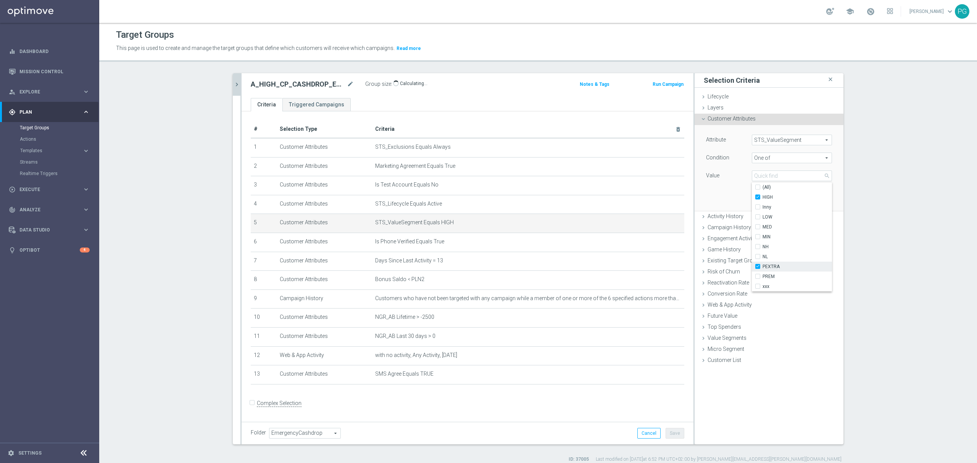
checkbox input "true"
type input "Selected 2 of 10"
click at [757, 275] on input "PREM" at bounding box center [759, 276] width 5 height 5
checkbox input "true"
type input "Selected 3 of 10"
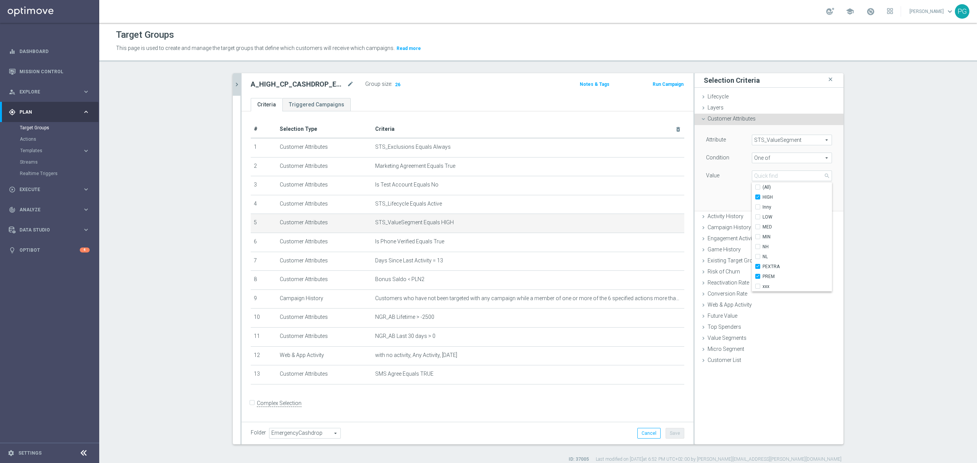
click at [730, 191] on div "Attribute STS_ValueSegment STS_ValueSegment arrow_drop_down search Condition On…" at bounding box center [768, 167] width 137 height 85
click at [813, 196] on button "Update" at bounding box center [820, 199] width 23 height 11
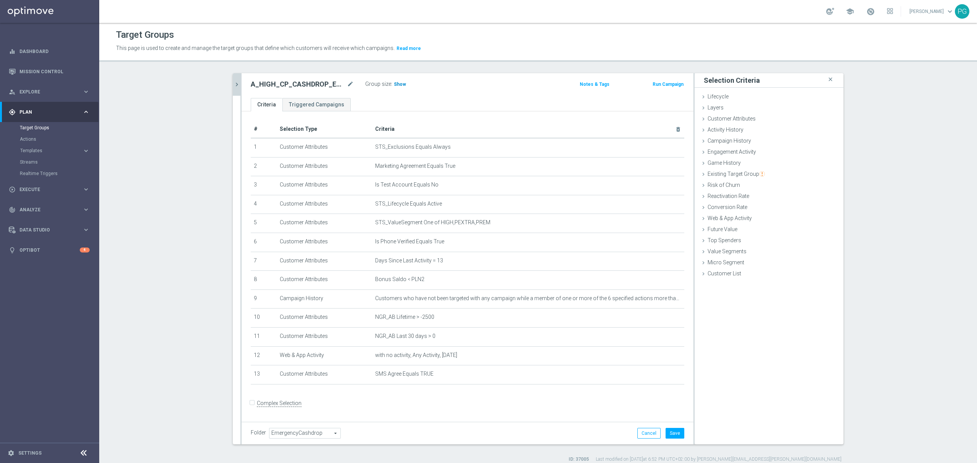
click at [398, 87] on span "Show" at bounding box center [400, 84] width 12 height 5
click at [657, 263] on icon "mode_edit" at bounding box center [660, 261] width 6 height 6
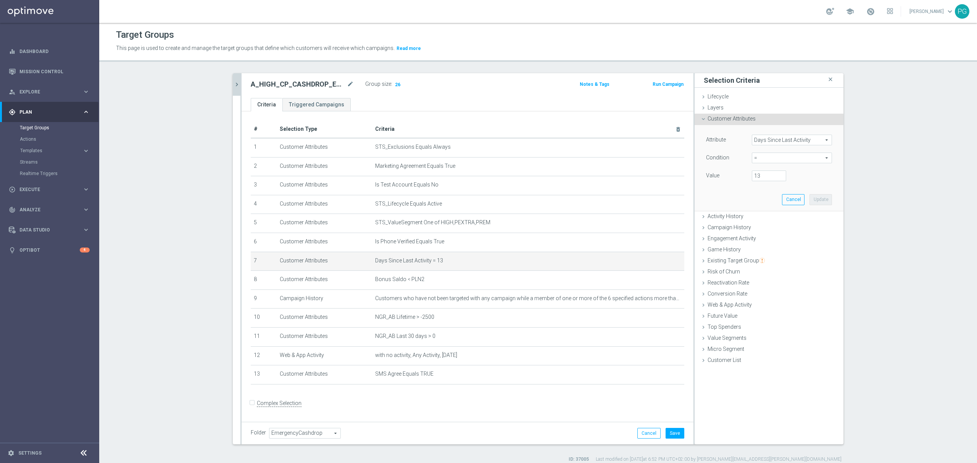
click at [766, 157] on span "=" at bounding box center [791, 158] width 79 height 10
click at [756, 231] on span "between" at bounding box center [791, 229] width 72 height 6
type input "between"
click at [755, 181] on input "number" at bounding box center [769, 176] width 34 height 11
type input "13"
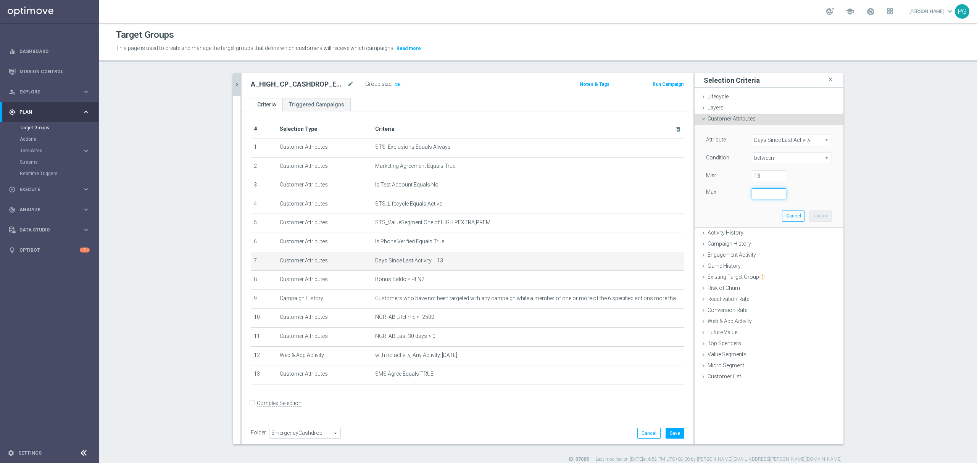
click at [754, 196] on input "number" at bounding box center [769, 193] width 34 height 11
type input "14"
click at [818, 214] on button "Update" at bounding box center [820, 216] width 23 height 11
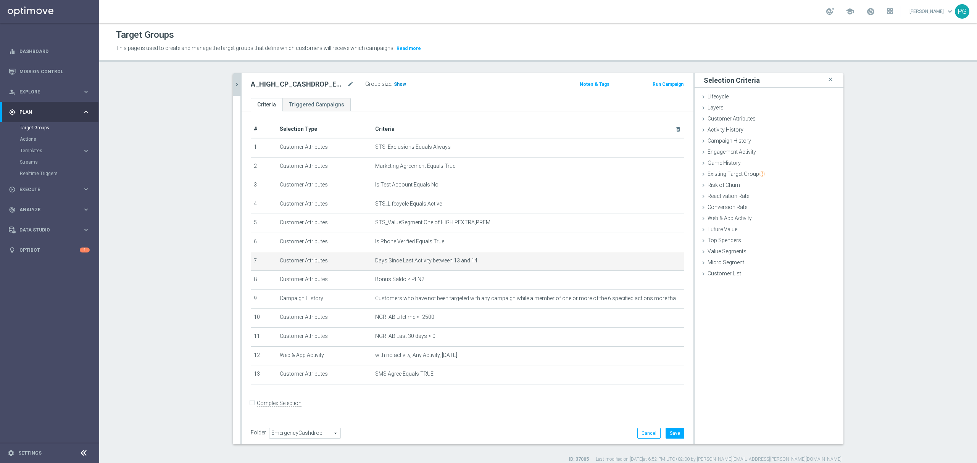
click at [400, 86] on h3 "Show" at bounding box center [400, 84] width 14 height 8
click at [657, 224] on icon "mode_edit" at bounding box center [660, 223] width 6 height 6
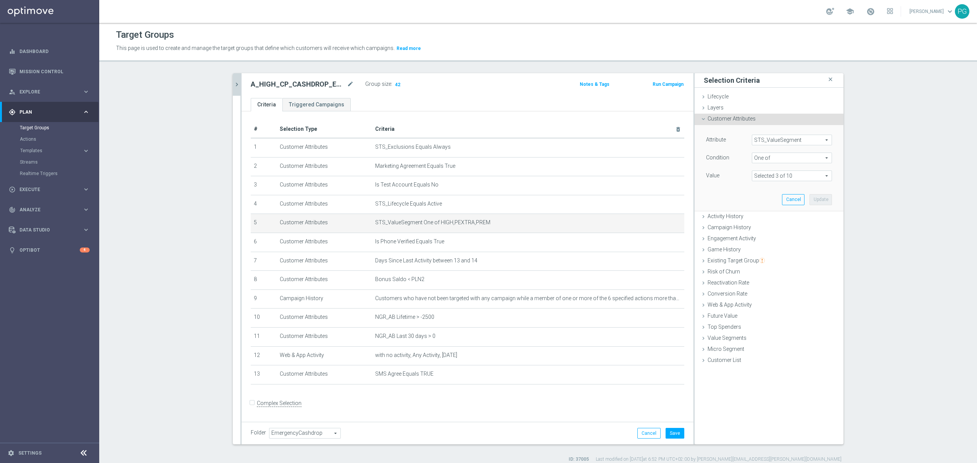
click at [780, 159] on span "One of" at bounding box center [791, 158] width 79 height 10
click at [761, 217] on span "Equals" at bounding box center [791, 219] width 72 height 6
type input "Equals"
click at [758, 175] on span at bounding box center [791, 176] width 79 height 10
click at [759, 186] on span "HIGH" at bounding box center [791, 187] width 72 height 6
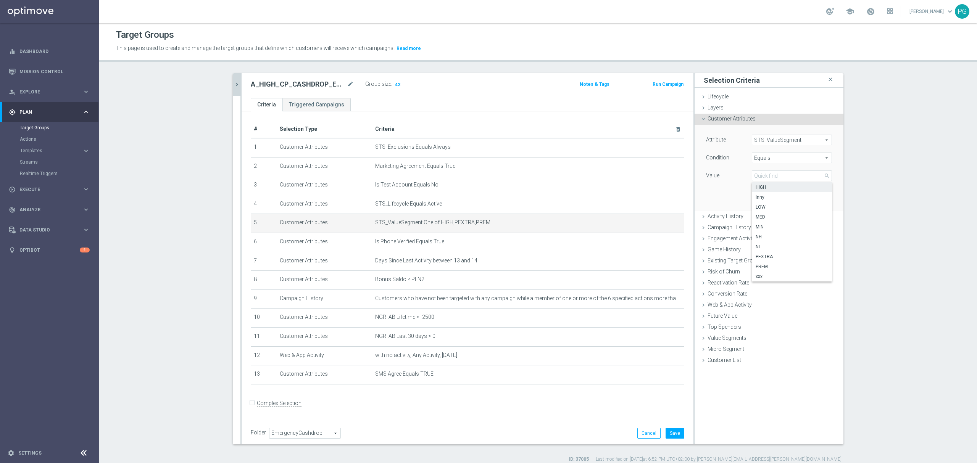
type input "HIGH"
click at [816, 200] on button "Update" at bounding box center [820, 199] width 23 height 11
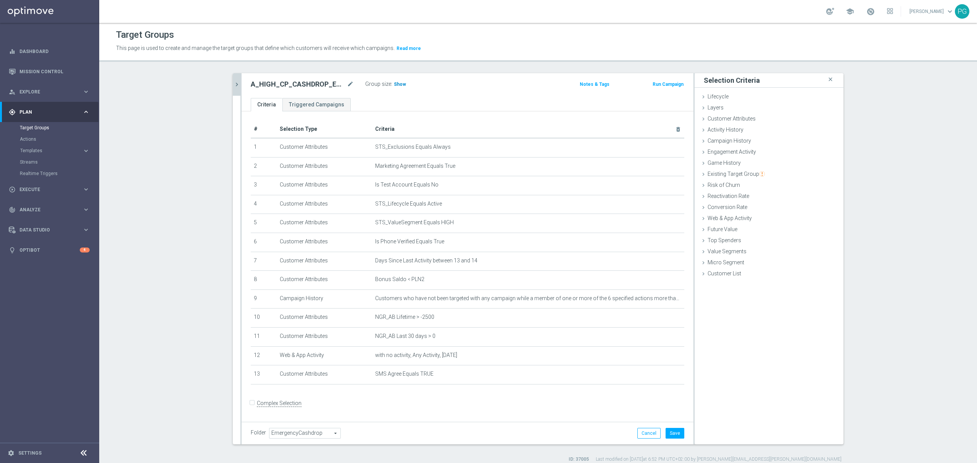
click at [394, 86] on span "Show" at bounding box center [400, 84] width 12 height 5
click at [671, 431] on button "Save" at bounding box center [674, 433] width 19 height 11
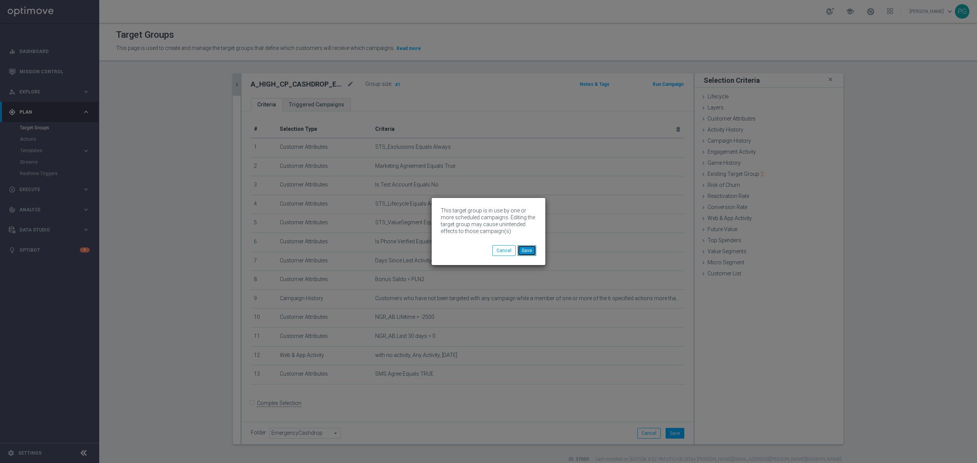
click at [527, 252] on button "Save" at bounding box center [526, 250] width 19 height 11
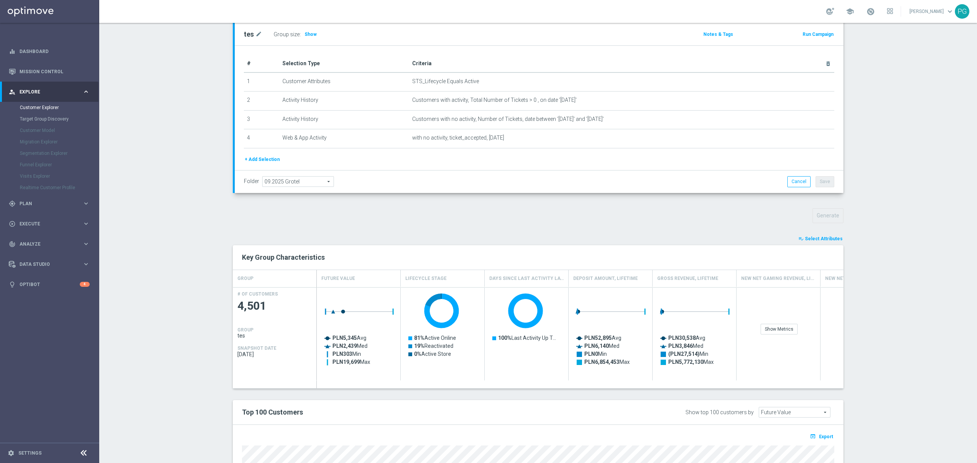
scroll to position [243, 0]
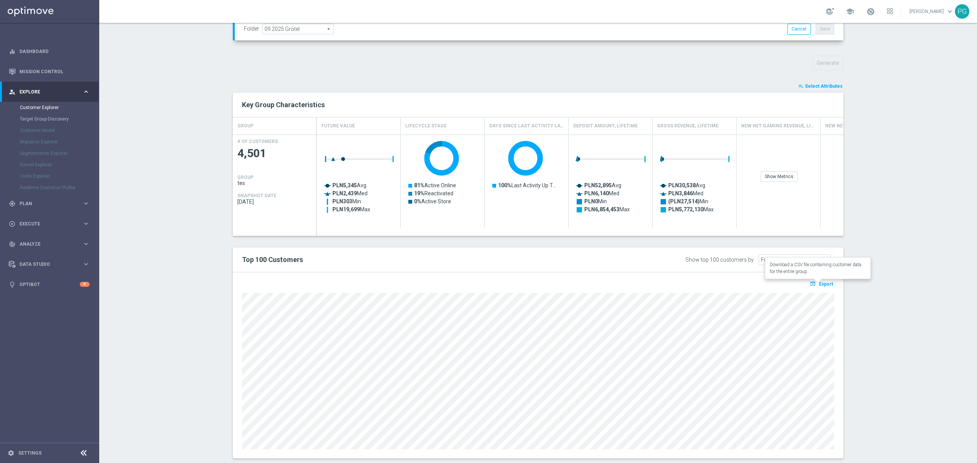
click at [819, 283] on span "Export" at bounding box center [826, 284] width 14 height 5
